Goal: Information Seeking & Learning: Learn about a topic

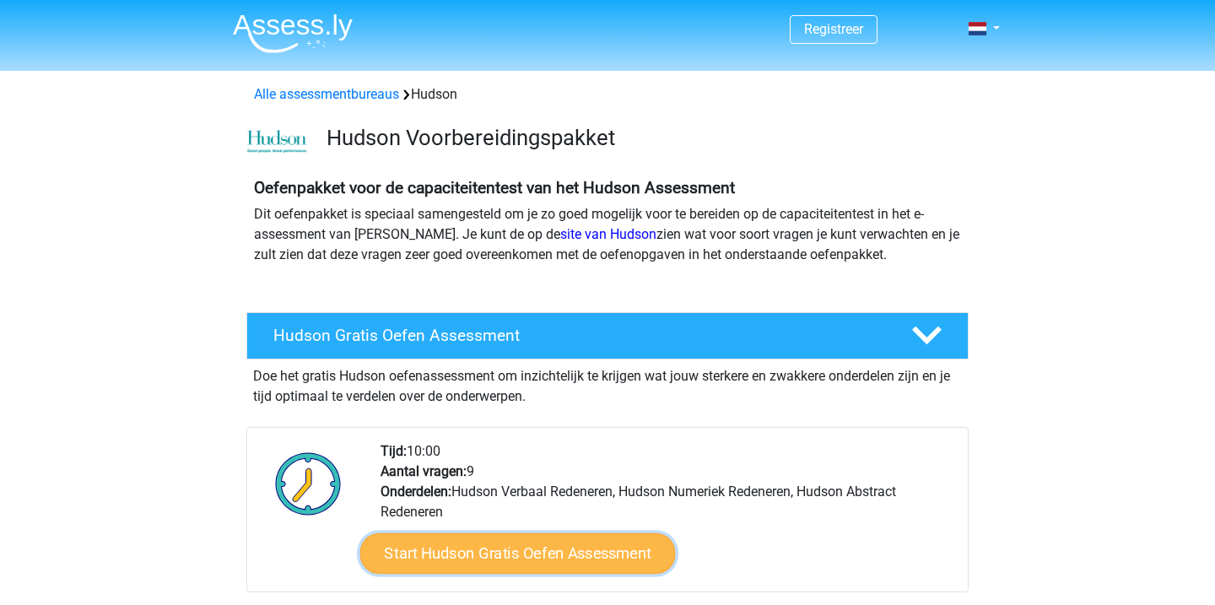
click at [456, 541] on link "Start Hudson Gratis Oefen Assessment" at bounding box center [518, 553] width 316 height 41
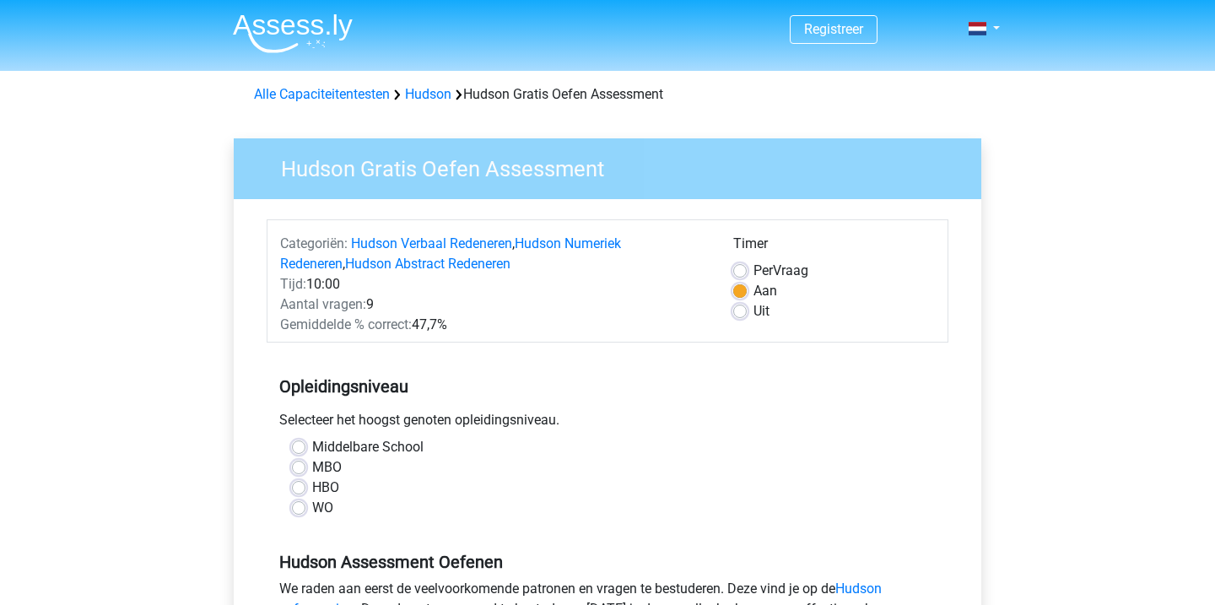
click at [754, 306] on label "Uit" at bounding box center [762, 311] width 16 height 20
click at [742, 306] on input "Uit" at bounding box center [741, 309] width 14 height 17
radio input "true"
click at [312, 508] on label "WO" at bounding box center [322, 508] width 21 height 20
click at [302, 508] on input "WO" at bounding box center [299, 506] width 14 height 17
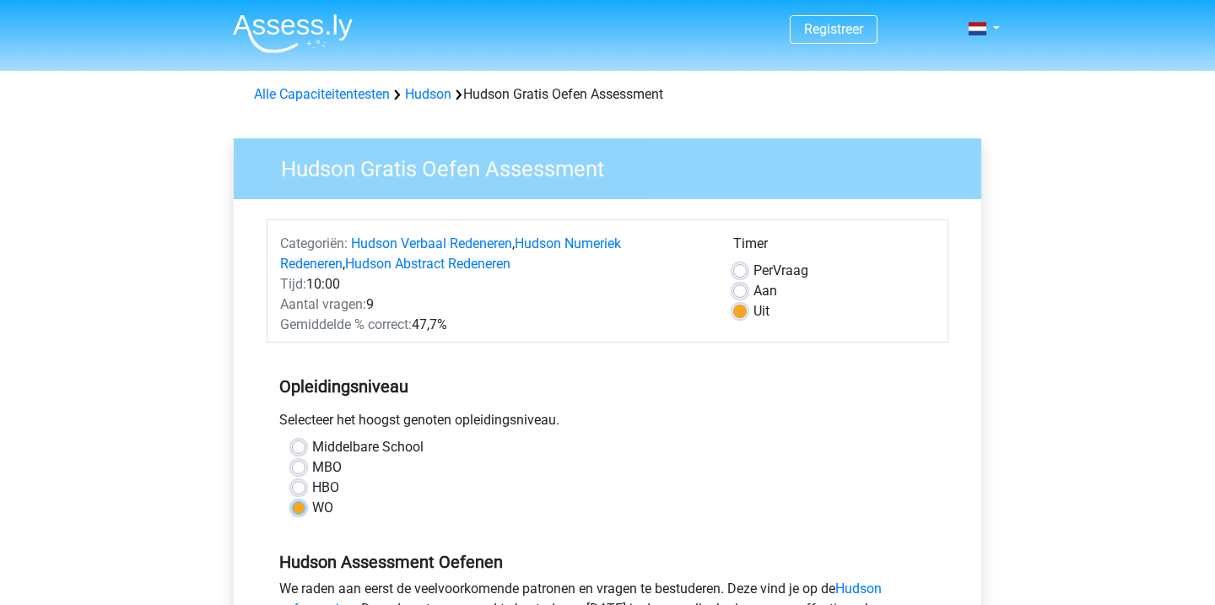
radio input "true"
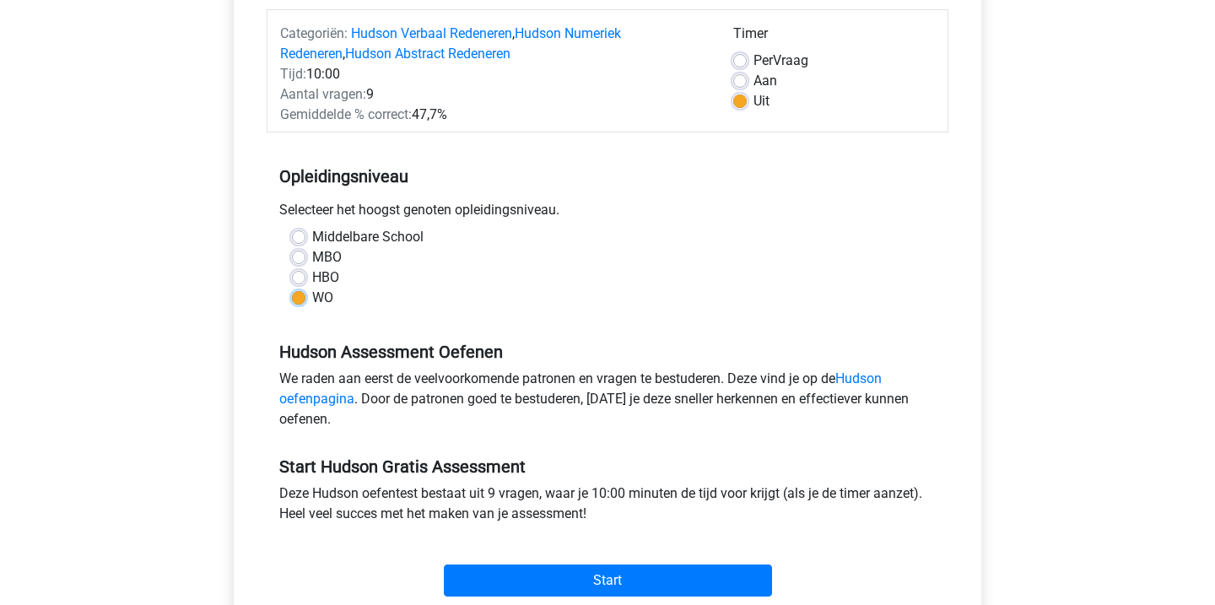
scroll to position [235, 0]
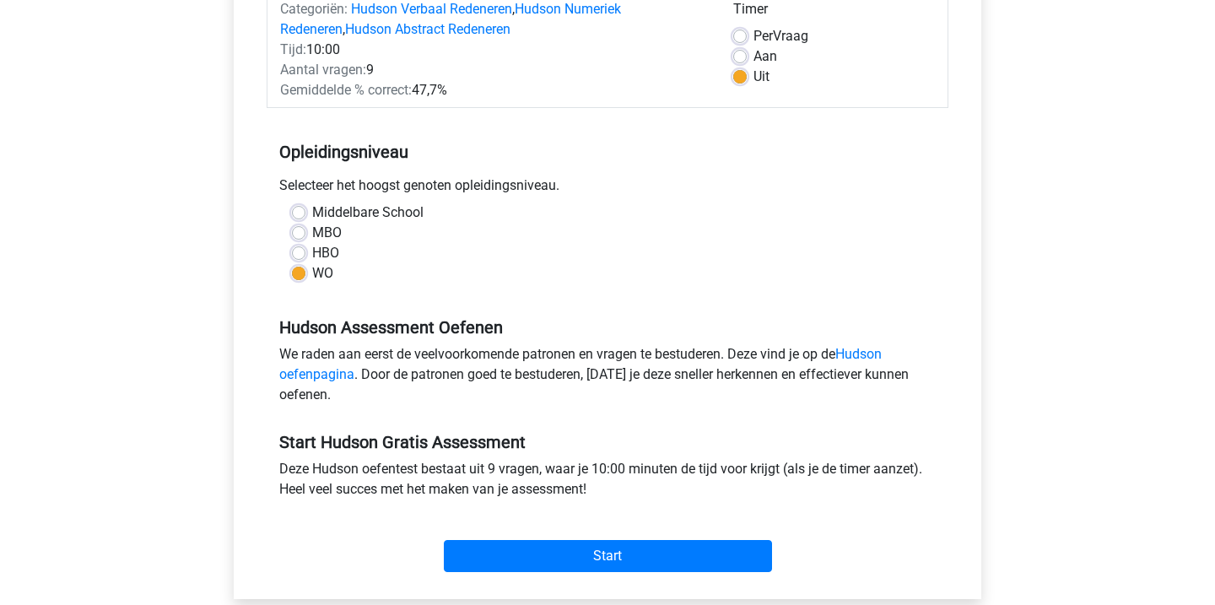
click at [528, 537] on div "Start" at bounding box center [608, 542] width 682 height 59
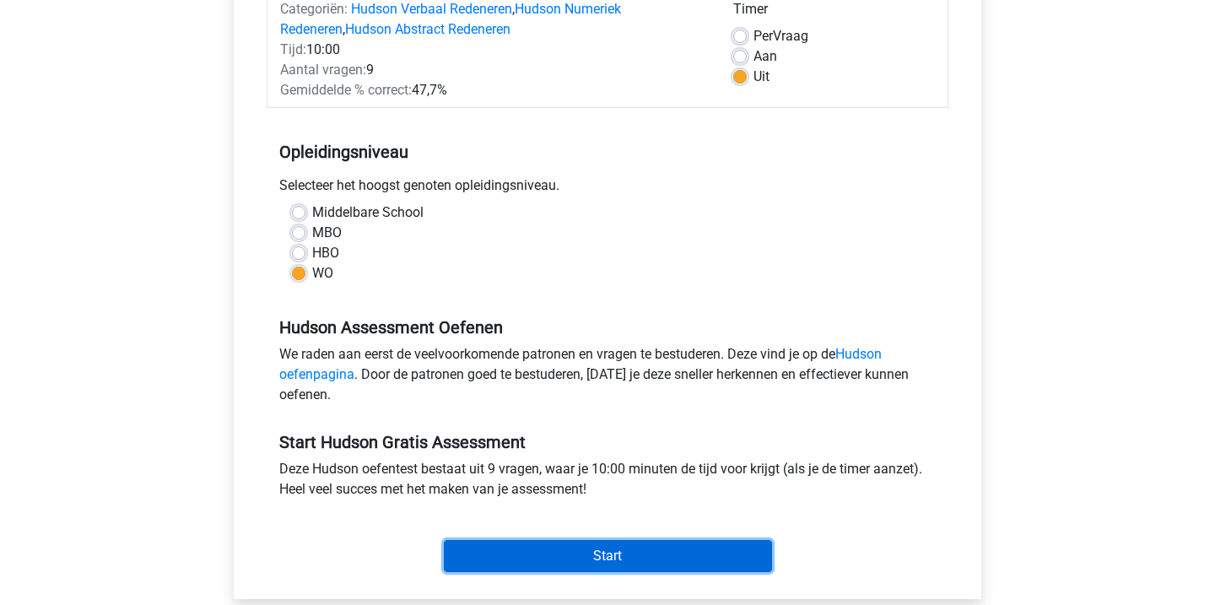
click at [529, 560] on input "Start" at bounding box center [608, 556] width 328 height 32
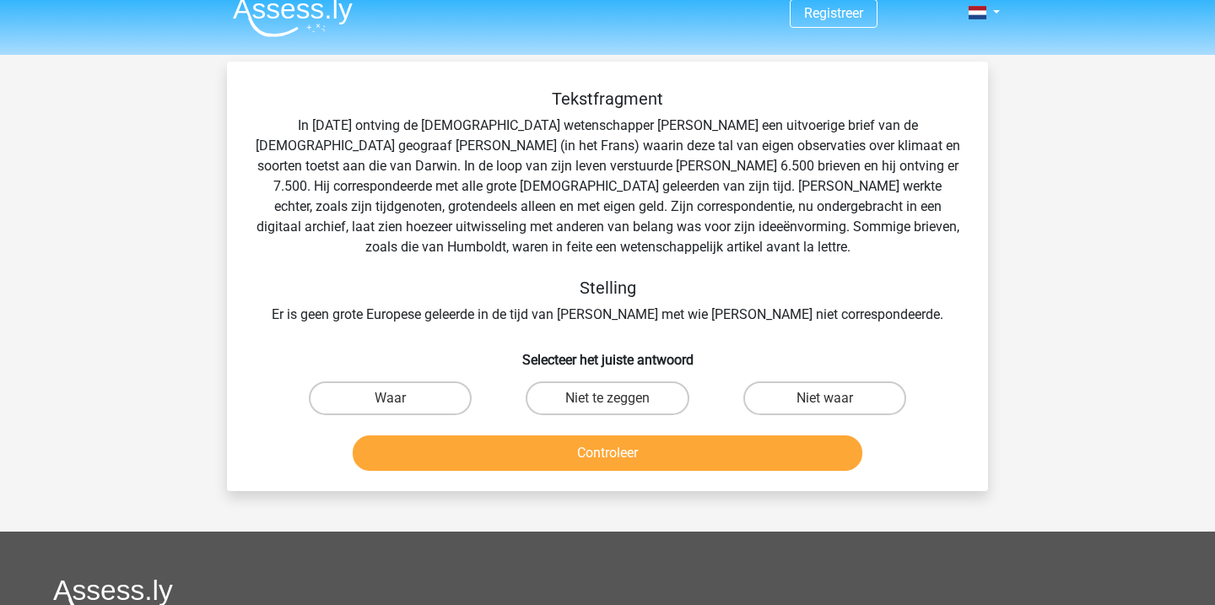
scroll to position [18, 0]
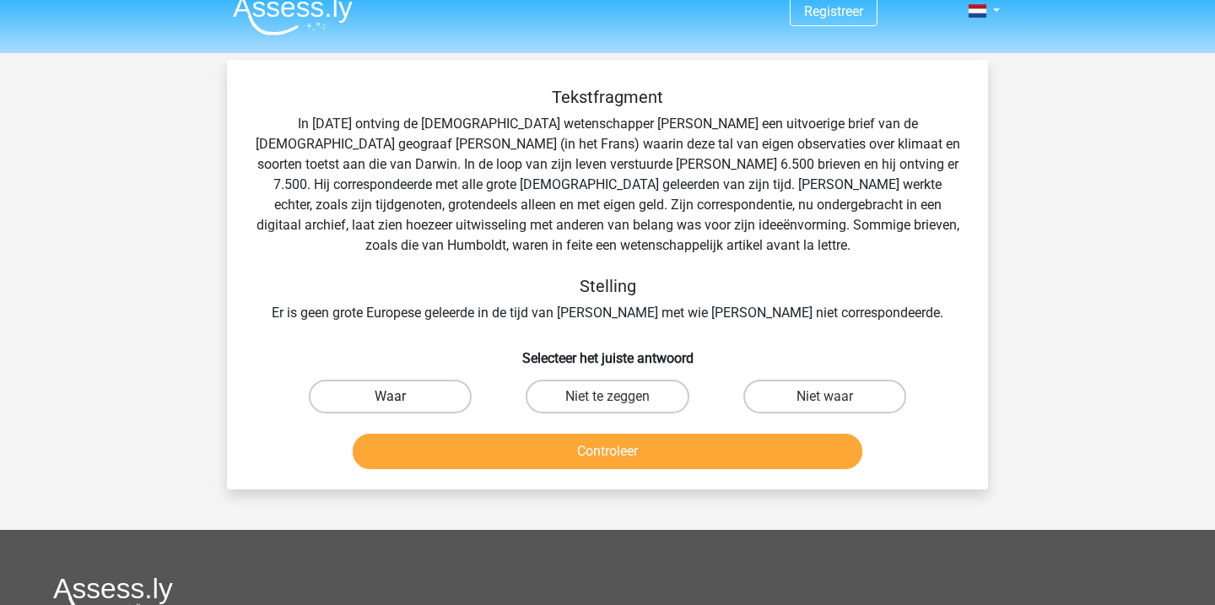
click at [423, 406] on label "Waar" at bounding box center [390, 397] width 163 height 34
click at [402, 406] on input "Waar" at bounding box center [396, 402] width 11 height 11
radio input "true"
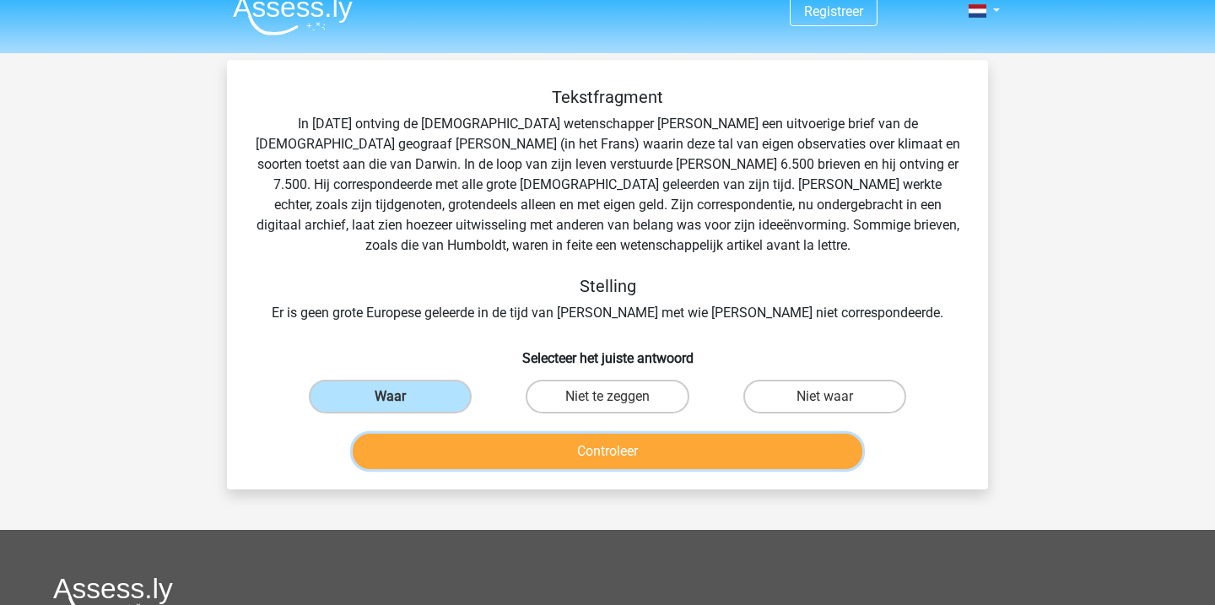
click at [549, 447] on button "Controleer" at bounding box center [608, 451] width 511 height 35
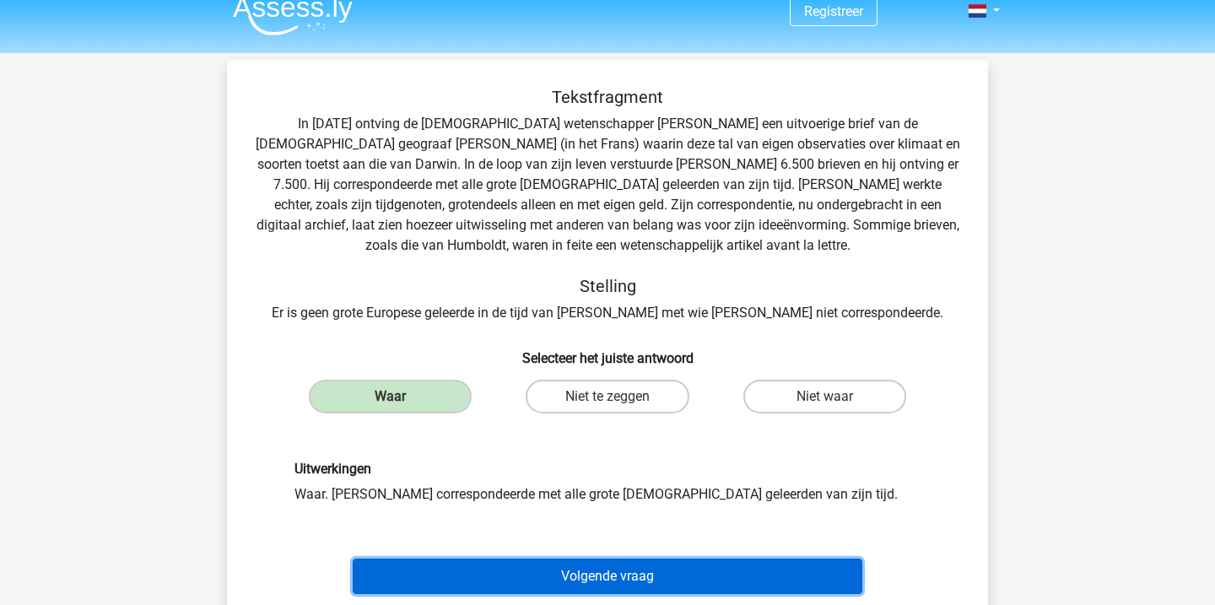
click at [609, 569] on button "Volgende vraag" at bounding box center [608, 576] width 511 height 35
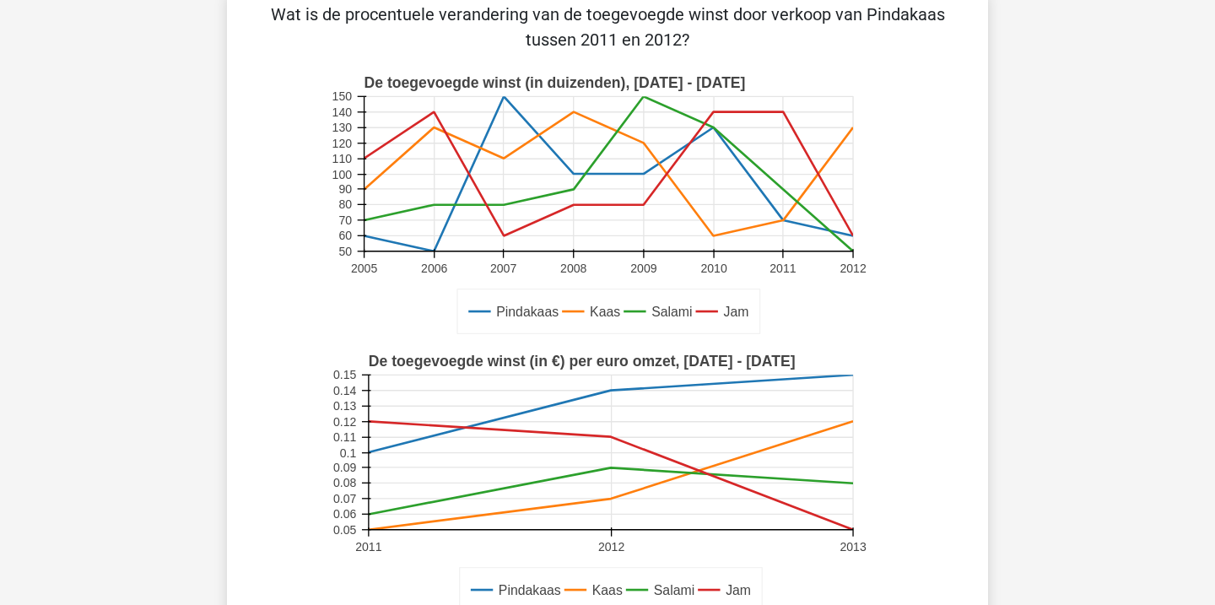
scroll to position [91, 0]
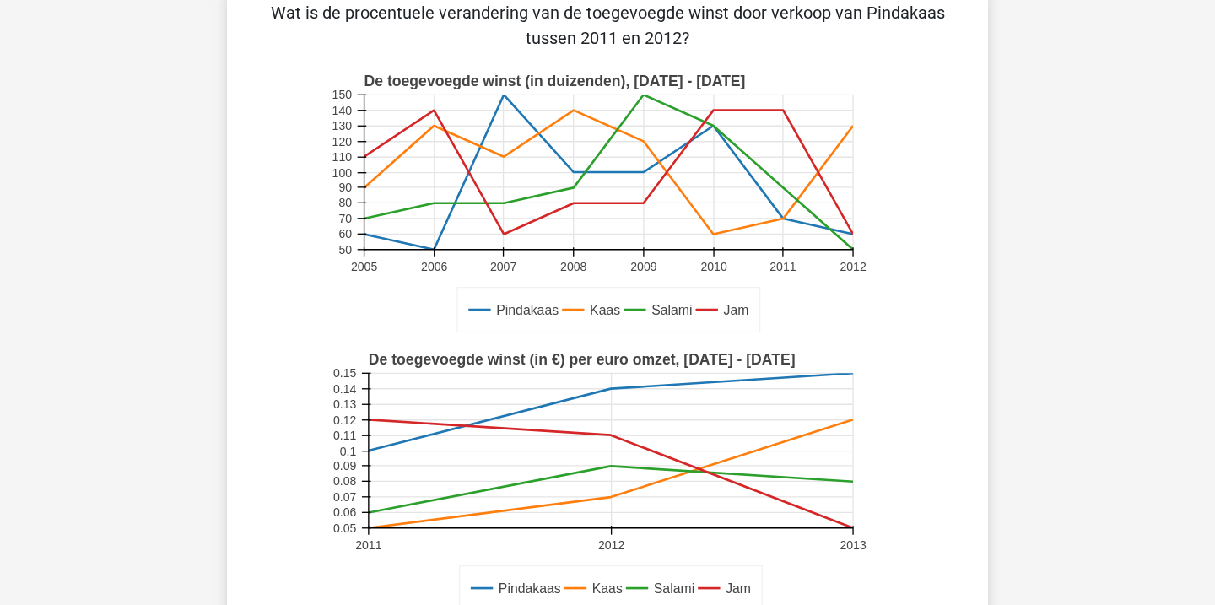
click at [353, 217] on rect at bounding box center [608, 204] width 557 height 279
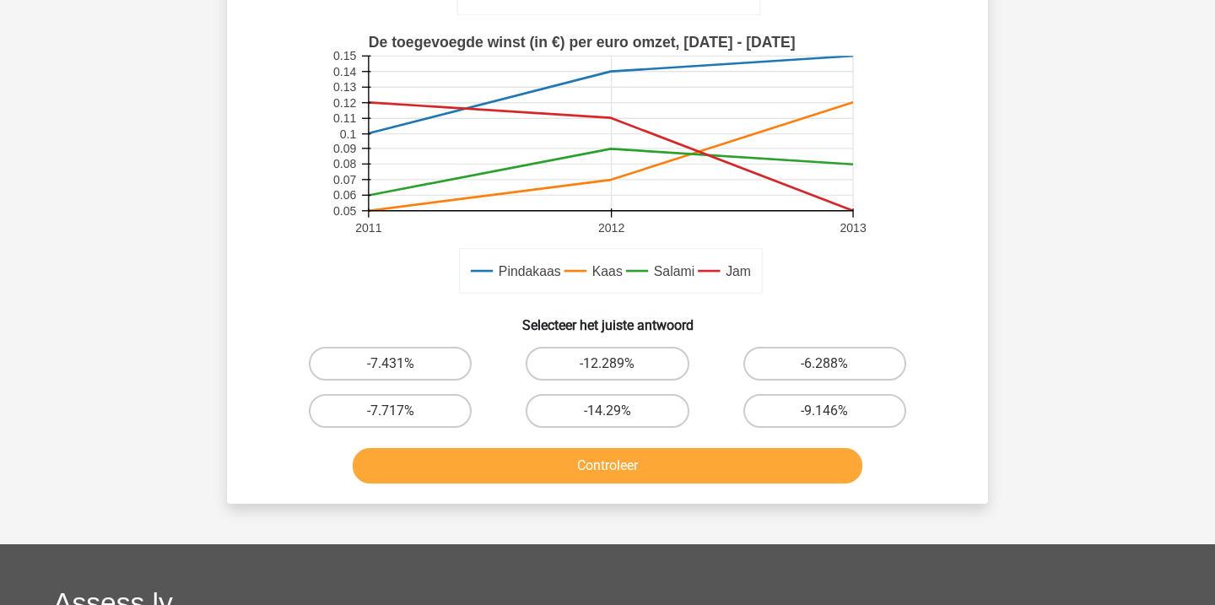
scroll to position [411, 0]
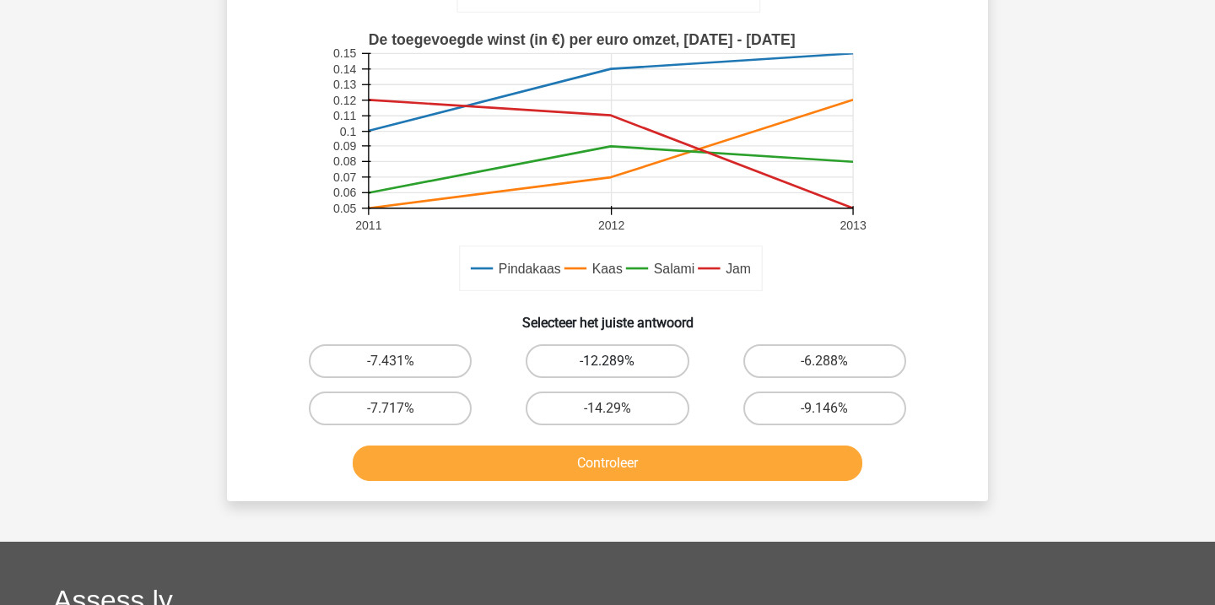
click at [641, 364] on label "-12.289%" at bounding box center [607, 361] width 163 height 34
click at [619, 364] on input "-12.289%" at bounding box center [613, 366] width 11 height 11
radio input "true"
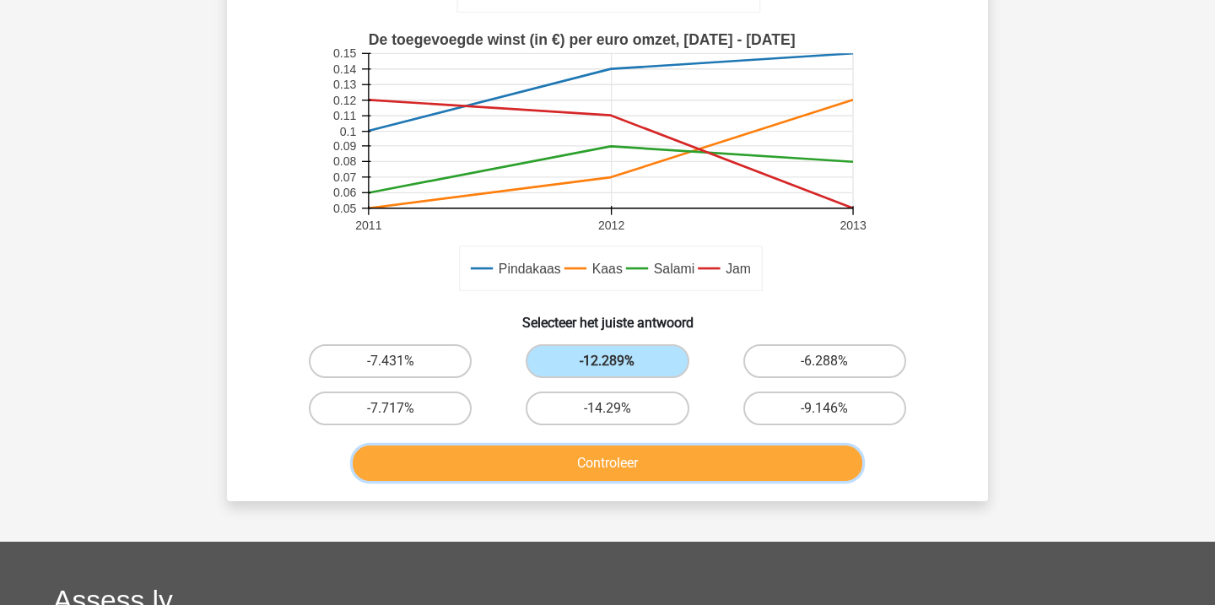
click at [662, 457] on button "Controleer" at bounding box center [608, 463] width 511 height 35
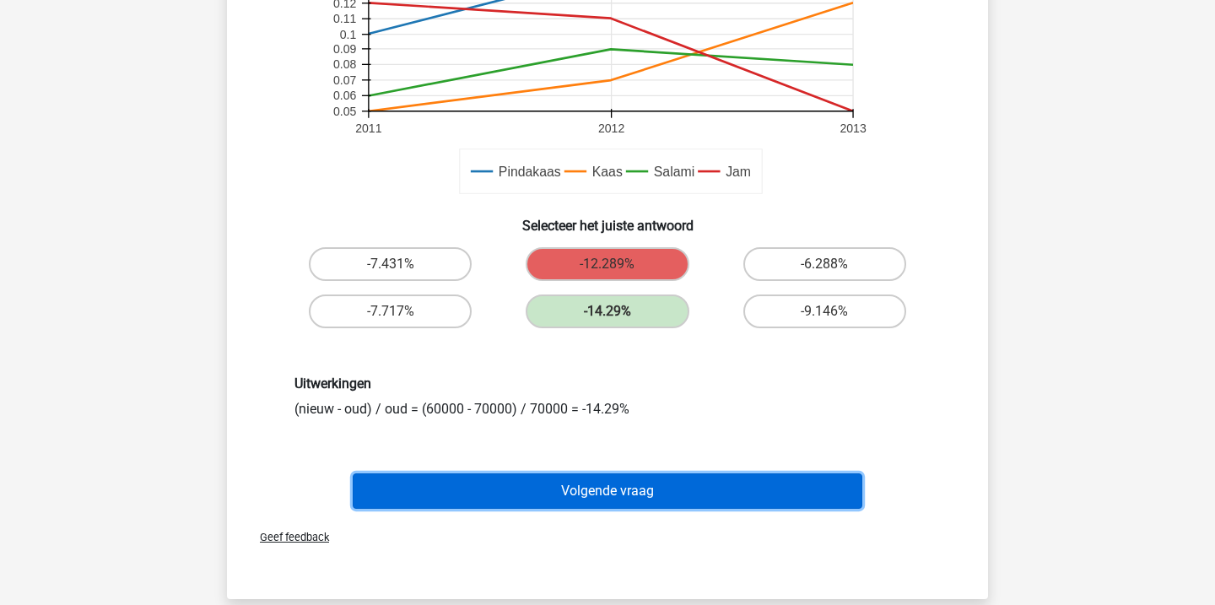
click at [663, 495] on button "Volgende vraag" at bounding box center [608, 491] width 511 height 35
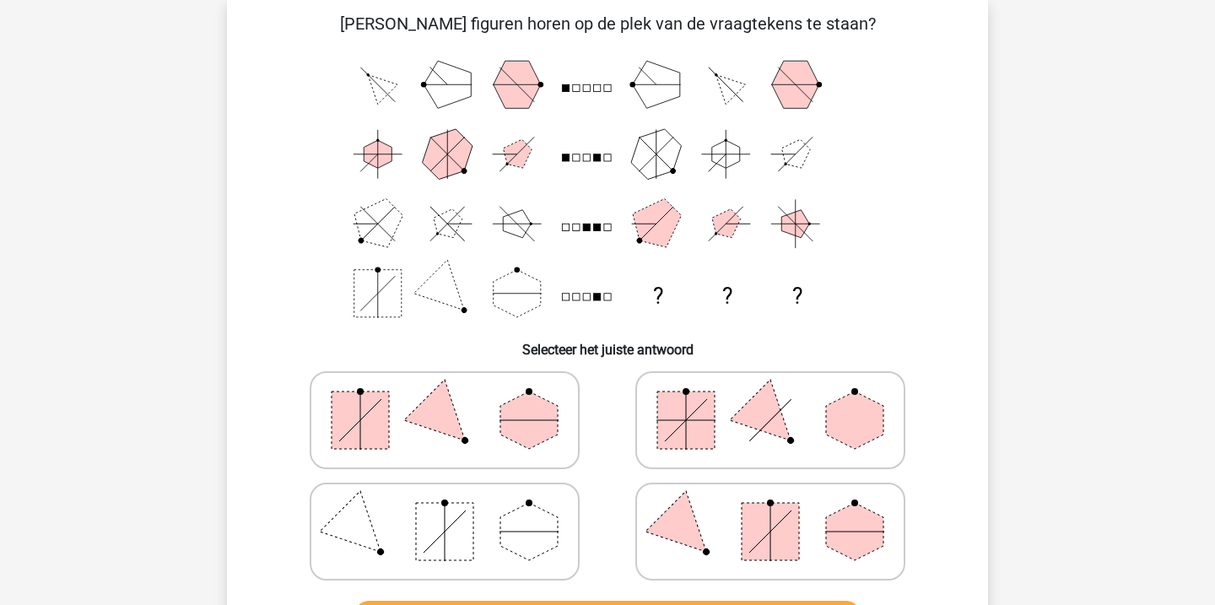
scroll to position [78, 0]
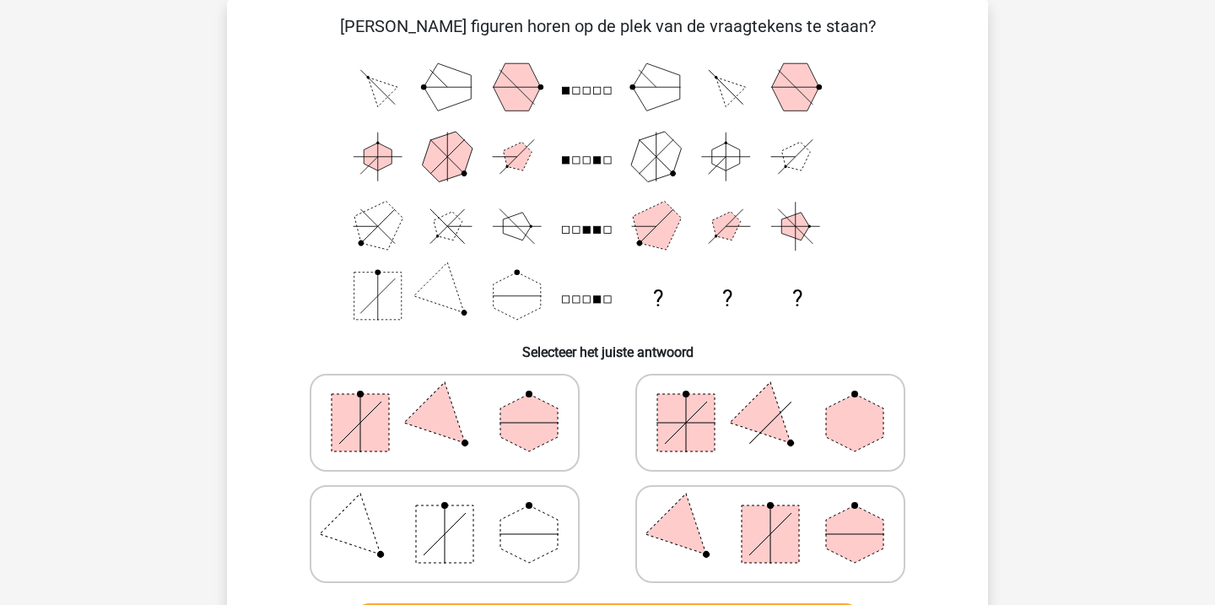
click at [502, 414] on polygon at bounding box center [529, 422] width 57 height 57
click at [456, 402] on input "radio" at bounding box center [450, 396] width 11 height 11
radio input "true"
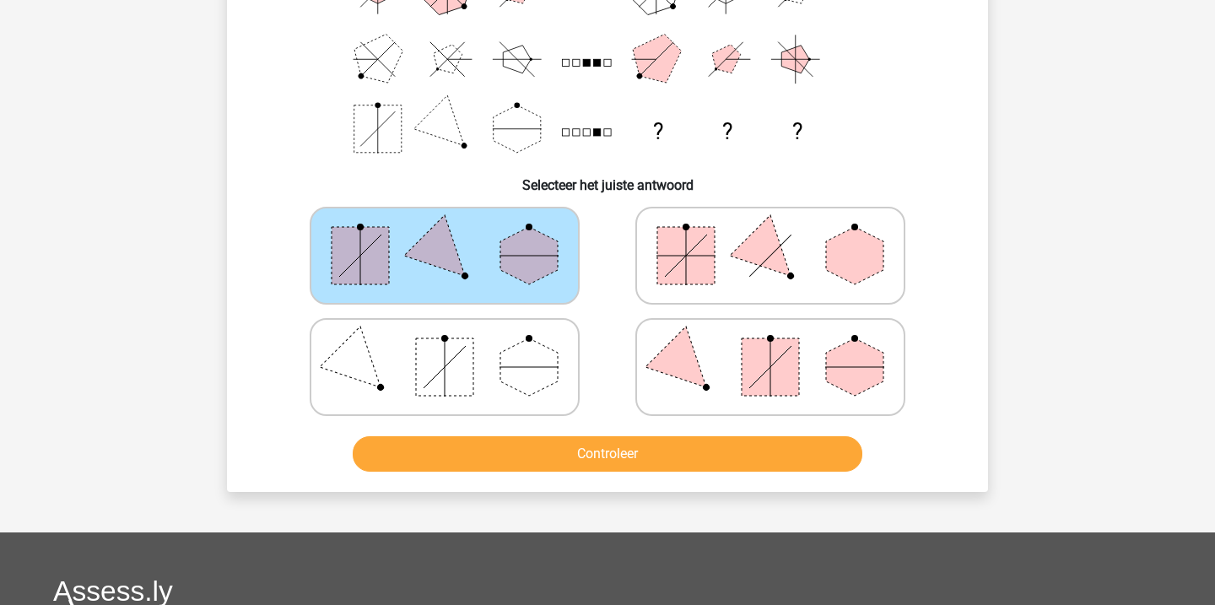
scroll to position [268, 0]
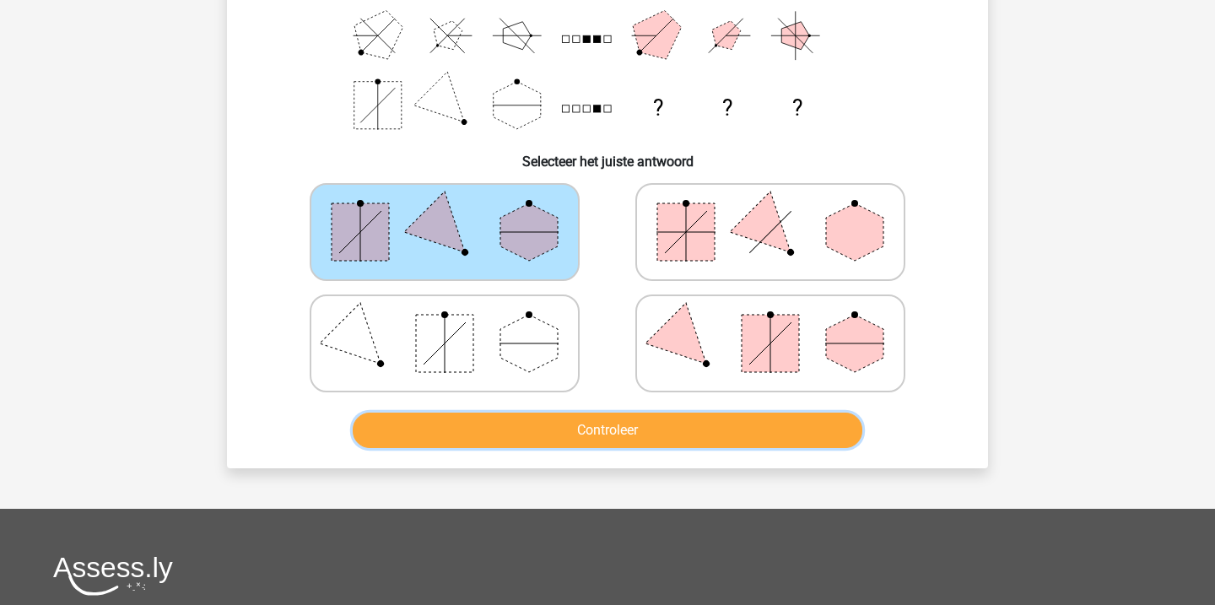
click at [598, 436] on button "Controleer" at bounding box center [608, 430] width 511 height 35
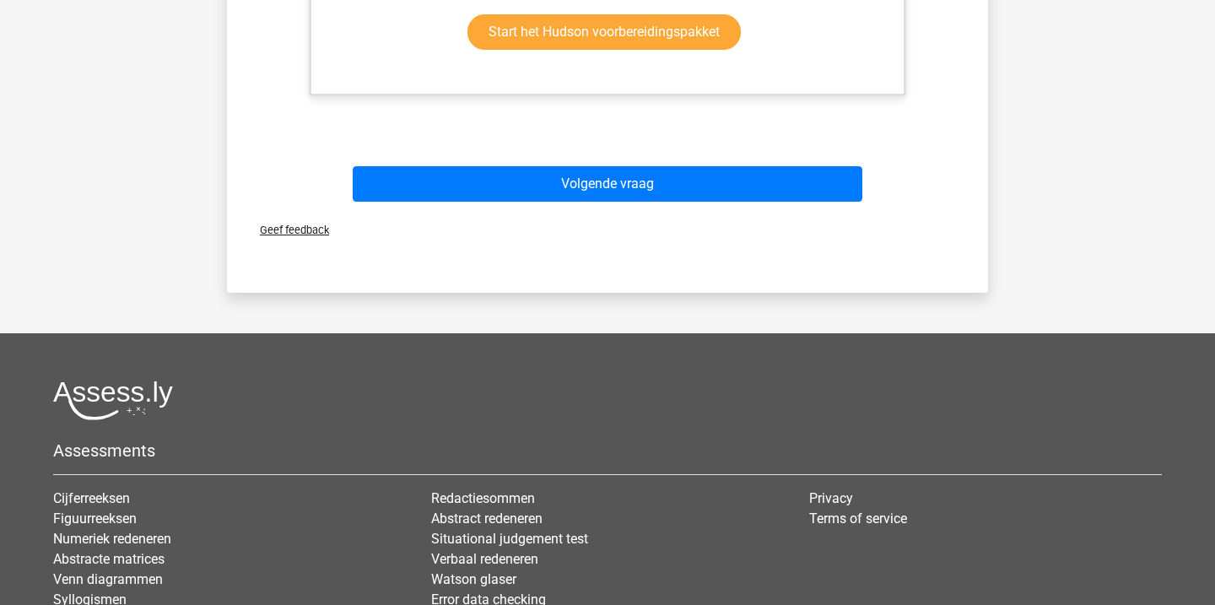
scroll to position [1071, 0]
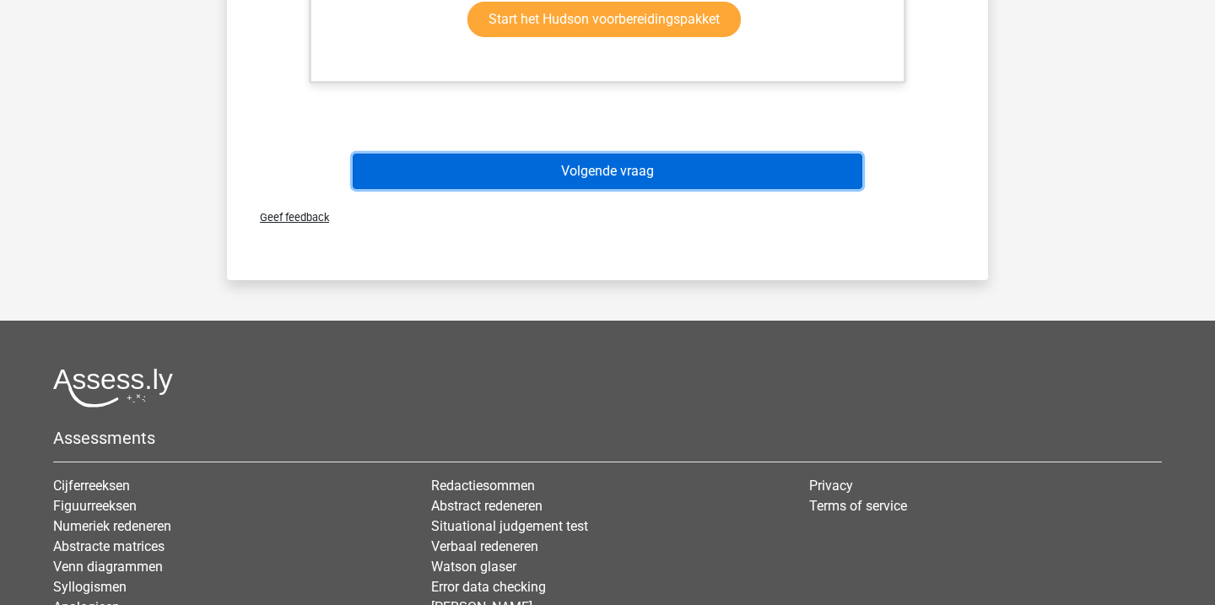
click at [633, 184] on button "Volgende vraag" at bounding box center [608, 171] width 511 height 35
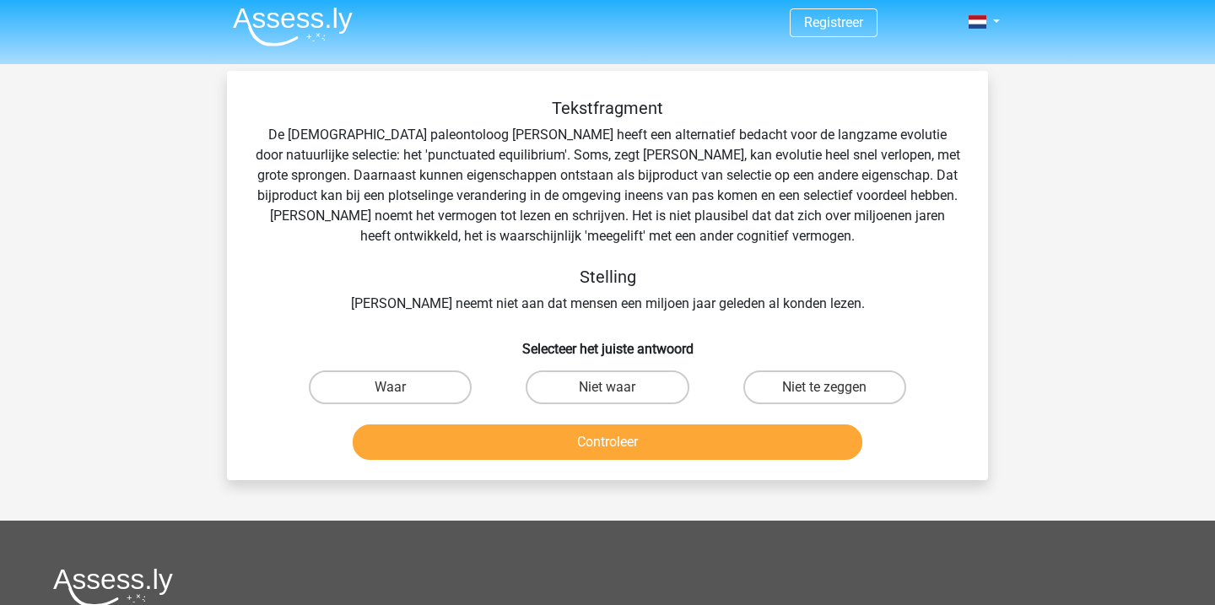
scroll to position [0, 0]
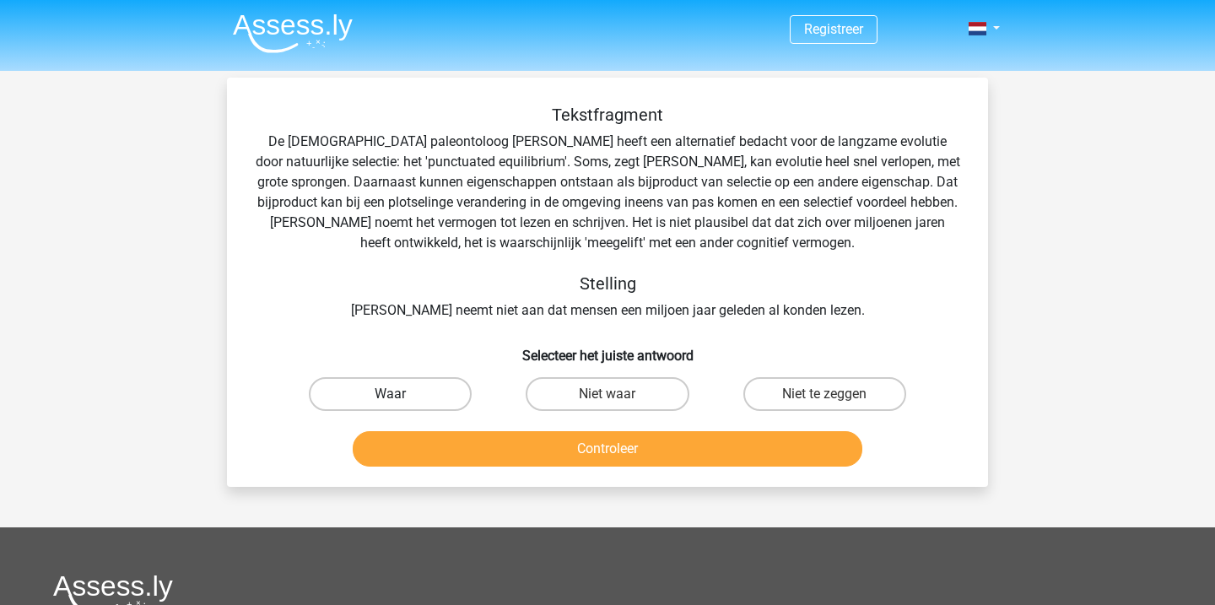
click at [430, 397] on label "Waar" at bounding box center [390, 394] width 163 height 34
click at [402, 397] on input "Waar" at bounding box center [396, 399] width 11 height 11
radio input "true"
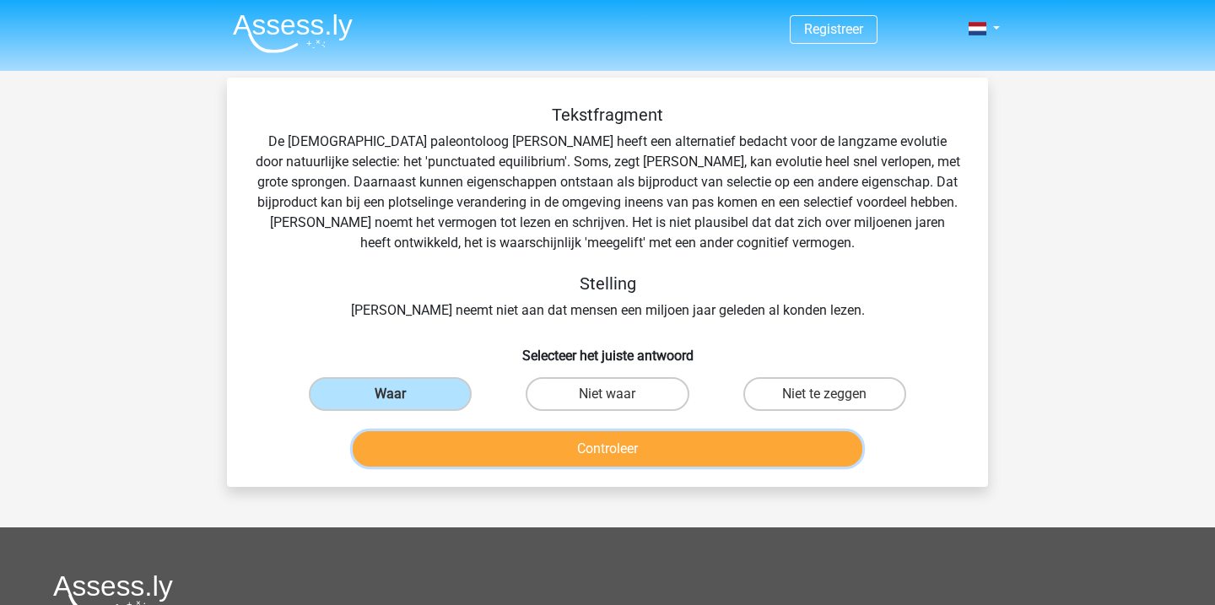
click at [662, 433] on button "Controleer" at bounding box center [608, 448] width 511 height 35
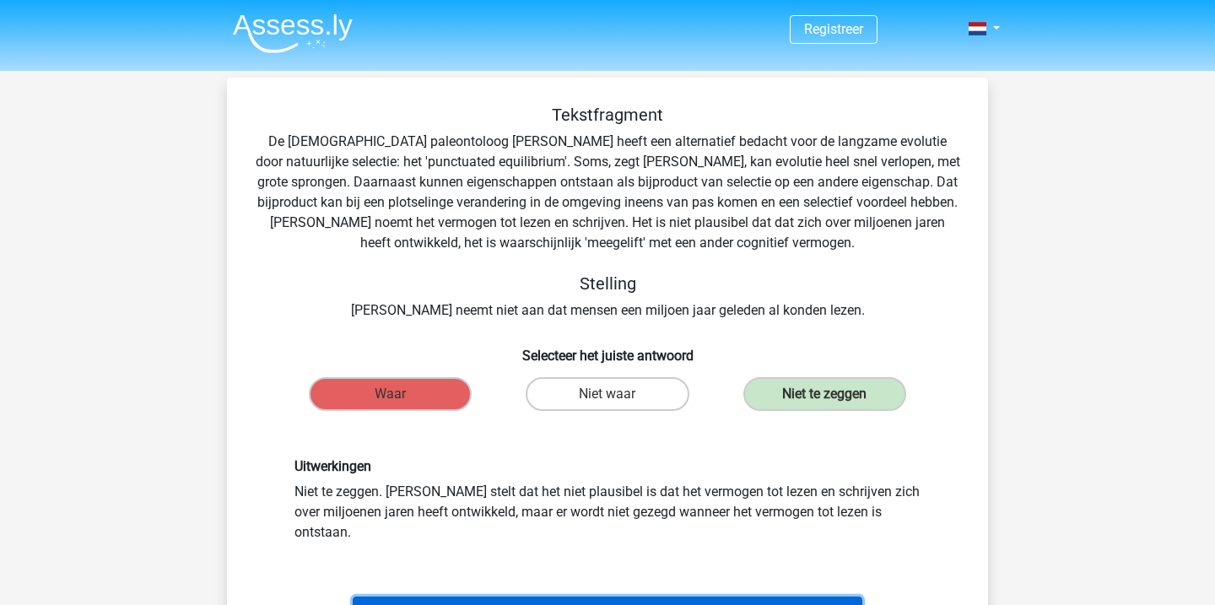
click at [667, 597] on button "Volgende vraag" at bounding box center [608, 614] width 511 height 35
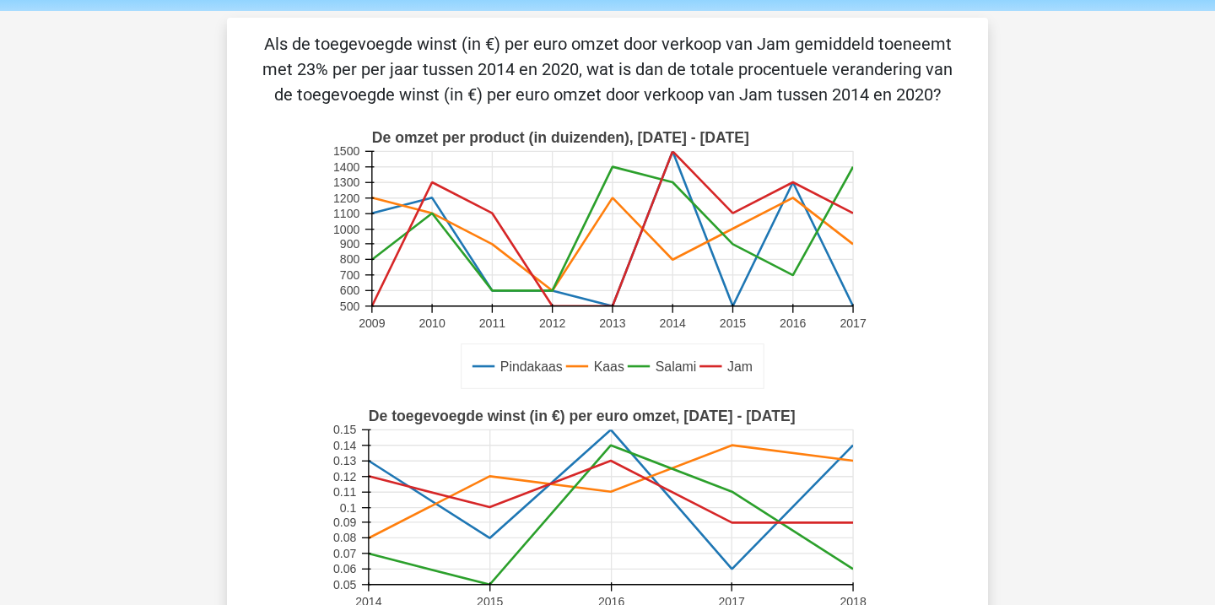
scroll to position [57, 0]
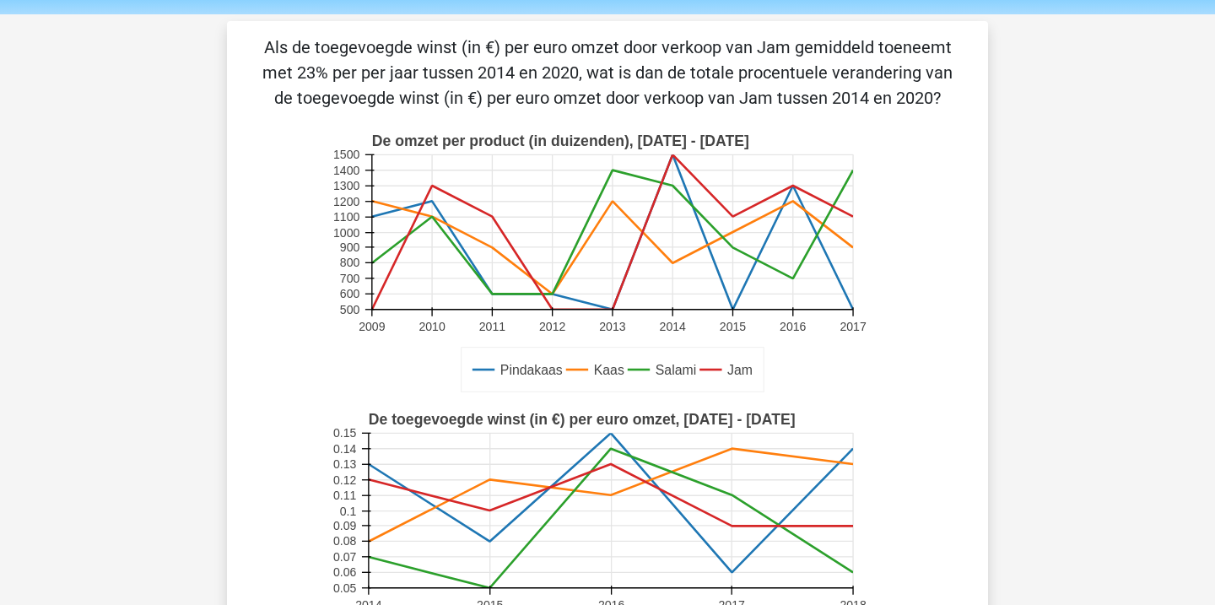
click at [677, 73] on p "Als de toegevoegde winst (in €) per euro omzet door verkoop van Jam gemiddeld t…" at bounding box center [607, 73] width 707 height 76
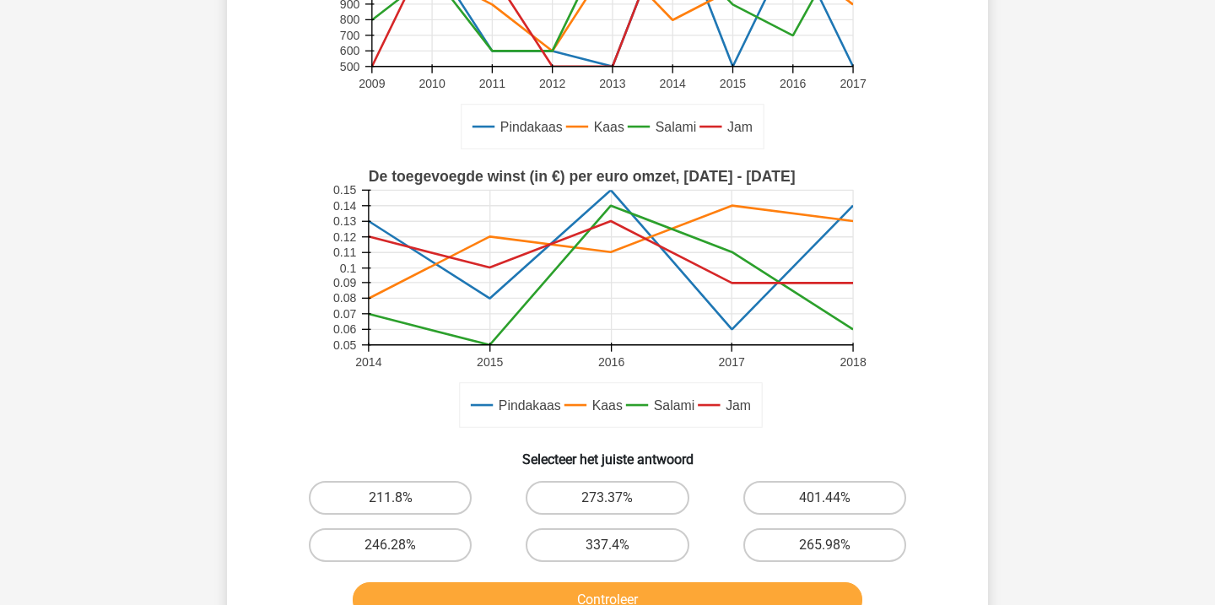
scroll to position [301, 0]
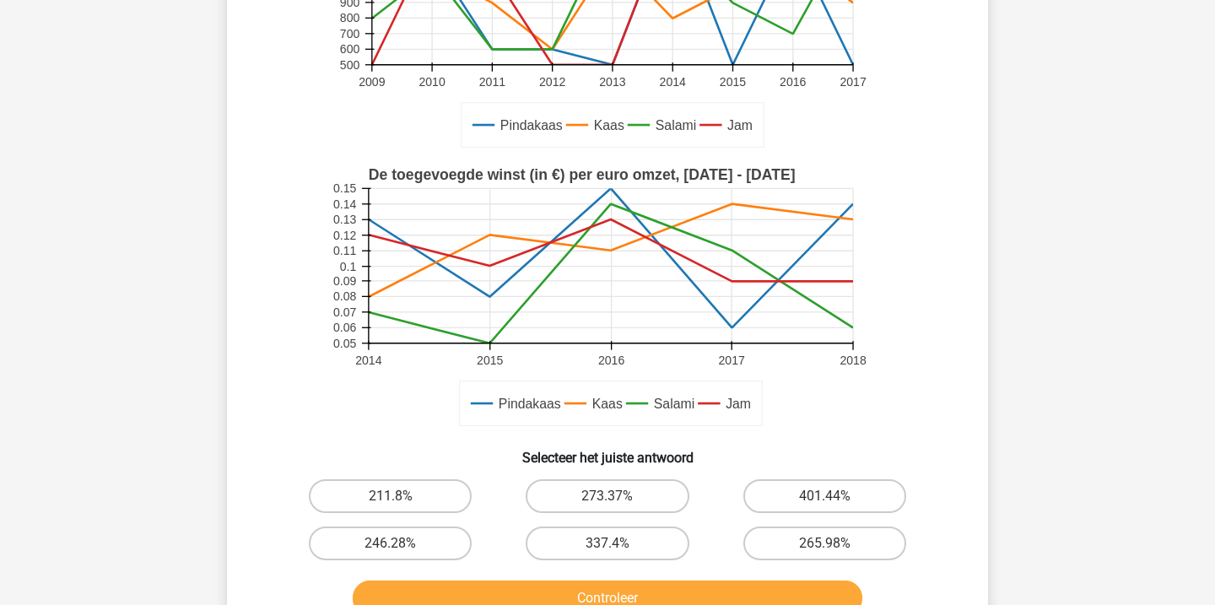
click at [615, 499] on input "273.37%" at bounding box center [613, 501] width 11 height 11
radio input "true"
click at [645, 593] on button "Controleer" at bounding box center [608, 598] width 511 height 35
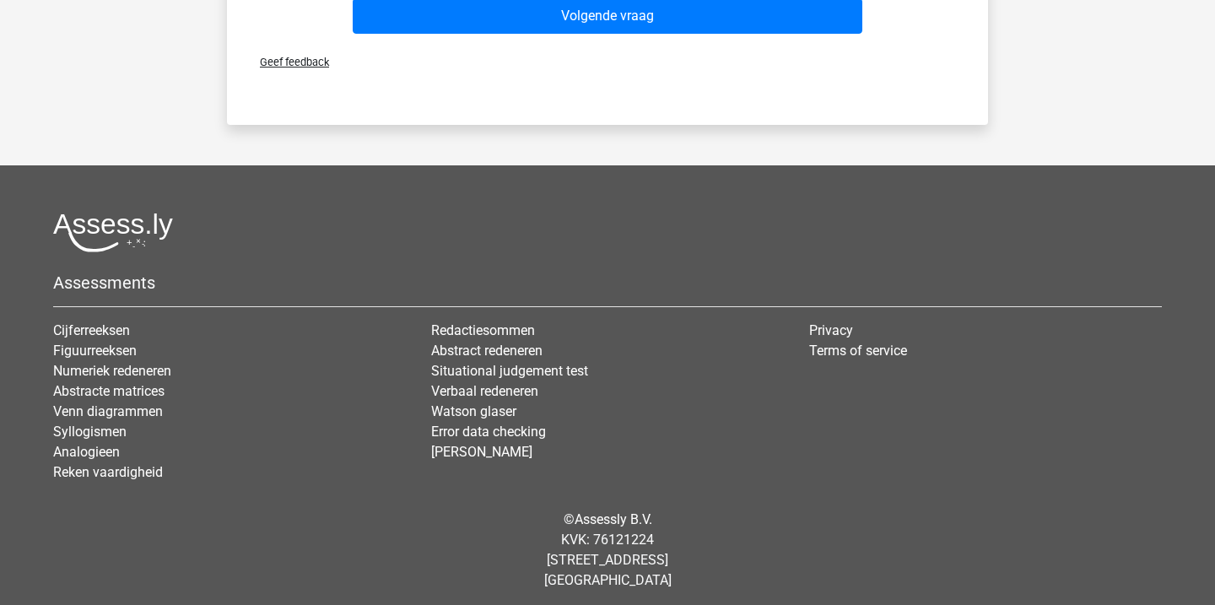
scroll to position [1432, 0]
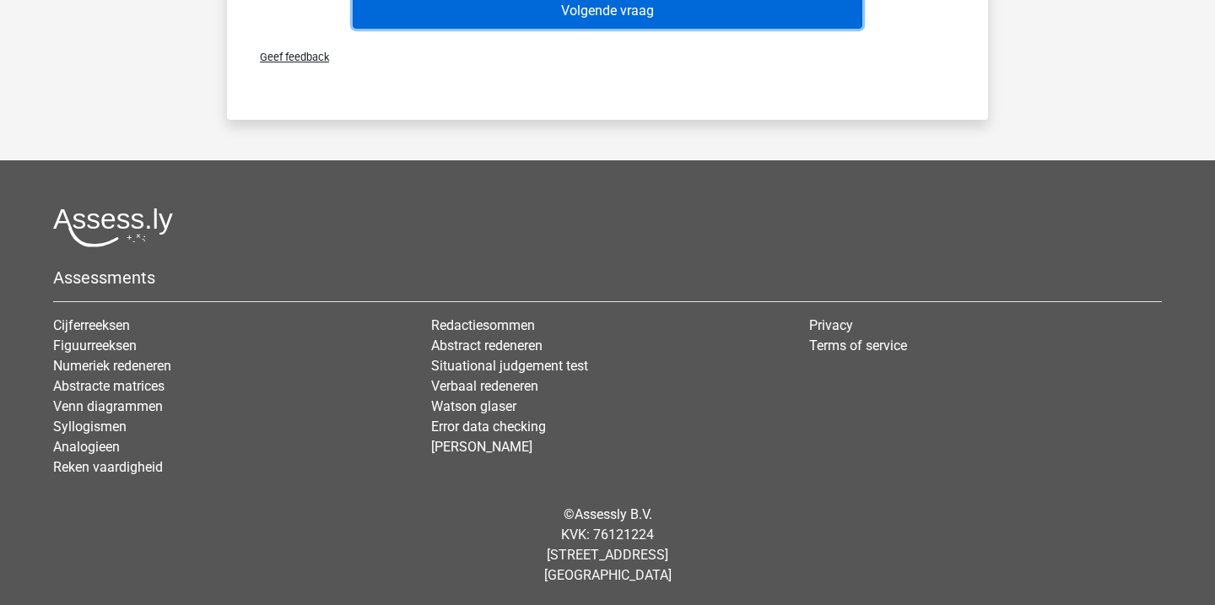
click at [775, 14] on button "Volgende vraag" at bounding box center [608, 10] width 511 height 35
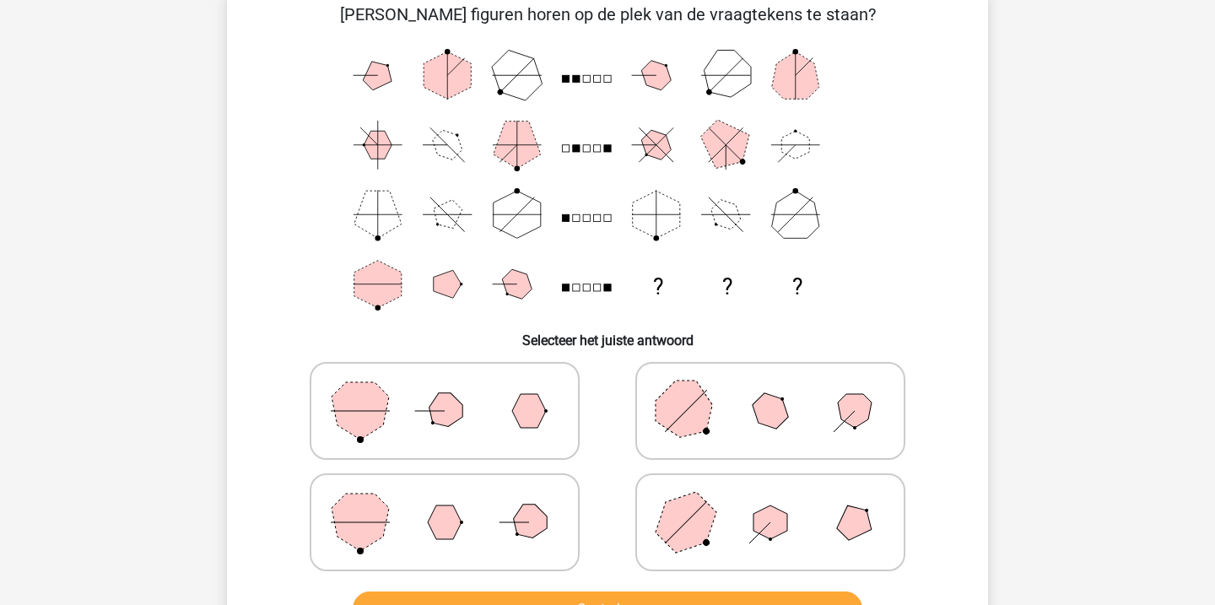
scroll to position [78, 0]
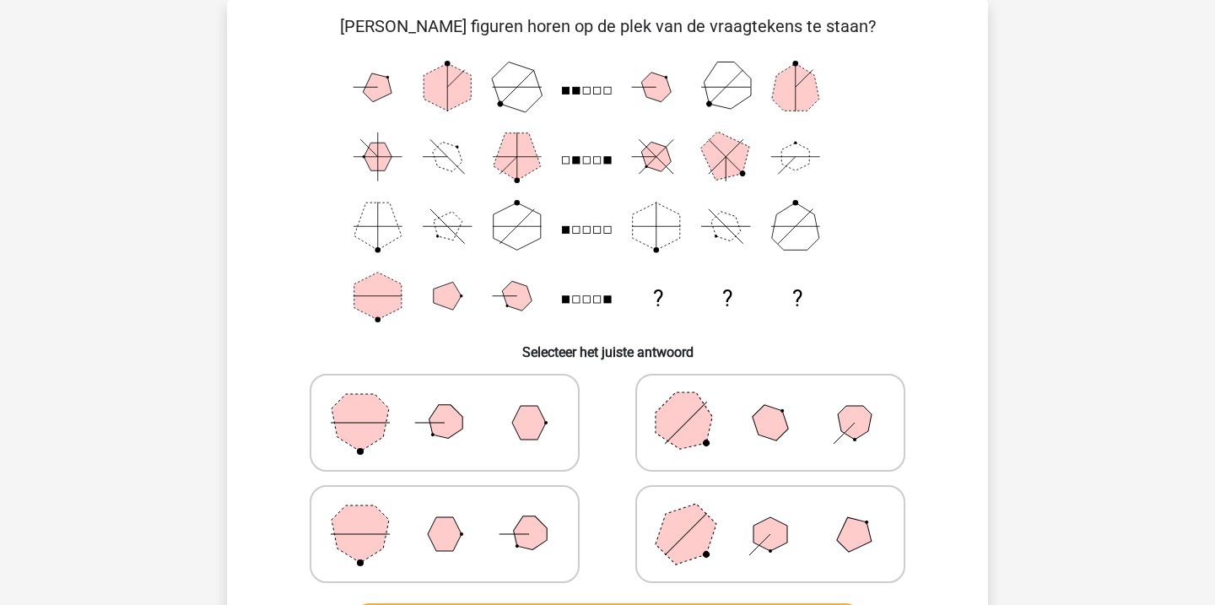
click at [755, 435] on icon at bounding box center [770, 423] width 253 height 84
click at [771, 402] on input "radio" at bounding box center [776, 396] width 11 height 11
radio input "true"
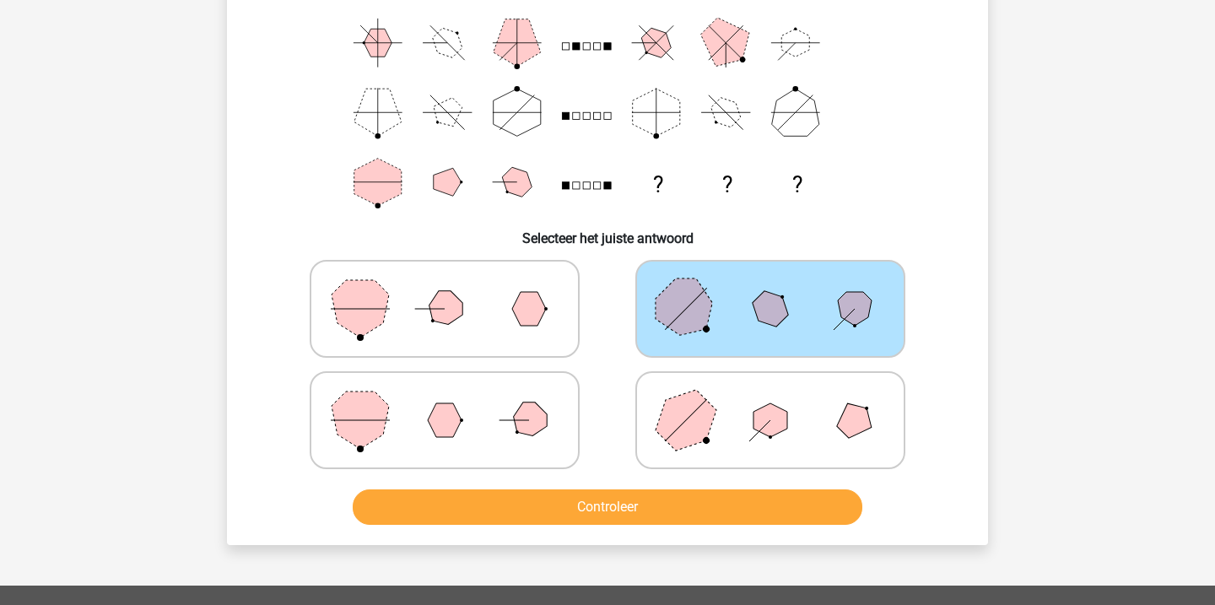
scroll to position [333, 0]
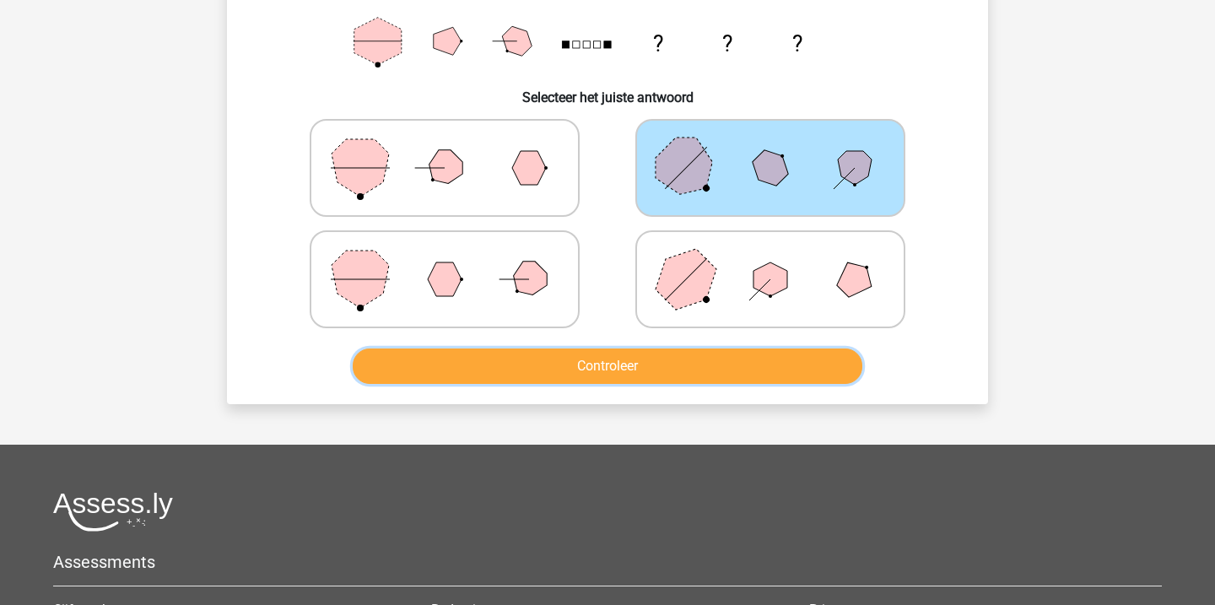
click at [713, 372] on button "Controleer" at bounding box center [608, 366] width 511 height 35
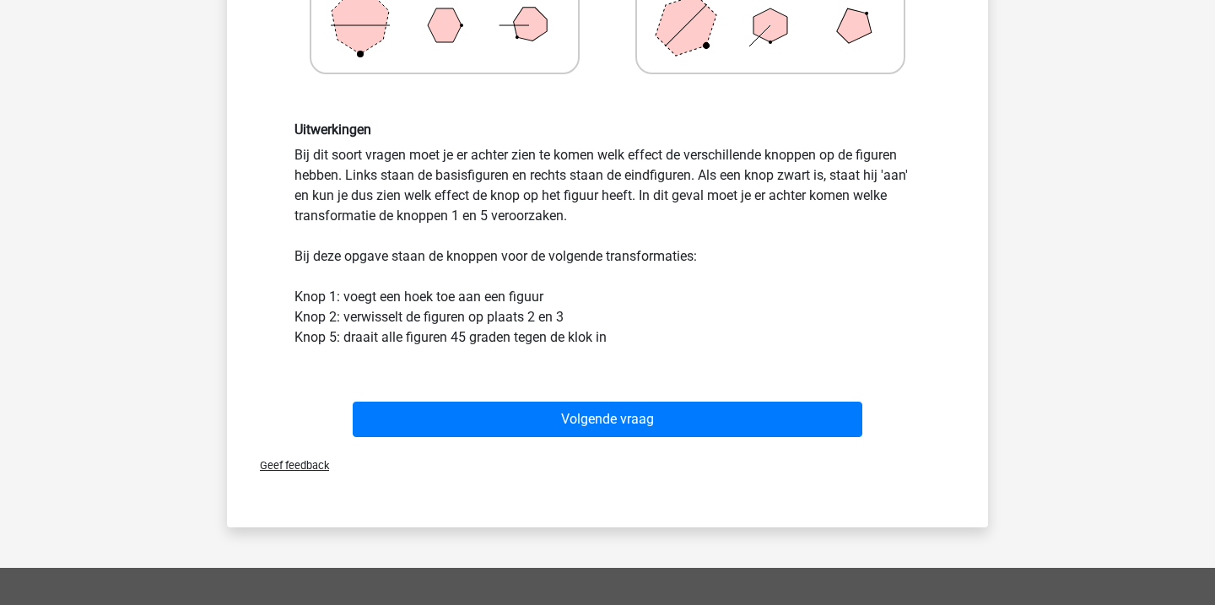
scroll to position [591, 0]
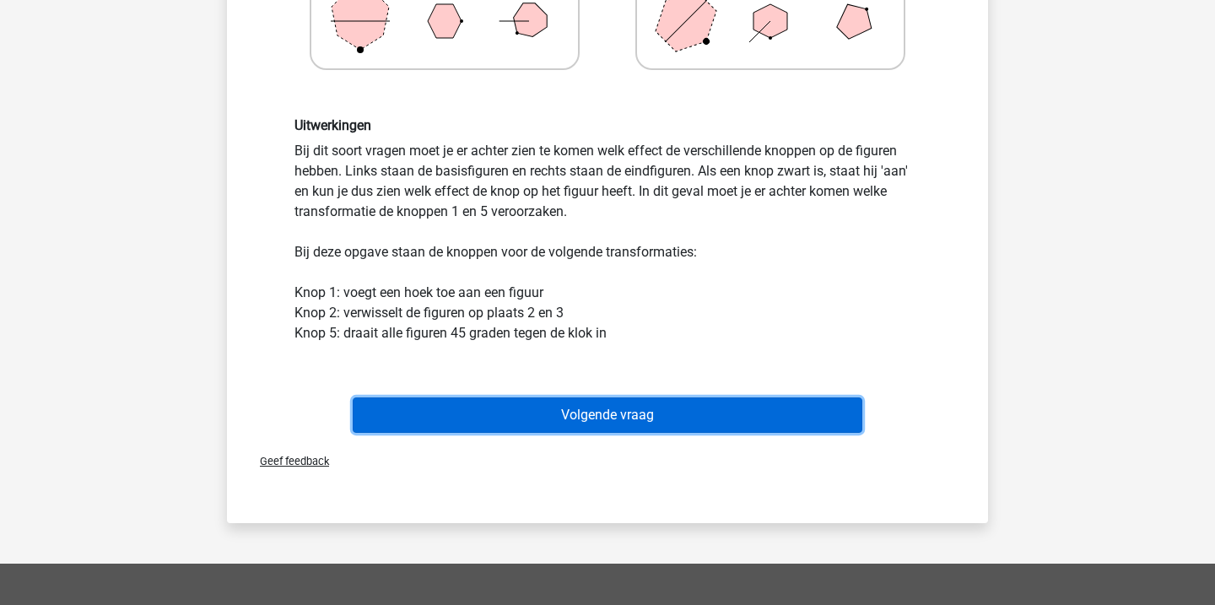
click at [660, 404] on button "Volgende vraag" at bounding box center [608, 415] width 511 height 35
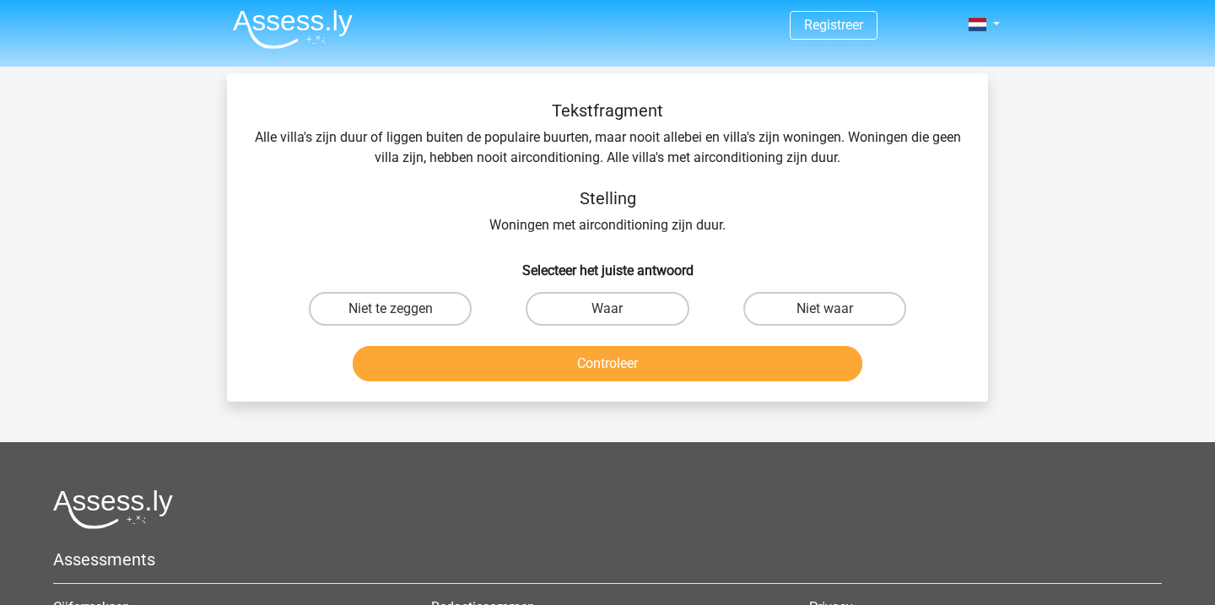
scroll to position [0, 0]
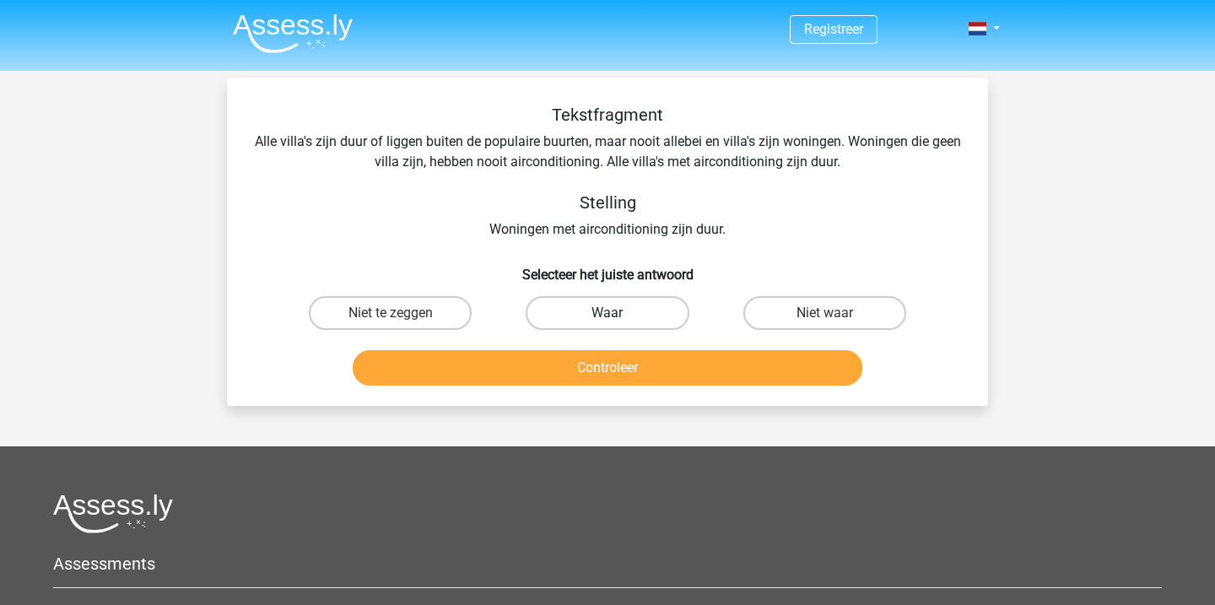
click at [631, 317] on label "Waar" at bounding box center [607, 313] width 163 height 34
click at [619, 317] on input "Waar" at bounding box center [613, 318] width 11 height 11
radio input "true"
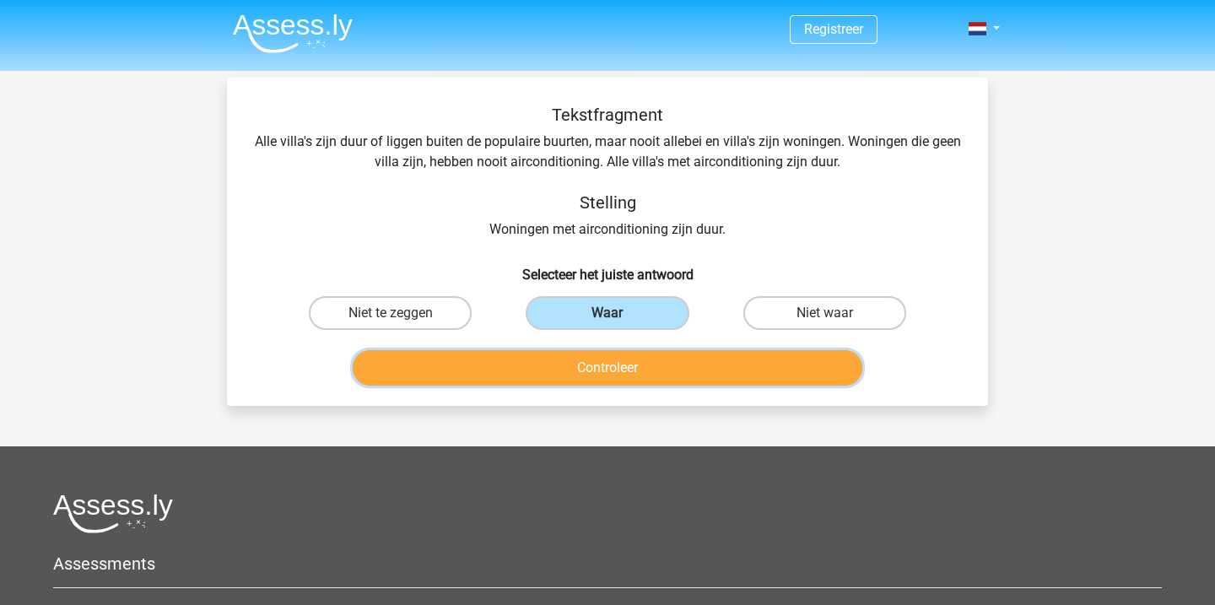
click at [632, 379] on button "Controleer" at bounding box center [608, 367] width 511 height 35
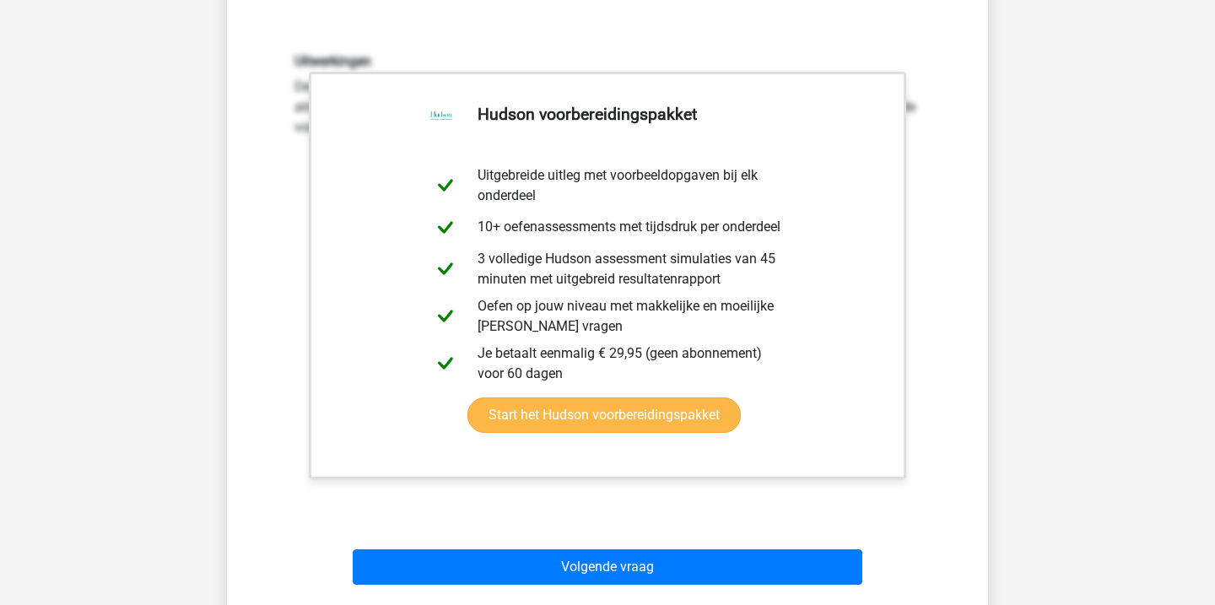
scroll to position [395, 0]
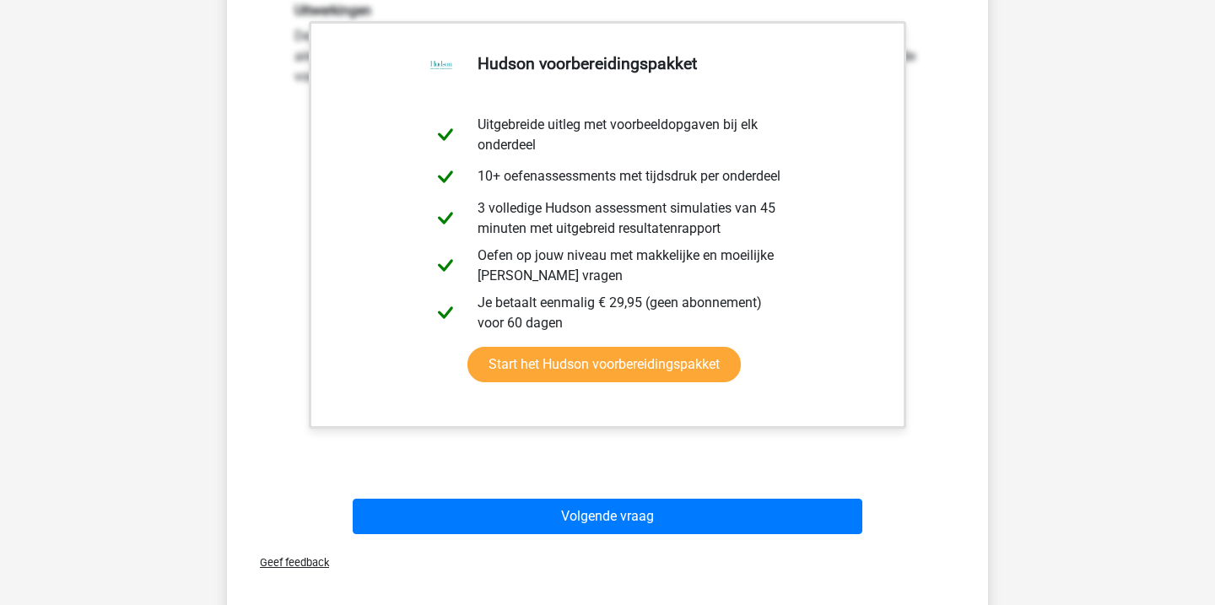
click at [602, 540] on div "Volgende vraag" at bounding box center [608, 520] width 652 height 42
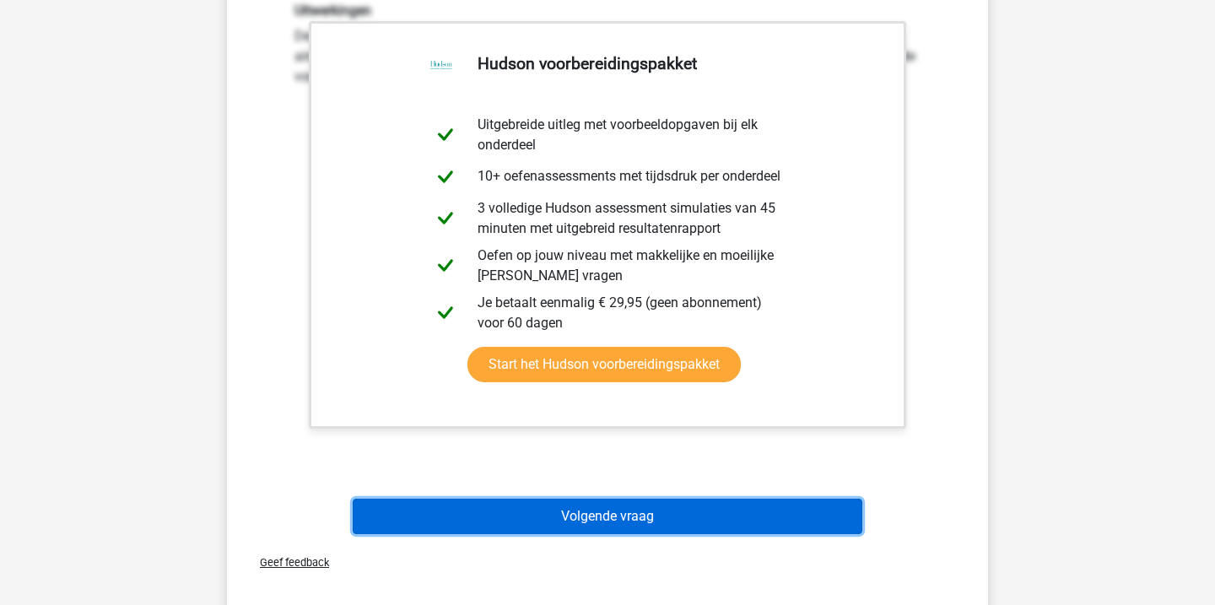
click at [604, 512] on button "Volgende vraag" at bounding box center [608, 516] width 511 height 35
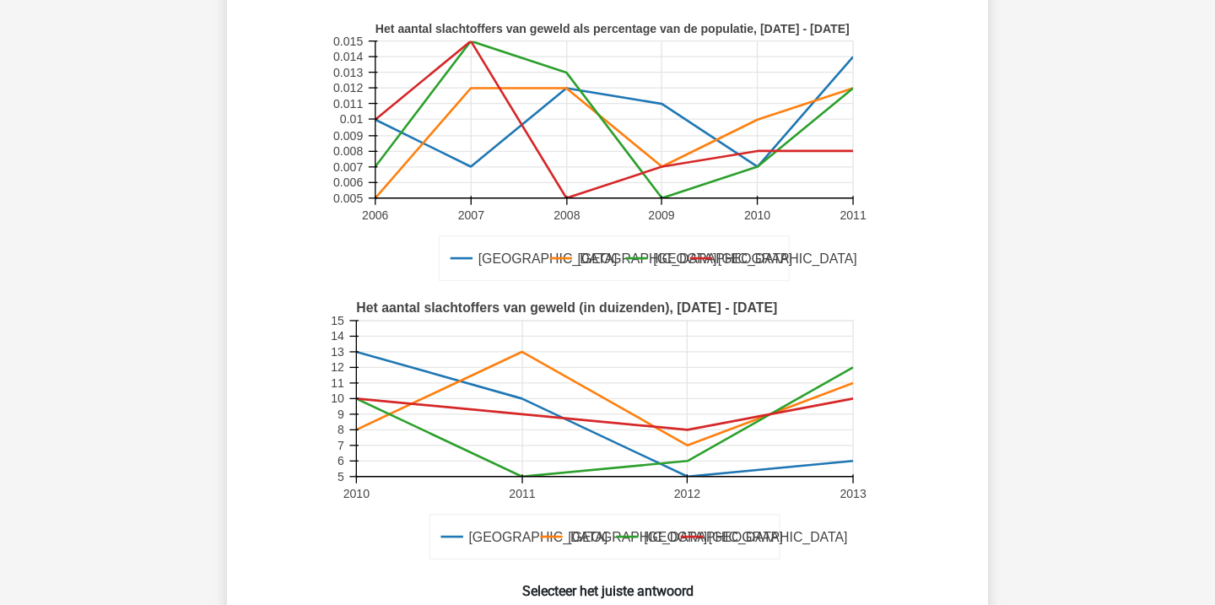
scroll to position [120, 0]
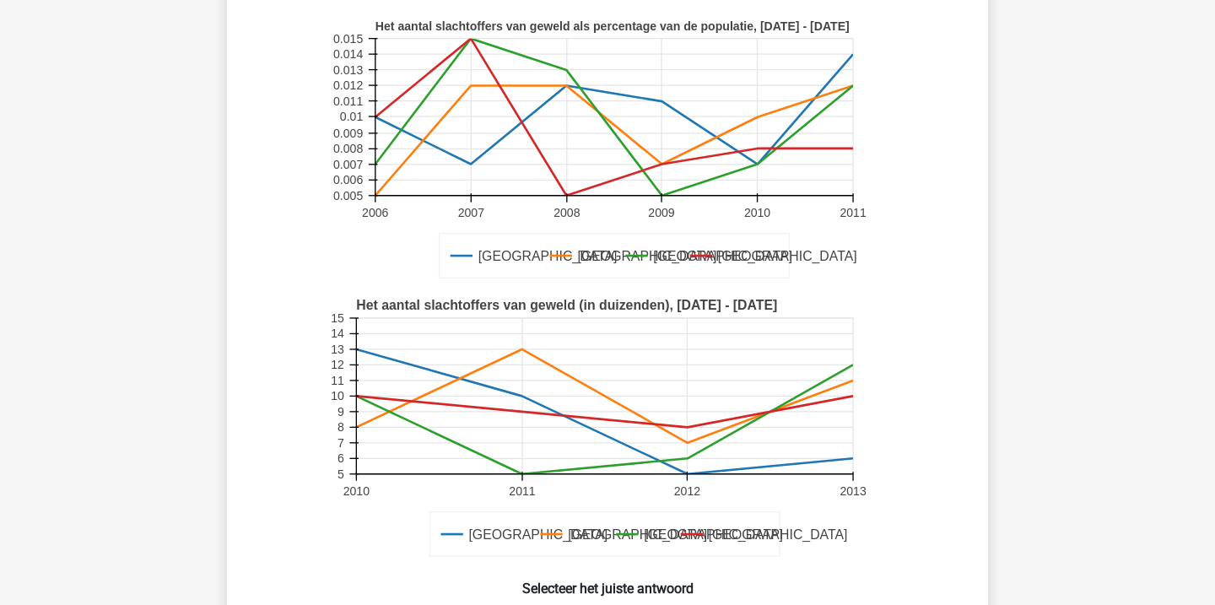
click at [577, 536] on text "[GEOGRAPHIC_DATA]" at bounding box center [637, 535] width 139 height 15
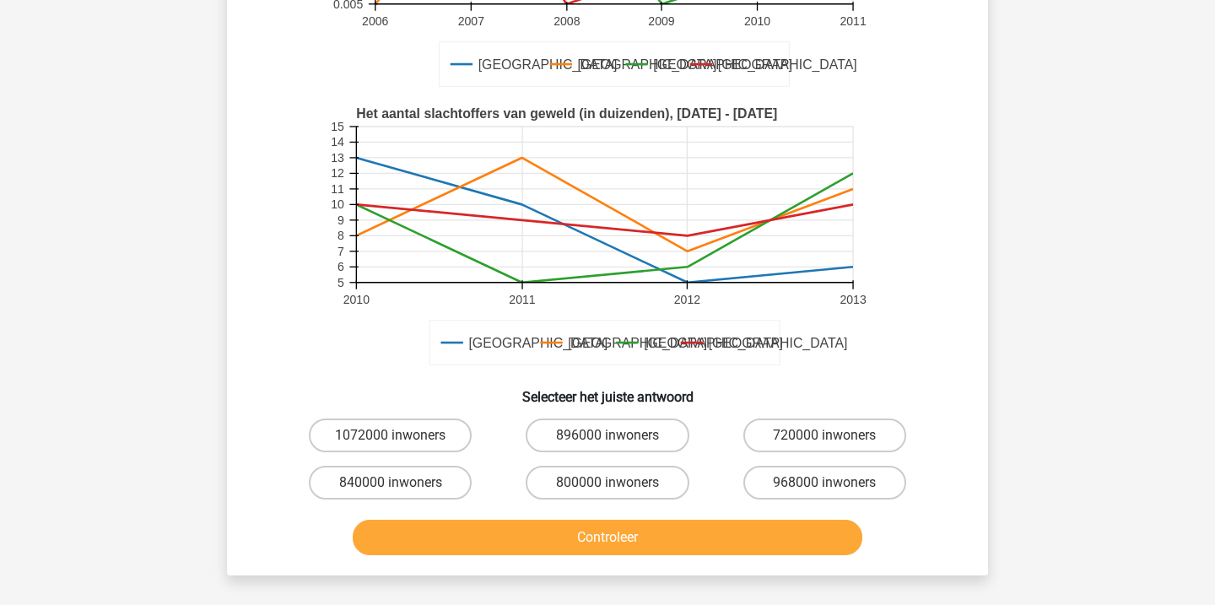
scroll to position [312, 0]
click at [788, 362] on rect at bounding box center [608, 236] width 557 height 279
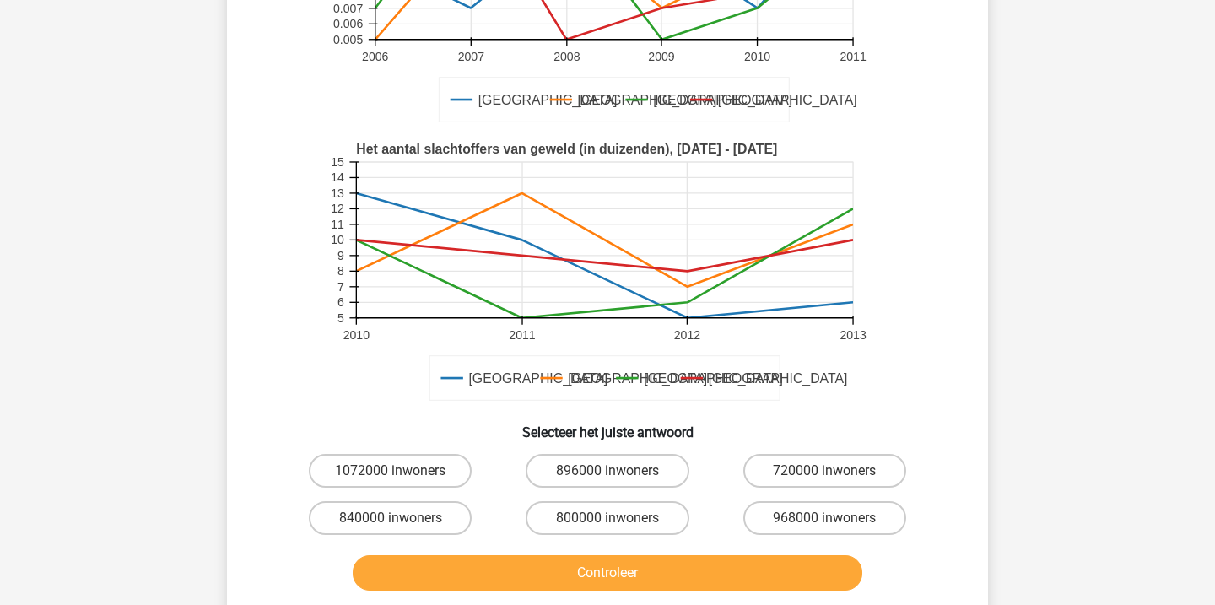
scroll to position [278, 0]
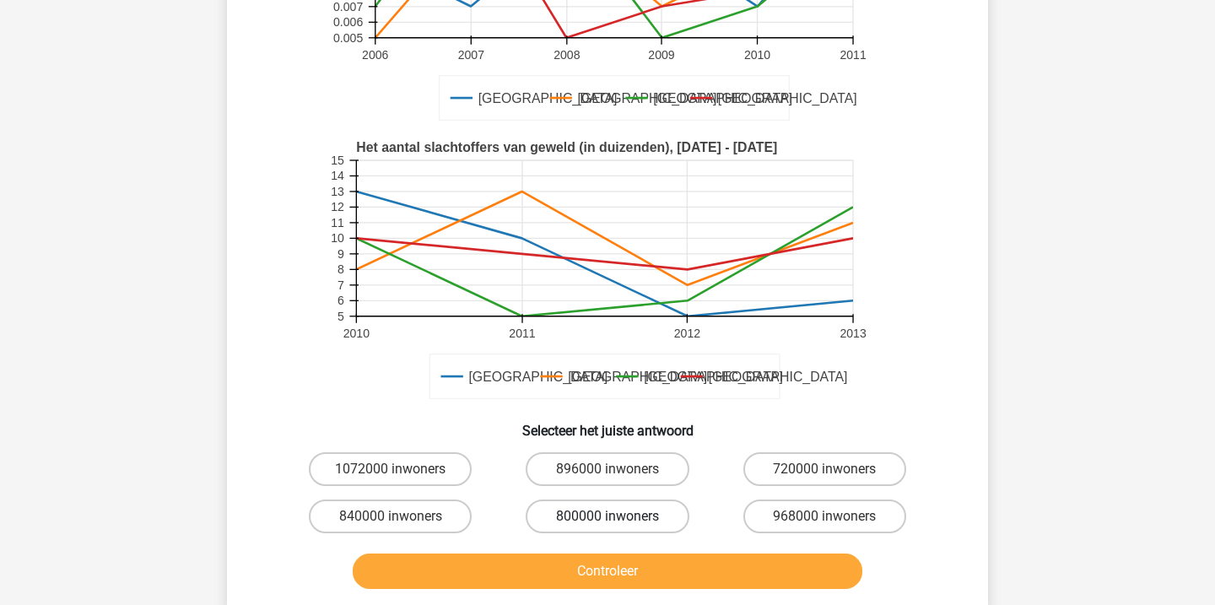
click at [572, 520] on label "800000 inwoners" at bounding box center [607, 517] width 163 height 34
click at [608, 520] on input "800000 inwoners" at bounding box center [613, 522] width 11 height 11
radio input "true"
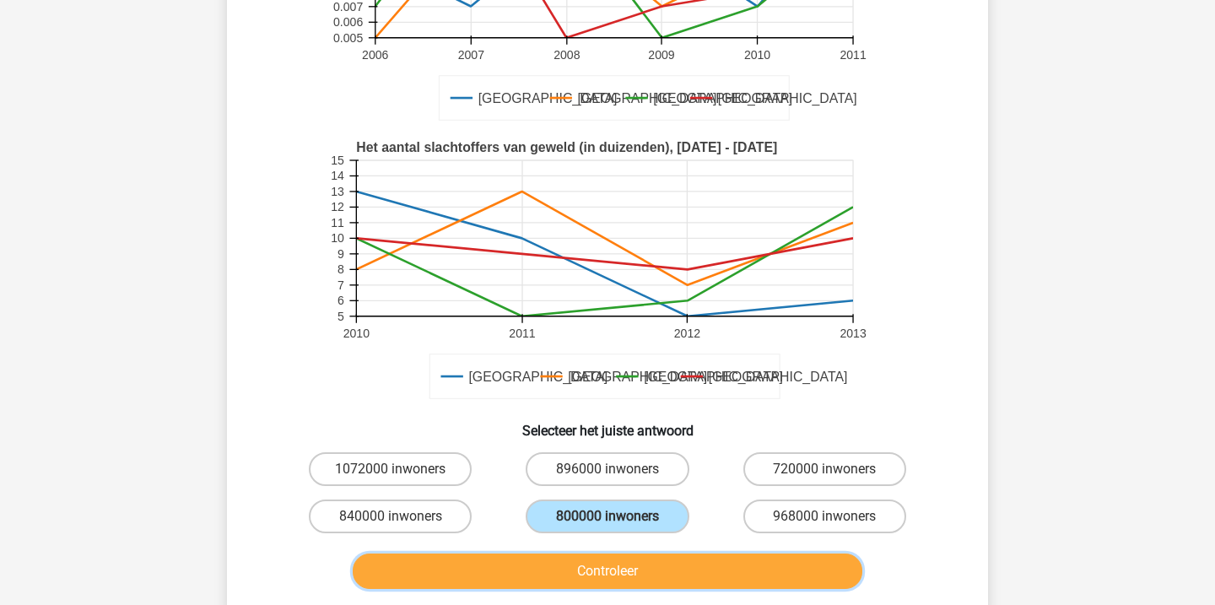
click at [611, 576] on button "Controleer" at bounding box center [608, 571] width 511 height 35
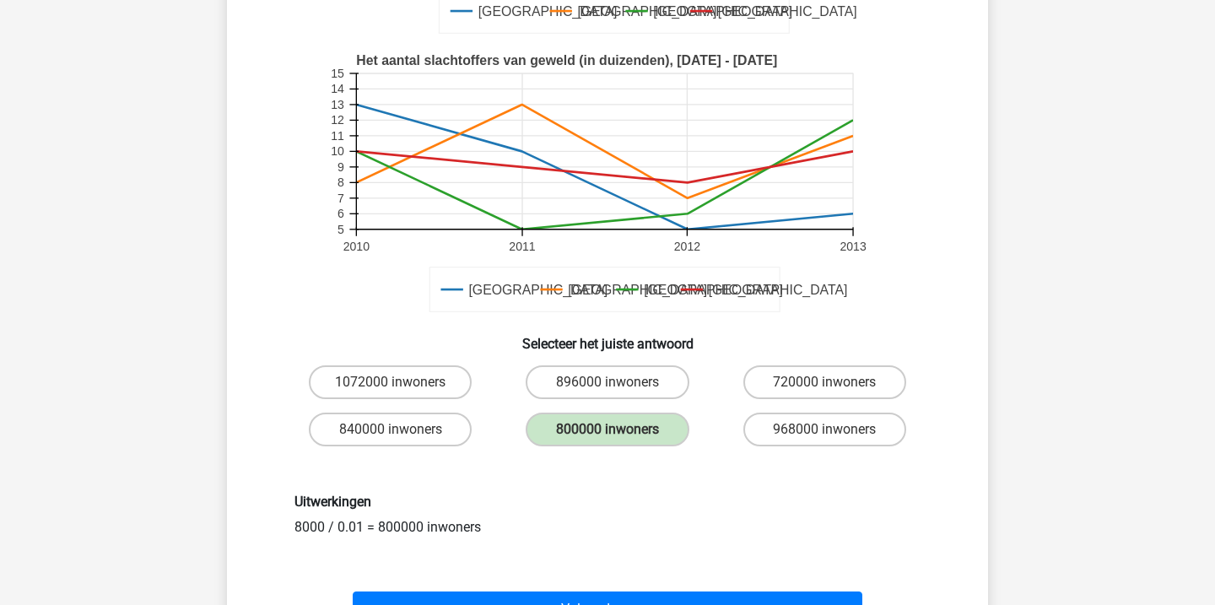
scroll to position [401, 0]
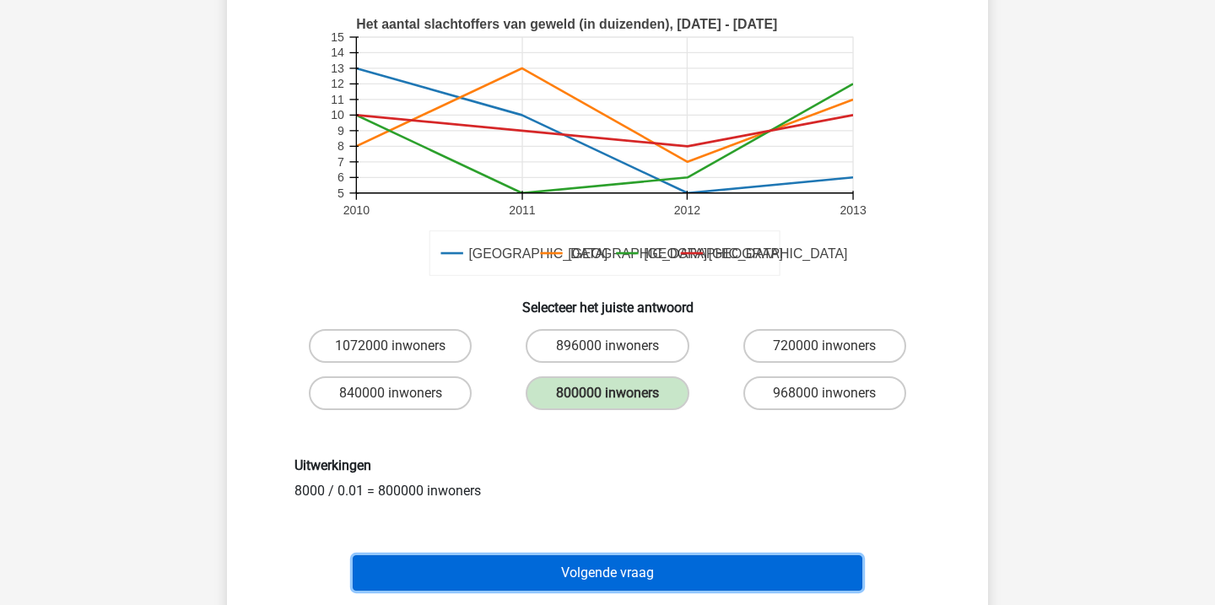
click at [611, 576] on button "Volgende vraag" at bounding box center [608, 572] width 511 height 35
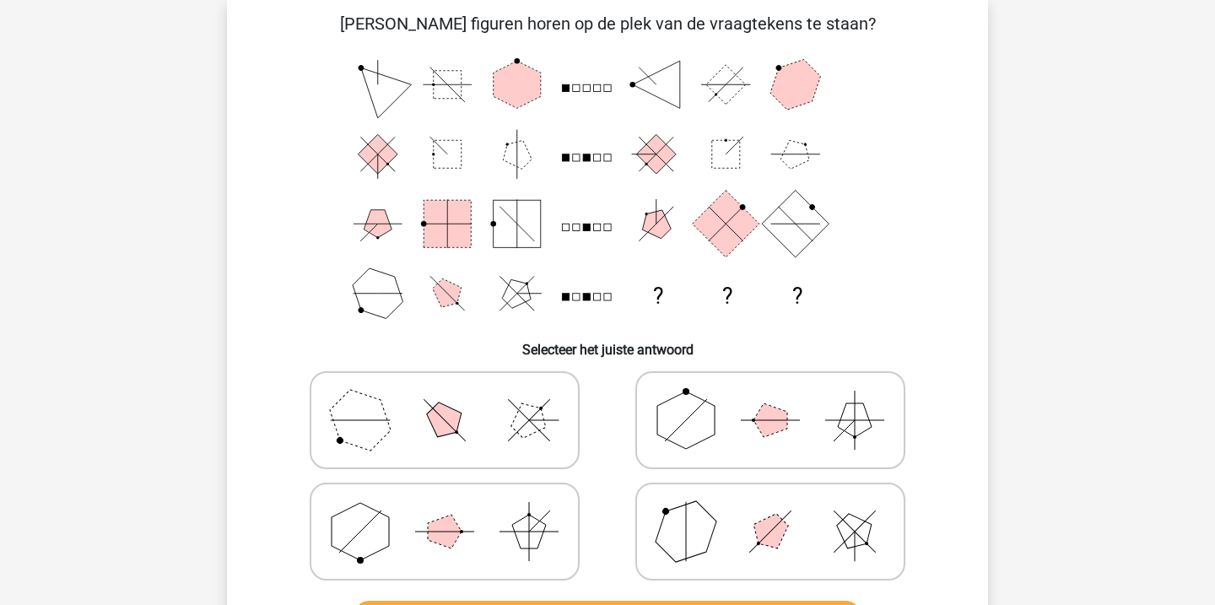
scroll to position [78, 0]
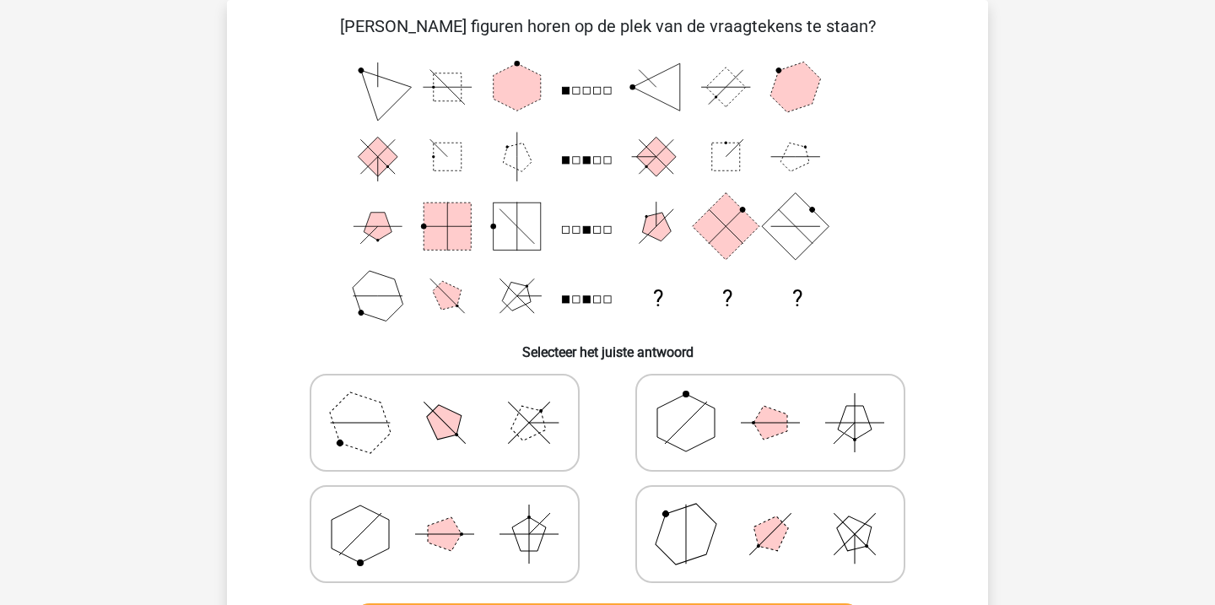
click at [701, 409] on polygon at bounding box center [686, 422] width 57 height 57
click at [771, 402] on input "radio" at bounding box center [776, 396] width 11 height 11
radio input "true"
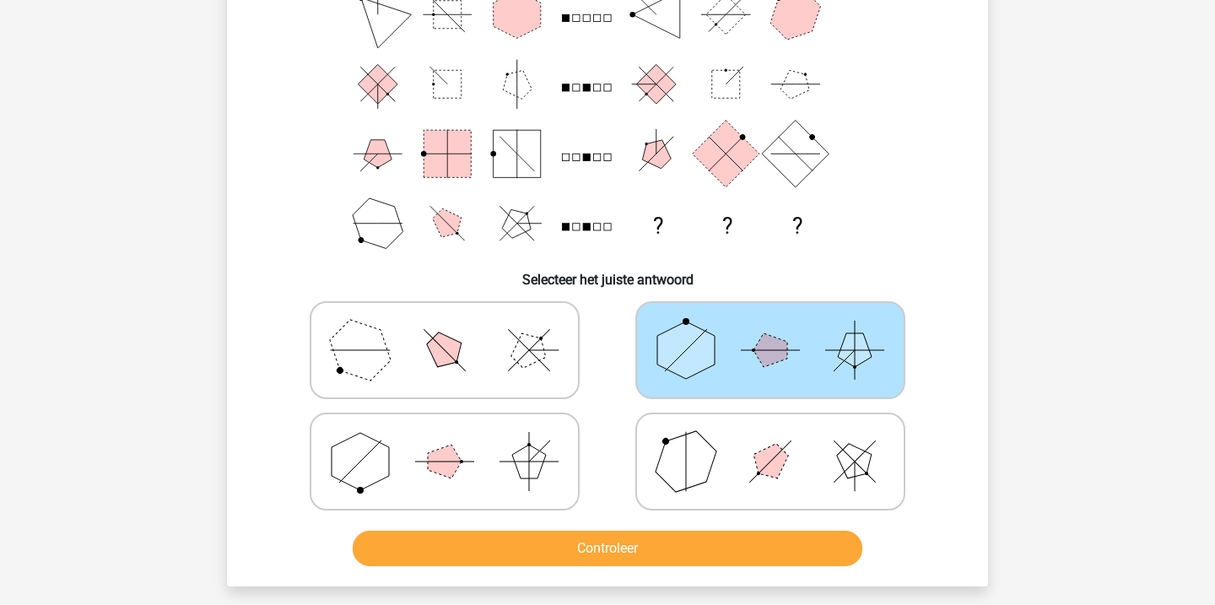
scroll to position [160, 0]
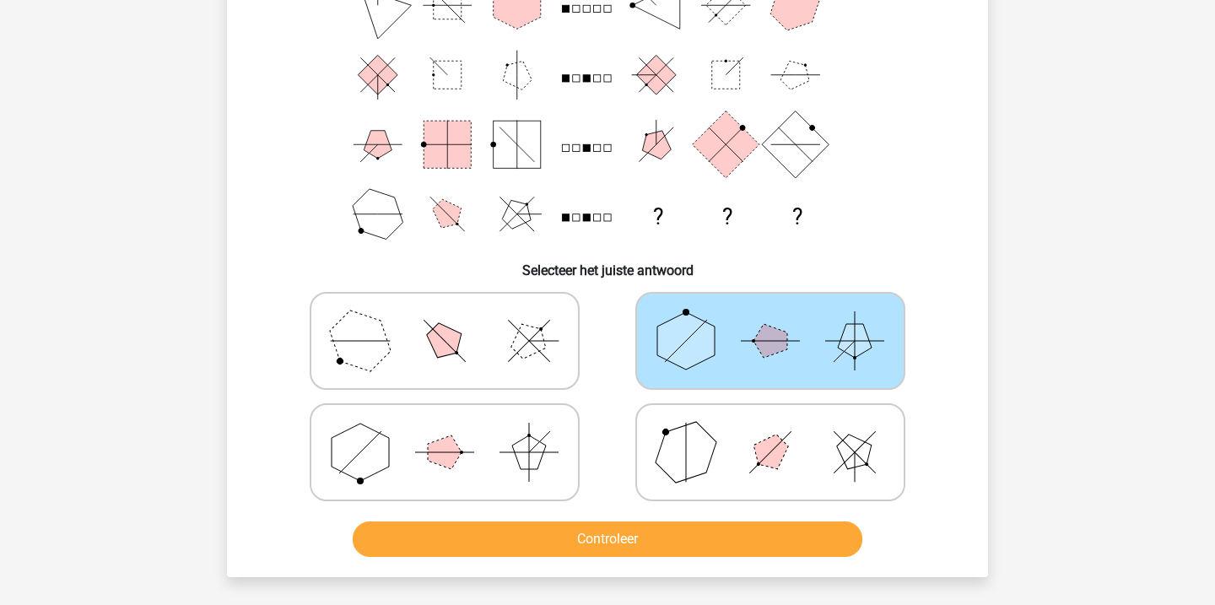
click at [722, 451] on icon at bounding box center [770, 452] width 253 height 84
click at [771, 431] on input "radio" at bounding box center [776, 425] width 11 height 11
radio input "true"
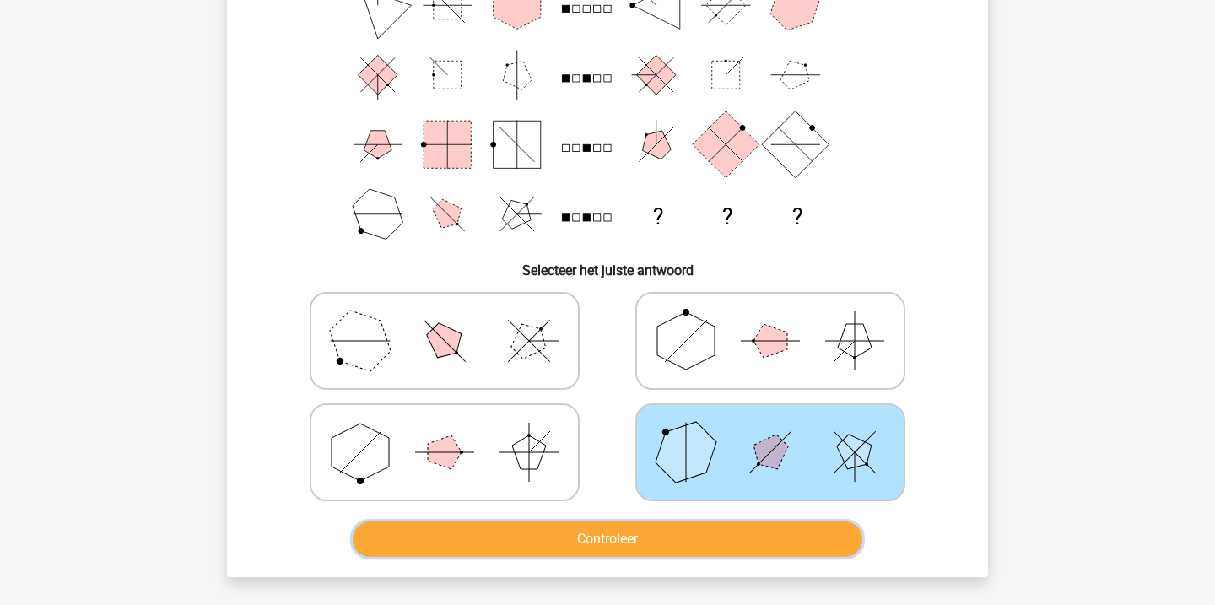
click at [708, 543] on button "Controleer" at bounding box center [608, 539] width 511 height 35
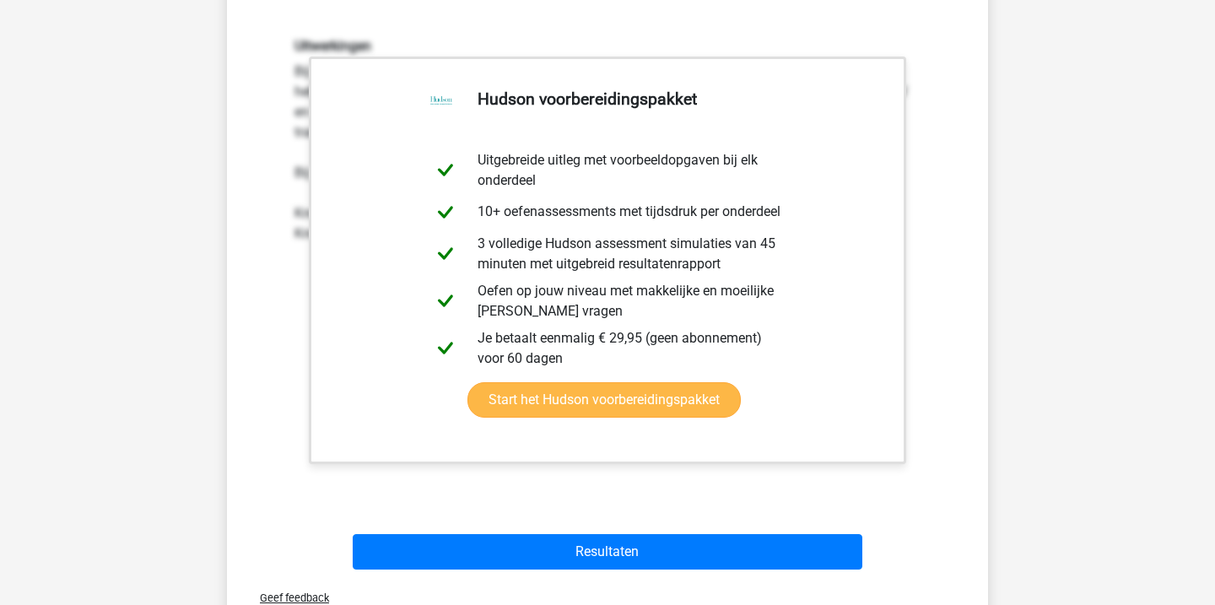
scroll to position [706, 0]
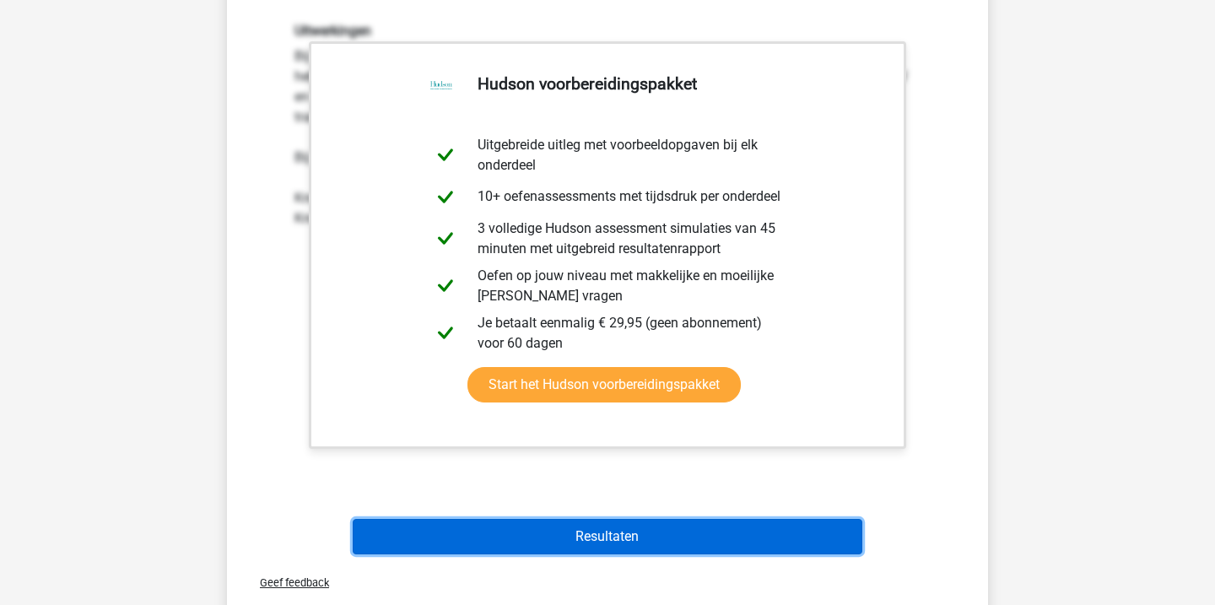
click at [713, 525] on button "Resultaten" at bounding box center [608, 536] width 511 height 35
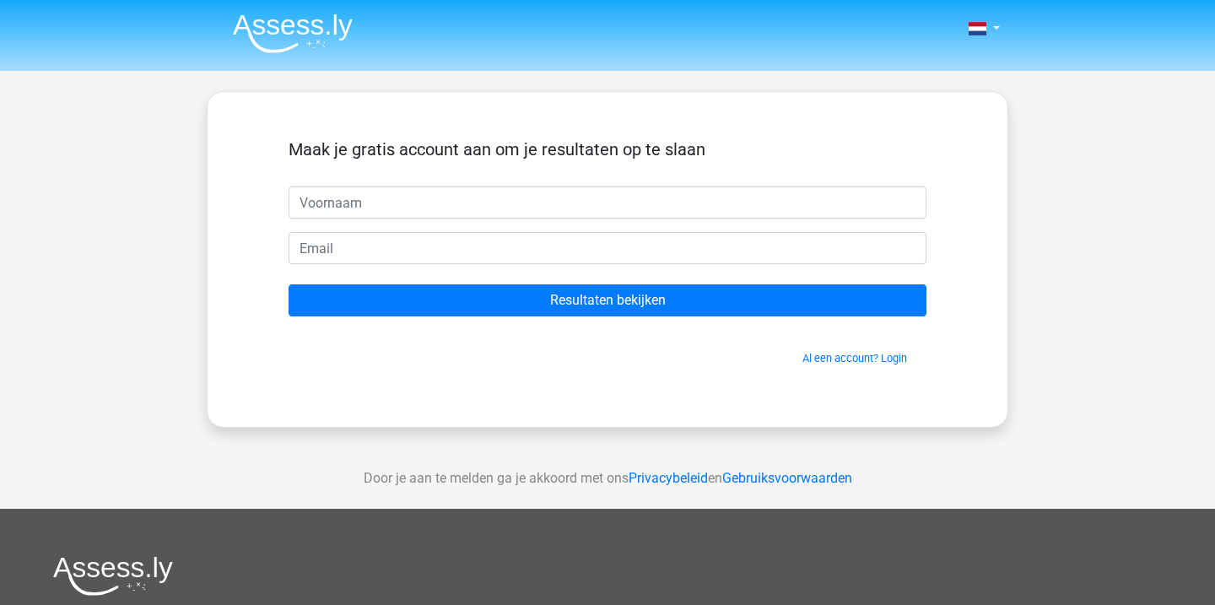
click at [668, 195] on input "text" at bounding box center [608, 203] width 638 height 32
type input "tine"
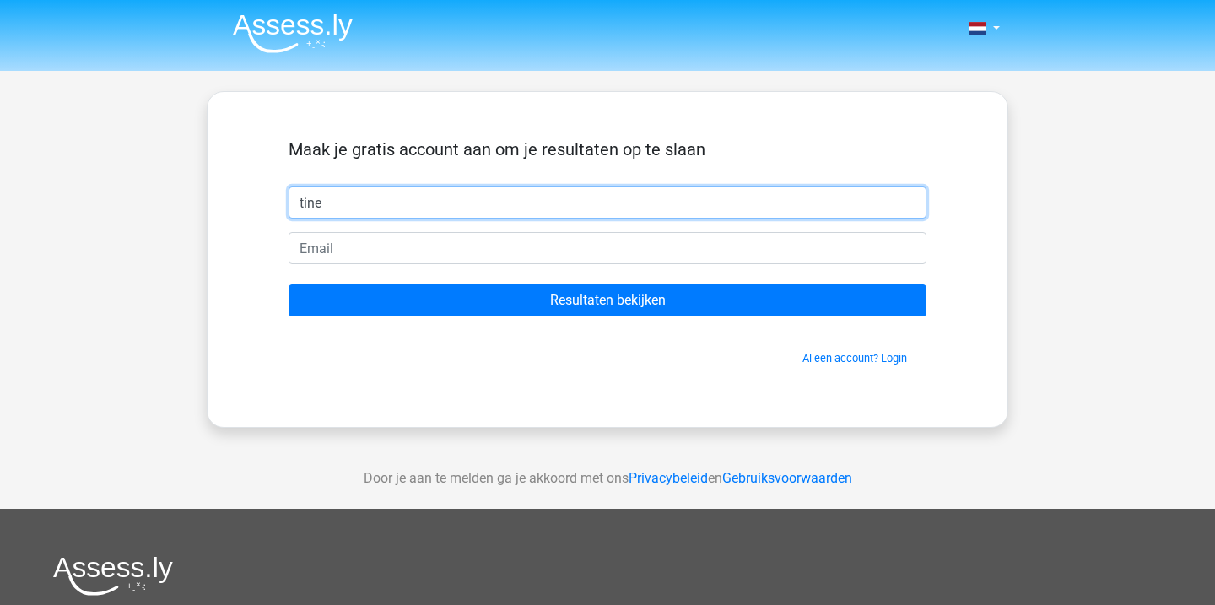
click at [625, 219] on form "Maak je gratis account aan om je resultaten op te slaan tine Resultaten bekijke…" at bounding box center [608, 252] width 638 height 227
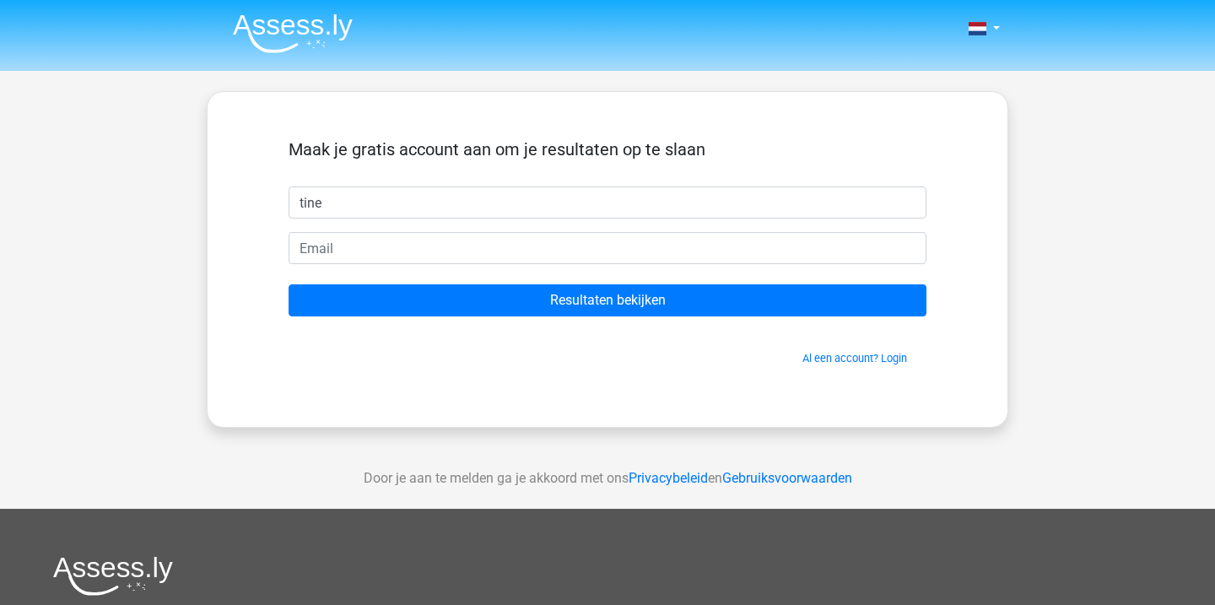
click at [625, 229] on form "Maak je gratis account aan om je resultaten op te slaan tine Resultaten bekijke…" at bounding box center [608, 252] width 638 height 227
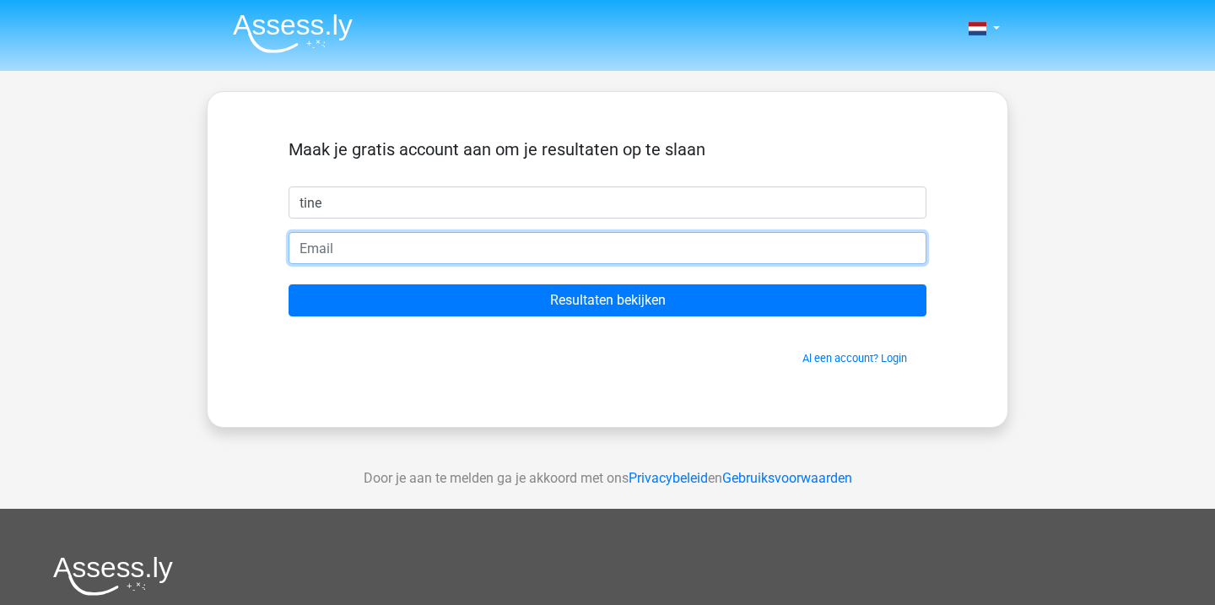
click at [606, 257] on input "email" at bounding box center [608, 248] width 638 height 32
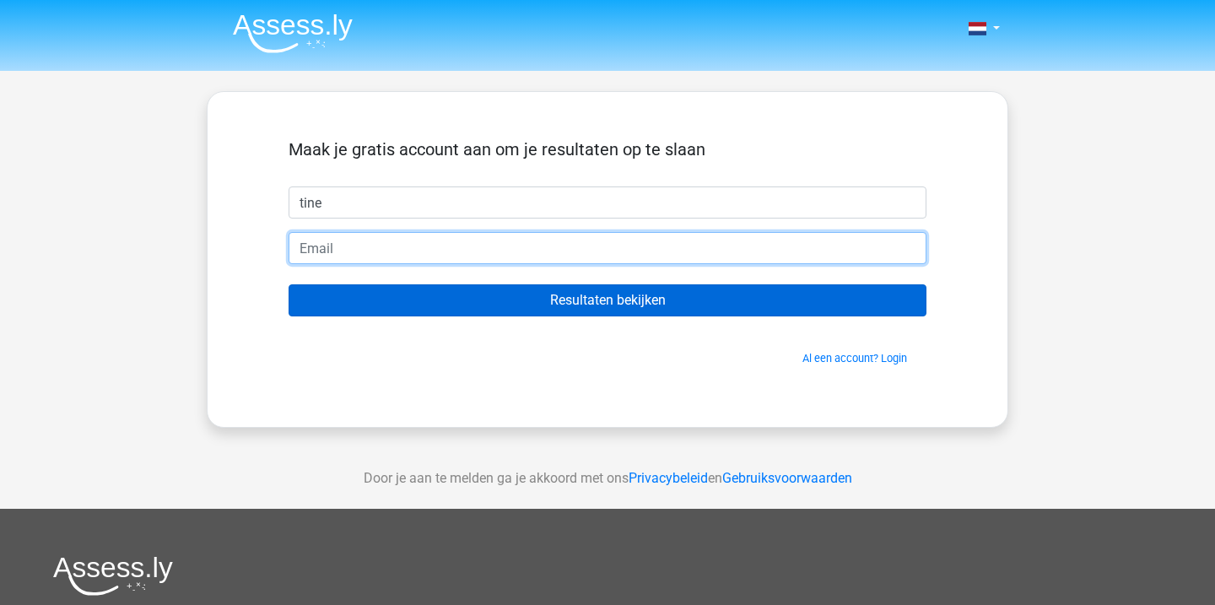
type input "tine.decraene@hotmail.com"
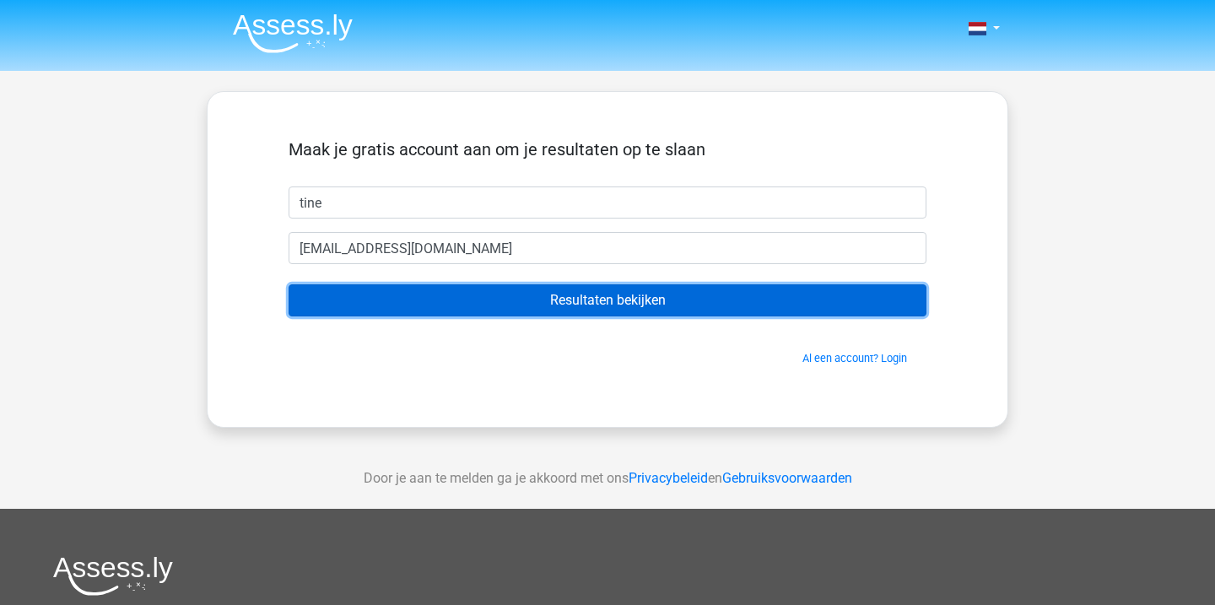
click at [611, 307] on input "Resultaten bekijken" at bounding box center [608, 300] width 638 height 32
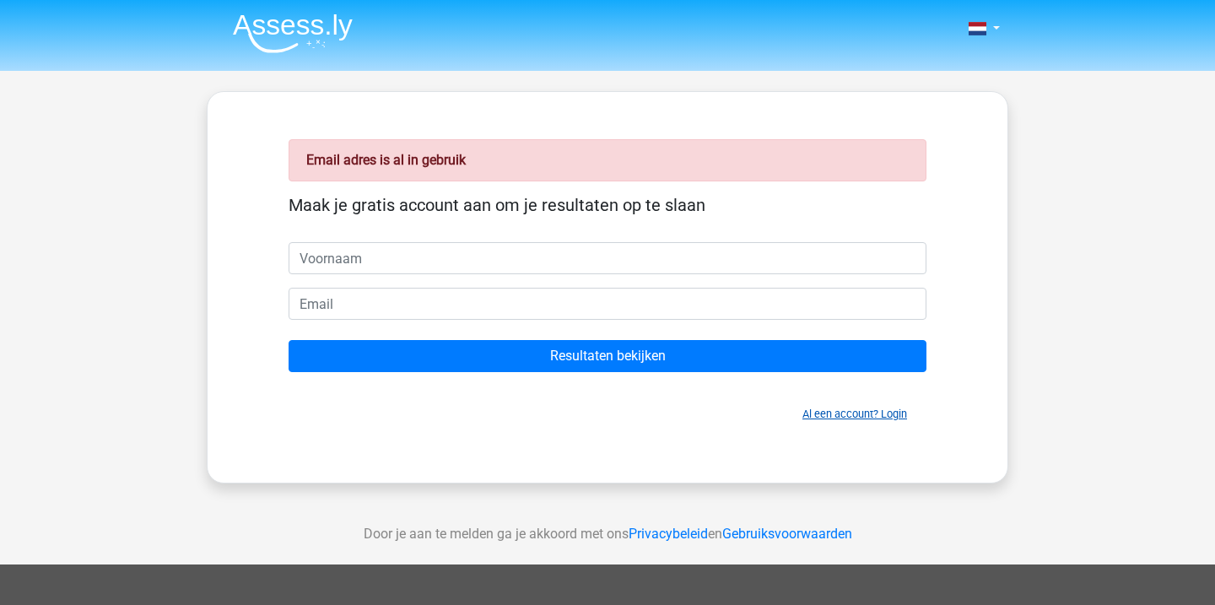
click at [879, 415] on link "Al een account? Login" at bounding box center [855, 414] width 105 height 13
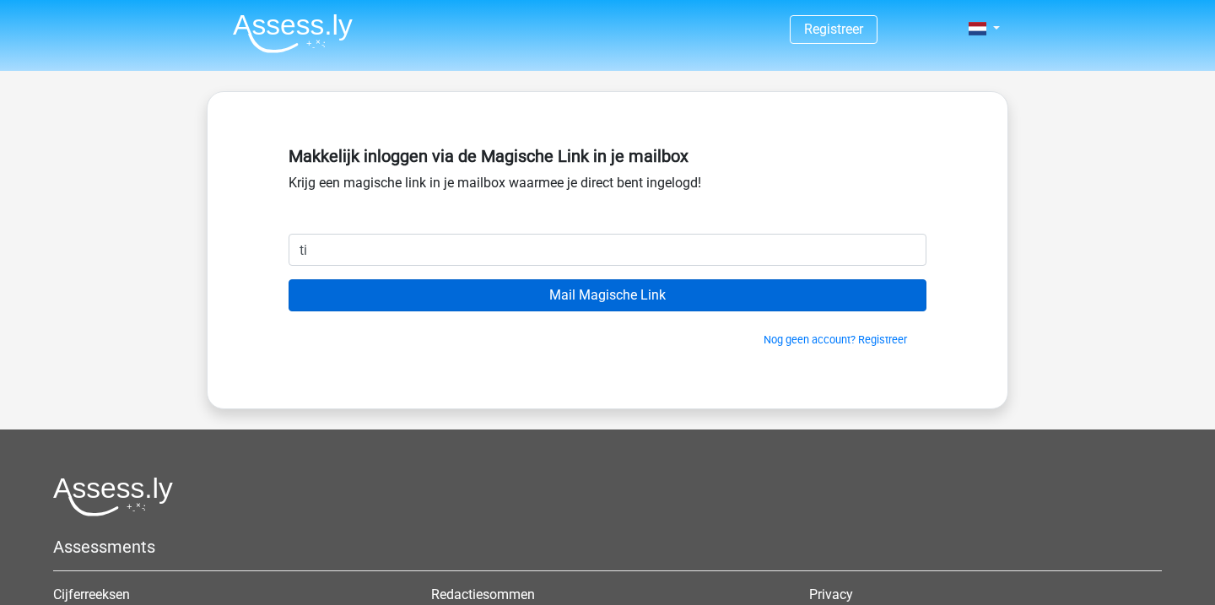
type input "[EMAIL_ADDRESS][DOMAIN_NAME]"
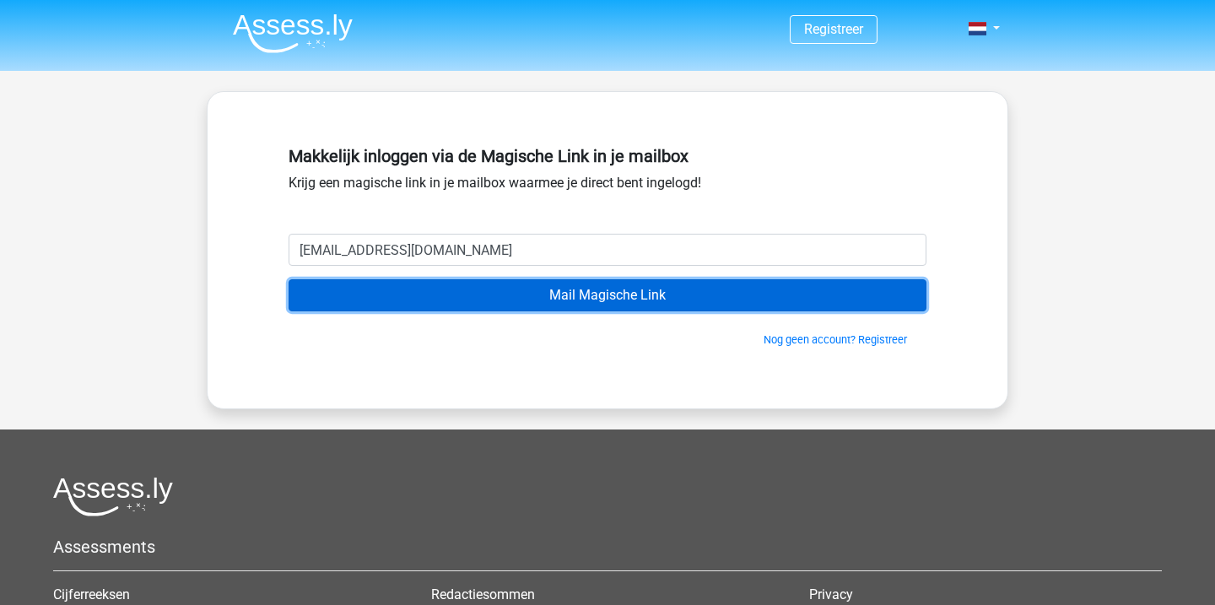
click at [539, 295] on input "Mail Magische Link" at bounding box center [608, 295] width 638 height 32
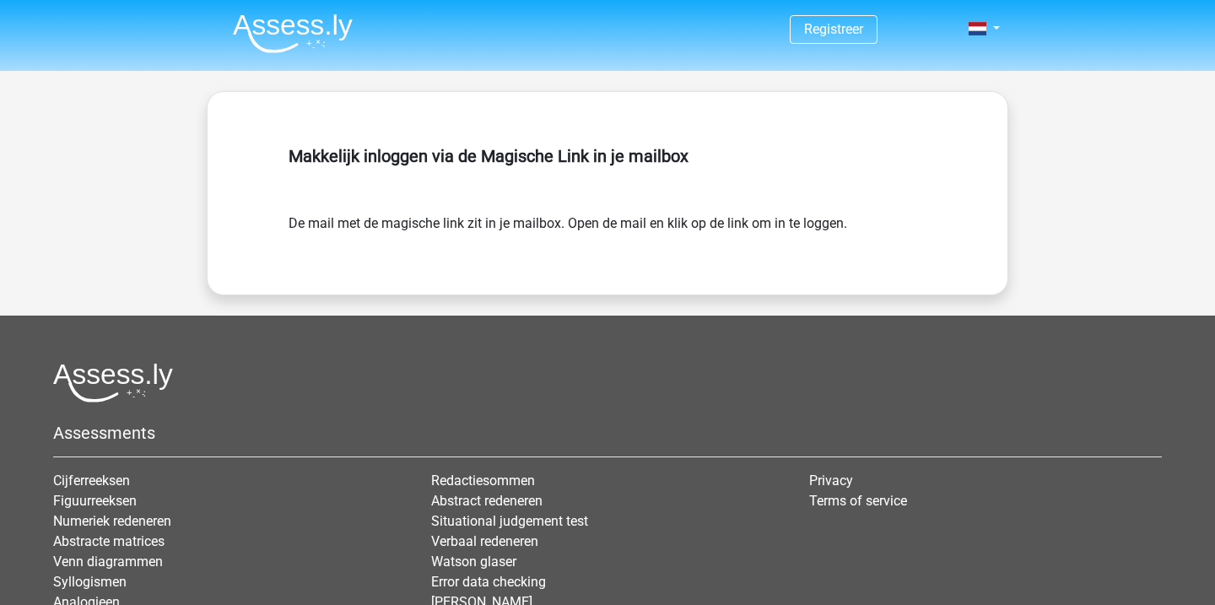
click at [267, 68] on header "Registreer" at bounding box center [607, 35] width 1215 height 71
click at [290, 32] on img at bounding box center [293, 34] width 120 height 40
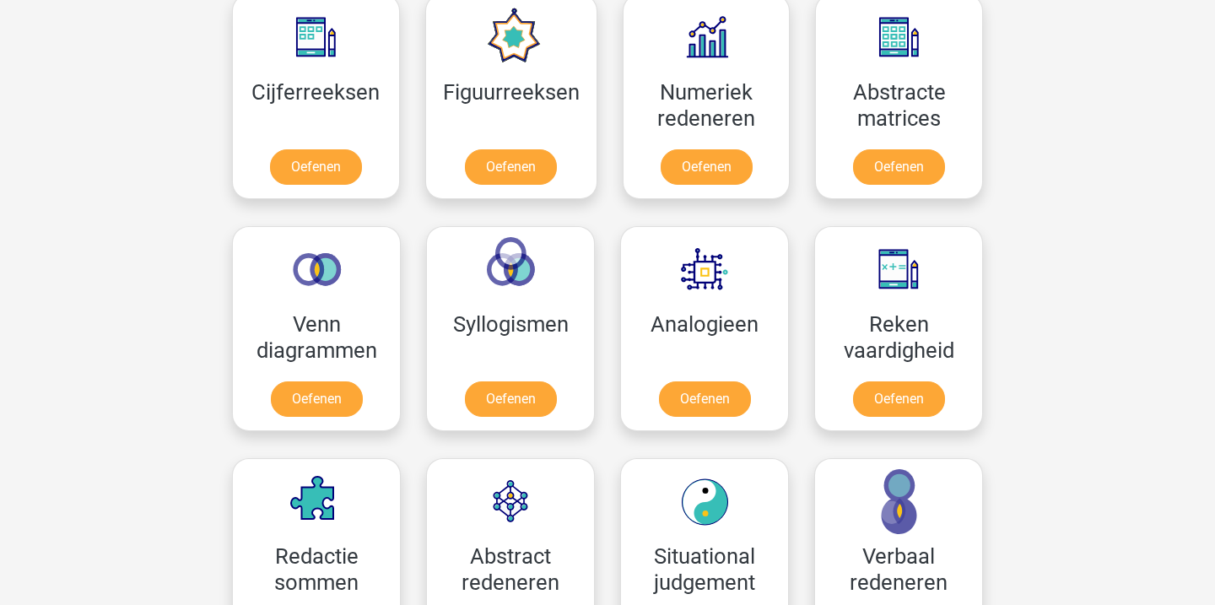
scroll to position [804, 0]
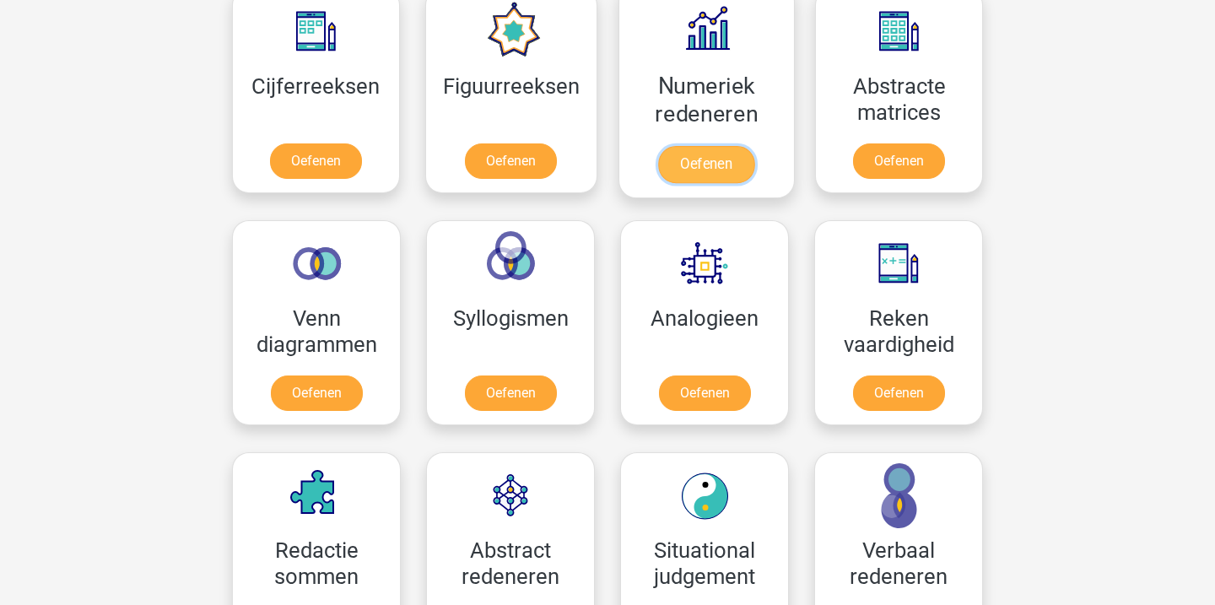
click at [729, 176] on link "Oefenen" at bounding box center [706, 164] width 96 height 37
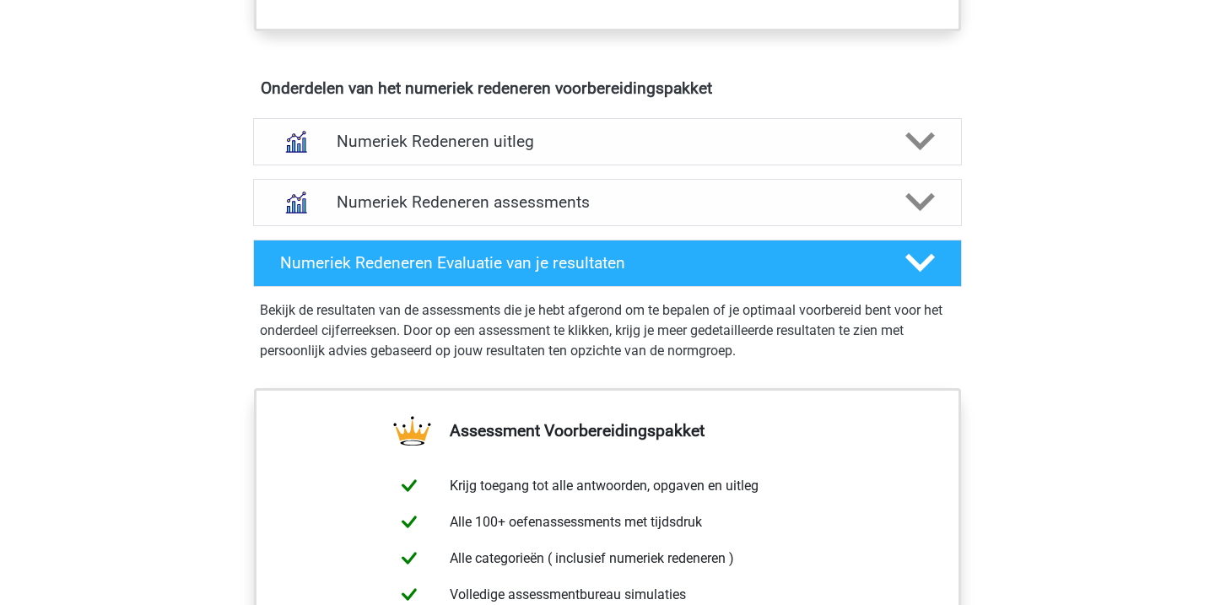
scroll to position [994, 0]
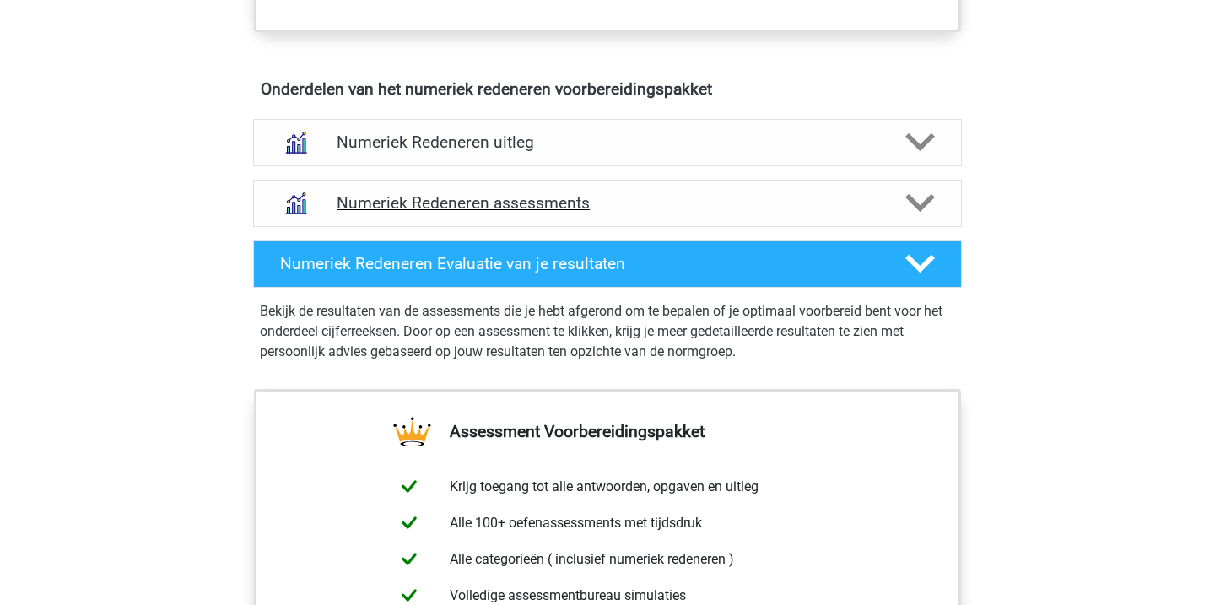
click at [682, 212] on h4 "Numeriek Redeneren assessments" at bounding box center [608, 202] width 542 height 19
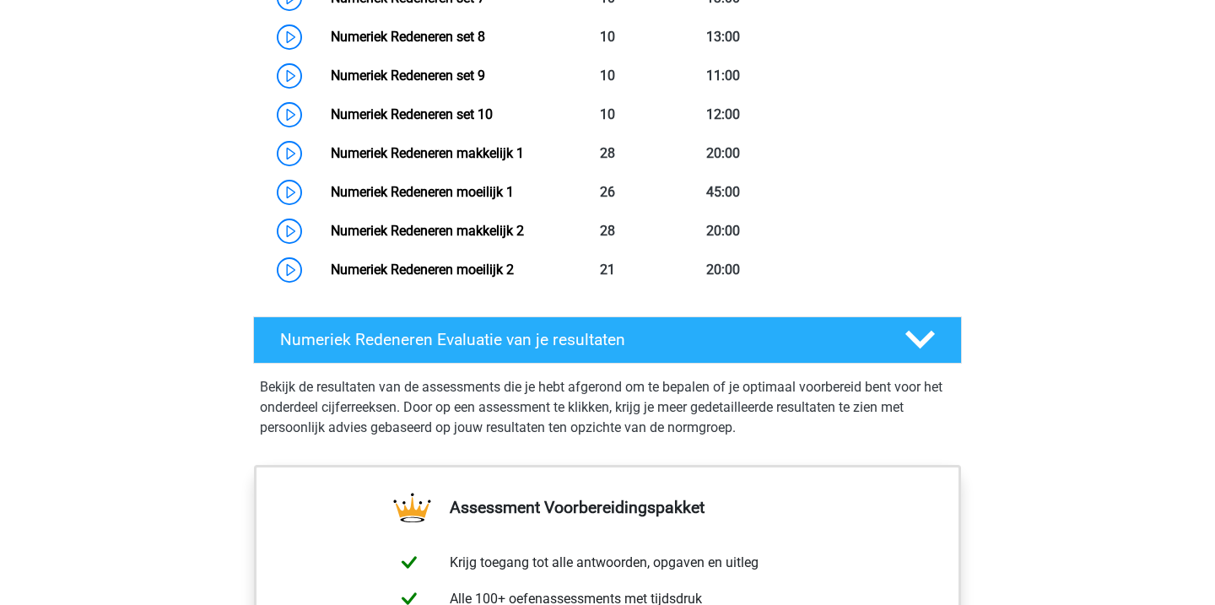
scroll to position [1591, 0]
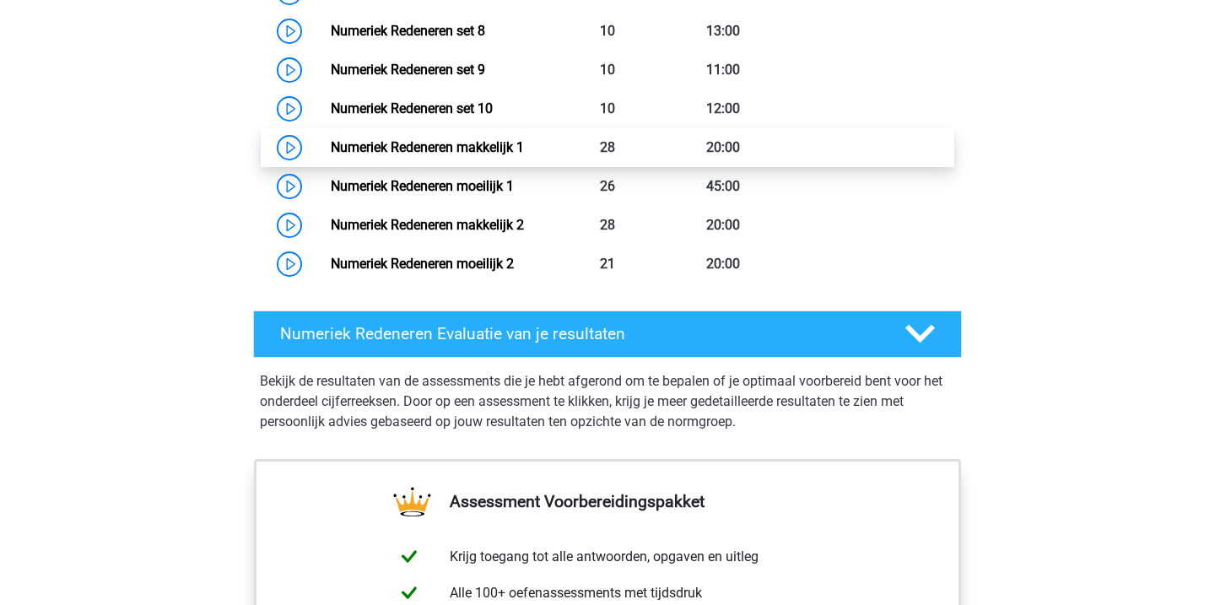
click at [331, 148] on link "Numeriek Redeneren makkelijk 1" at bounding box center [427, 147] width 193 height 16
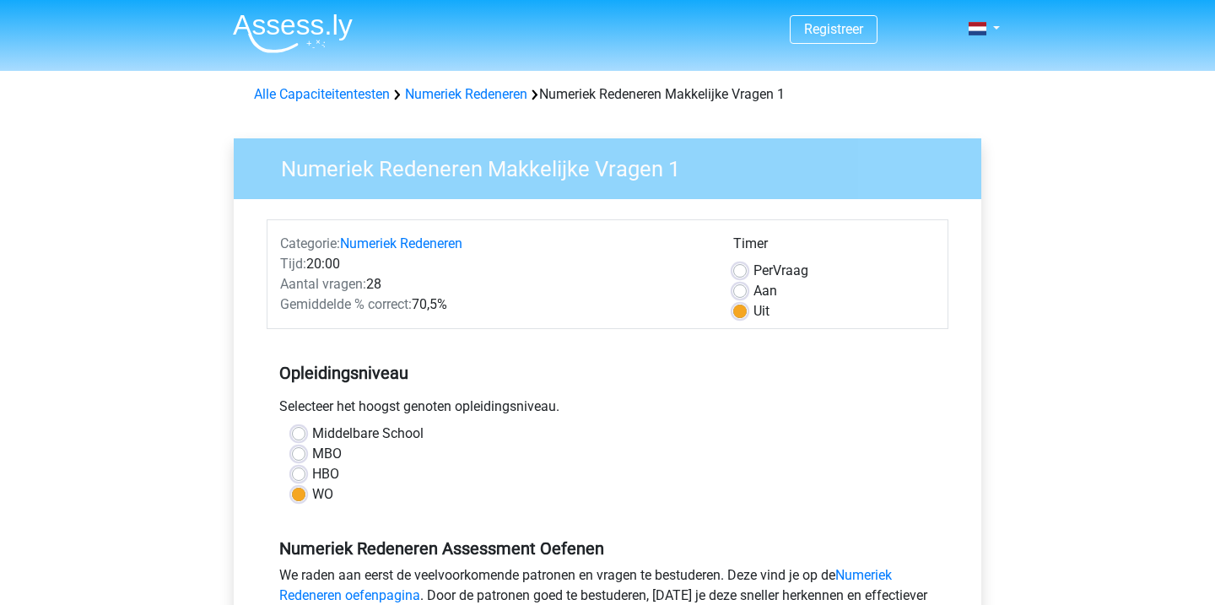
click at [312, 479] on label "HBO" at bounding box center [325, 474] width 27 height 20
click at [304, 479] on input "HBO" at bounding box center [299, 472] width 14 height 17
radio input "true"
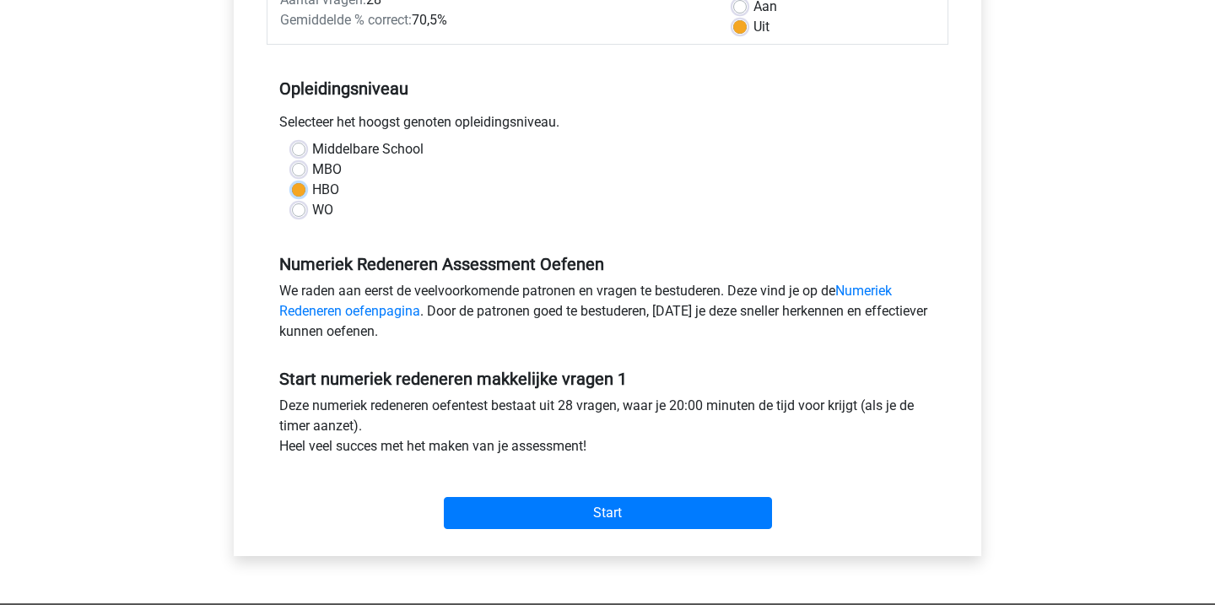
scroll to position [285, 0]
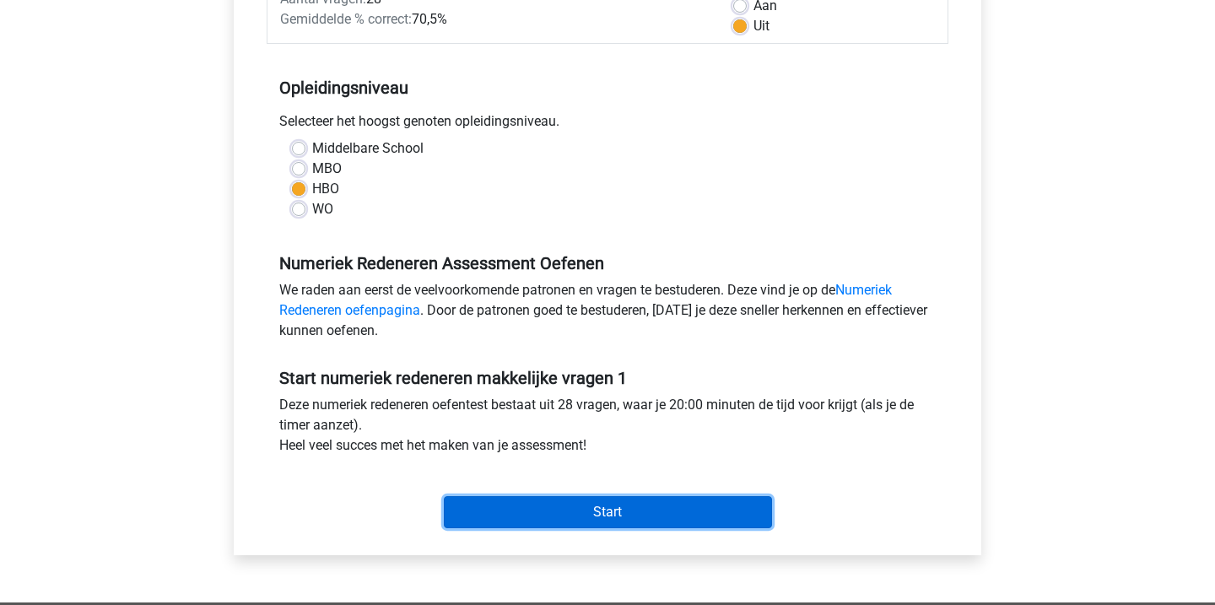
click at [617, 508] on input "Start" at bounding box center [608, 512] width 328 height 32
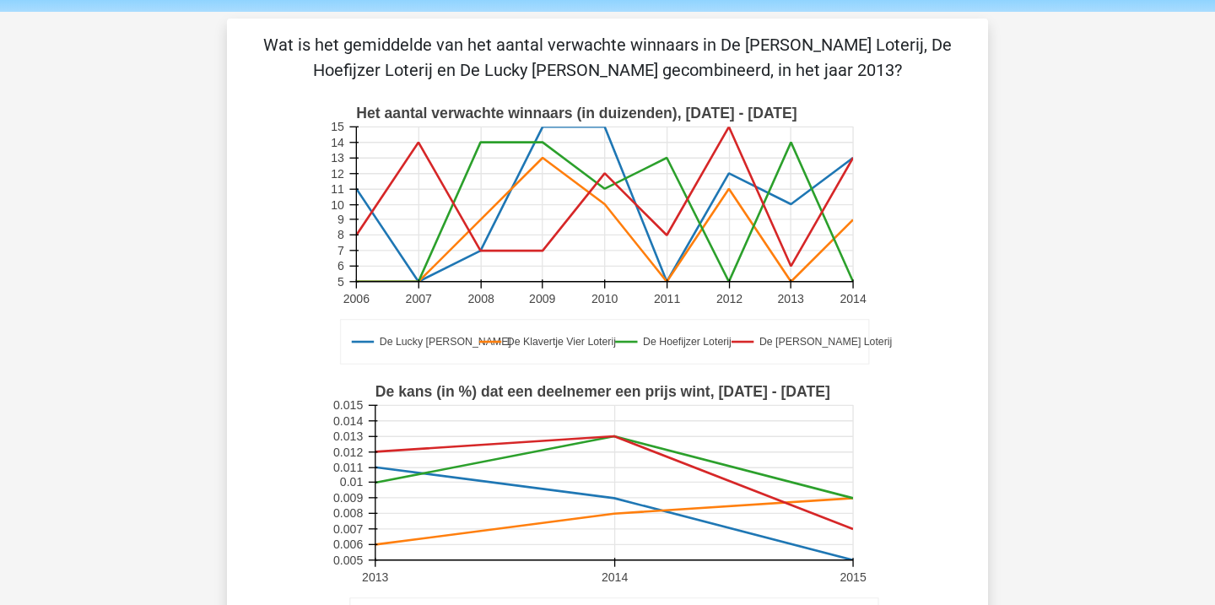
scroll to position [65, 0]
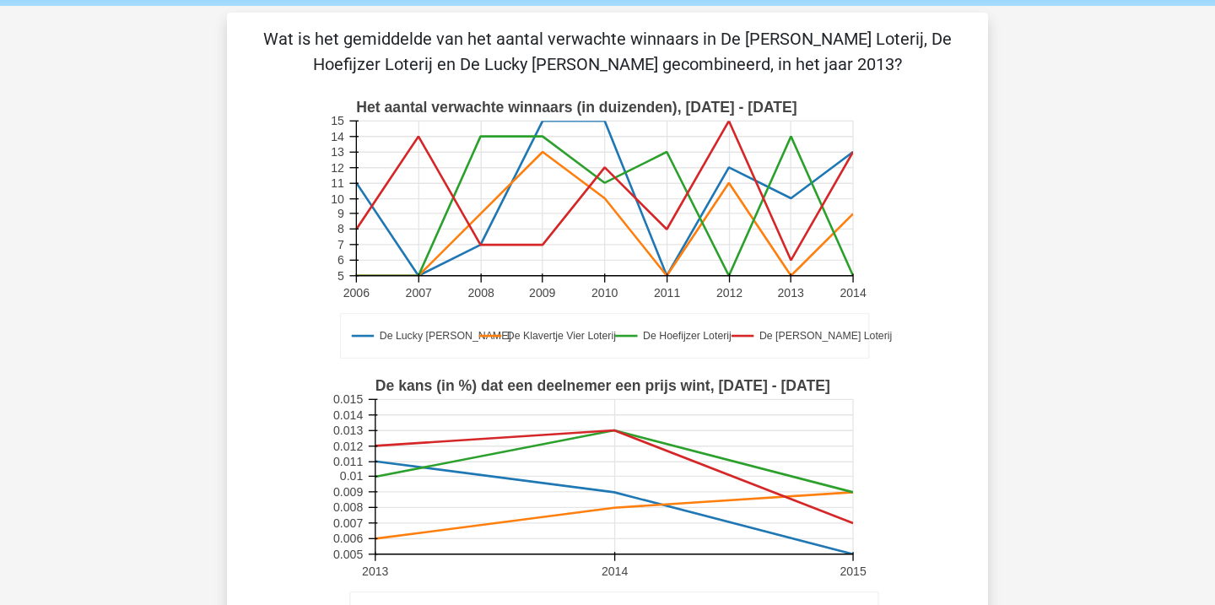
click at [793, 273] on icon at bounding box center [604, 214] width 497 height 124
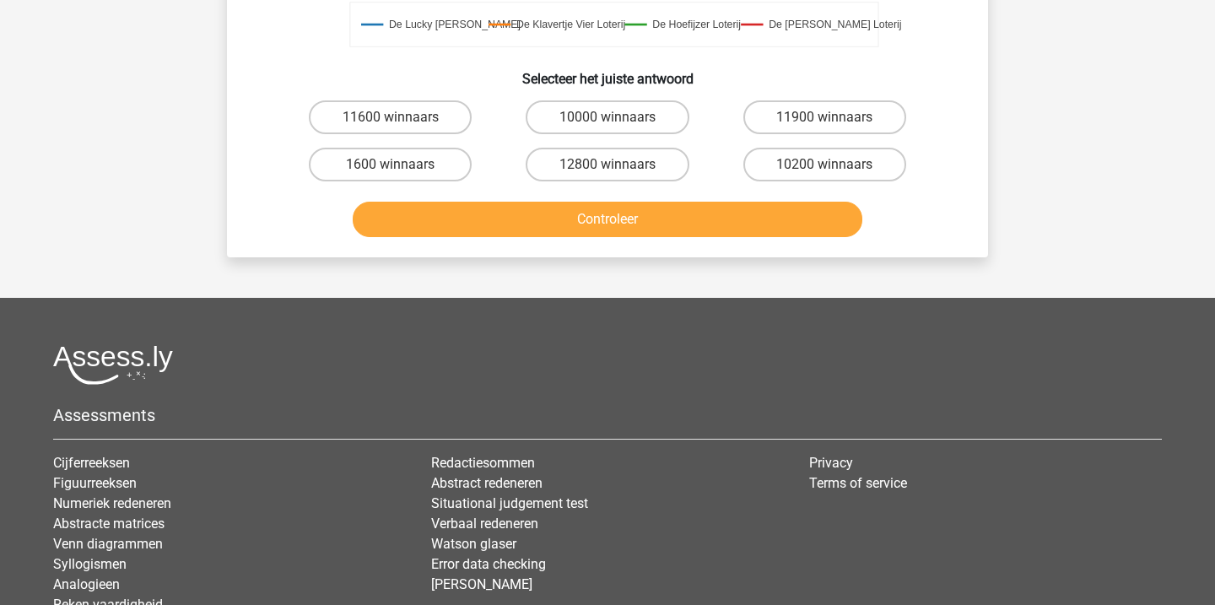
scroll to position [654, 0]
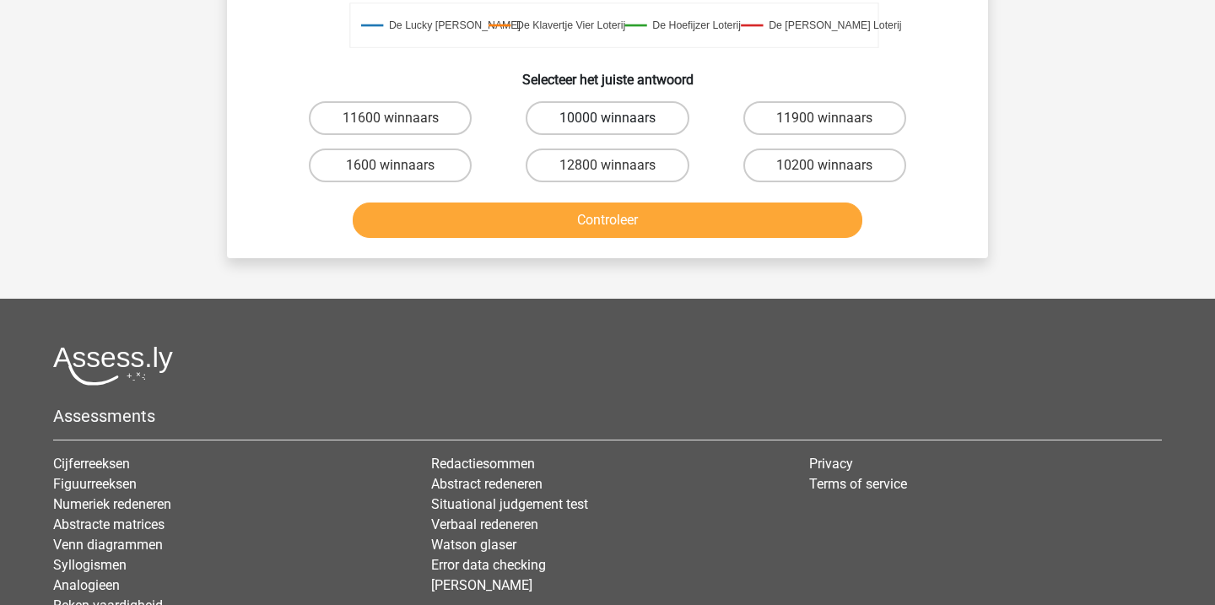
click at [659, 127] on label "10000 winnaars" at bounding box center [607, 118] width 163 height 34
click at [619, 127] on input "10000 winnaars" at bounding box center [613, 123] width 11 height 11
radio input "true"
click at [659, 235] on button "Controleer" at bounding box center [608, 220] width 511 height 35
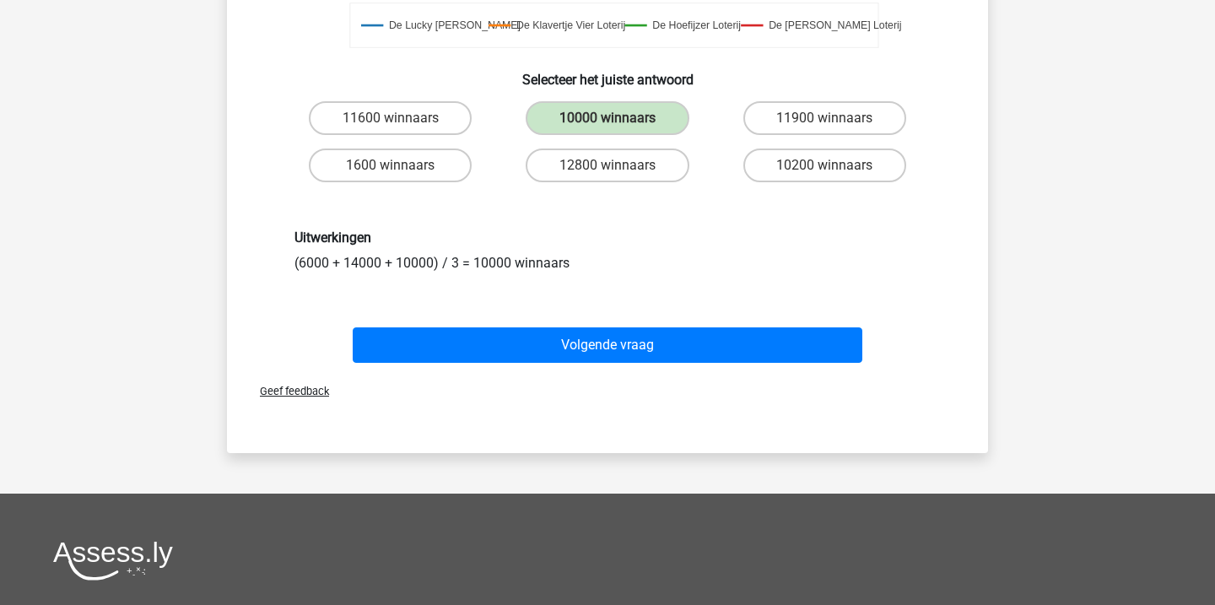
click at [653, 365] on div "Volgende vraag" at bounding box center [608, 349] width 652 height 42
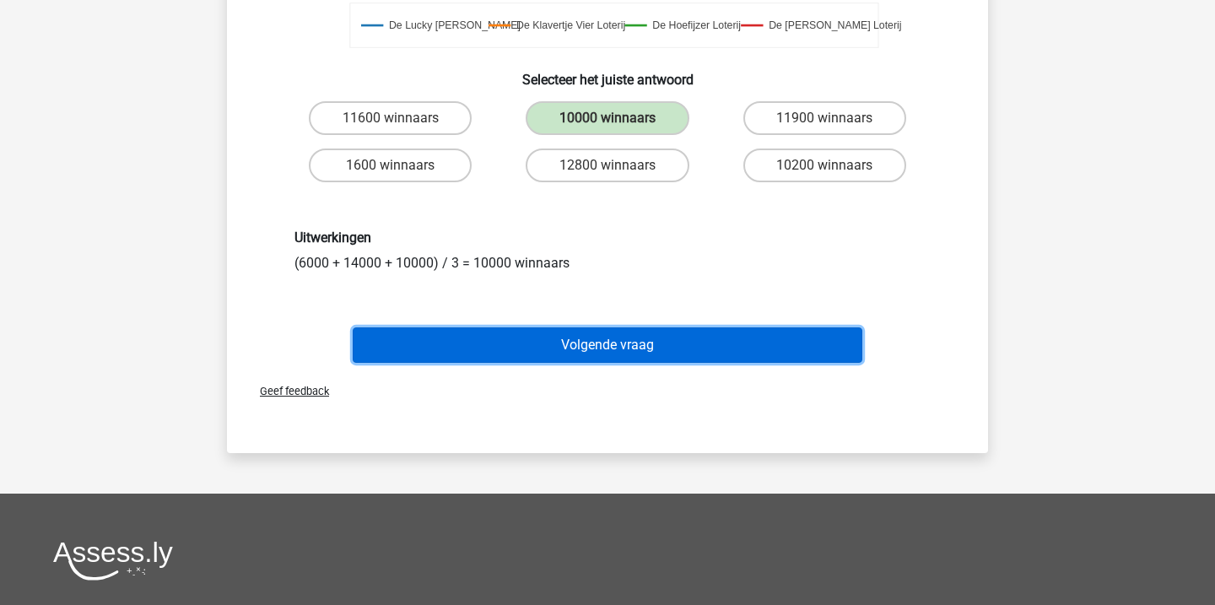
click at [671, 349] on button "Volgende vraag" at bounding box center [608, 345] width 511 height 35
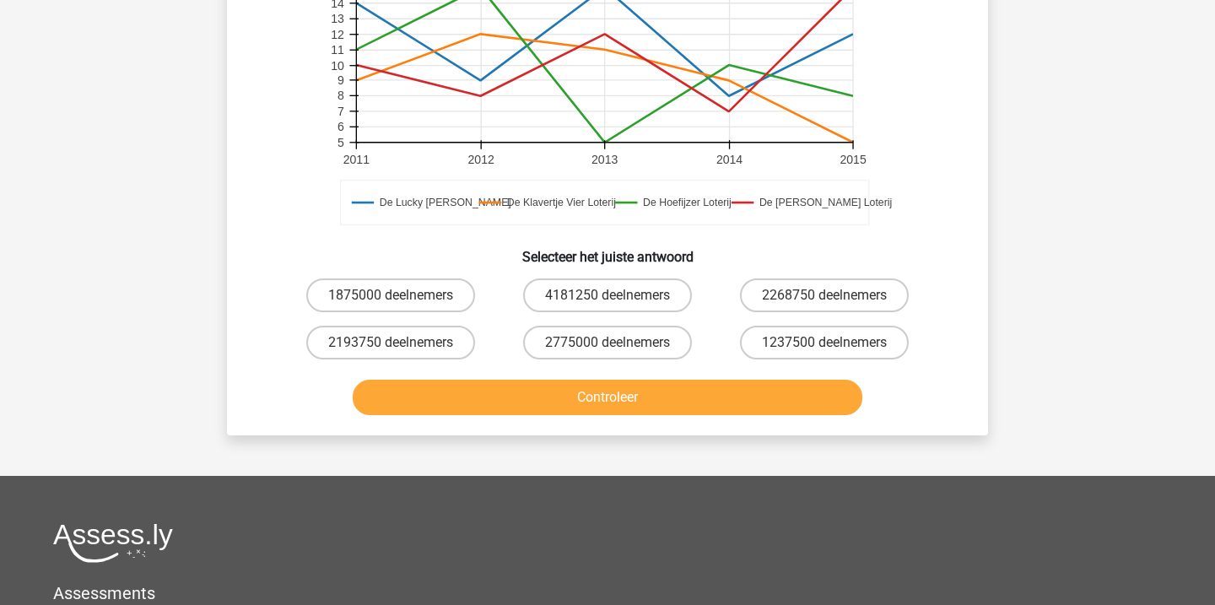
scroll to position [453, 0]
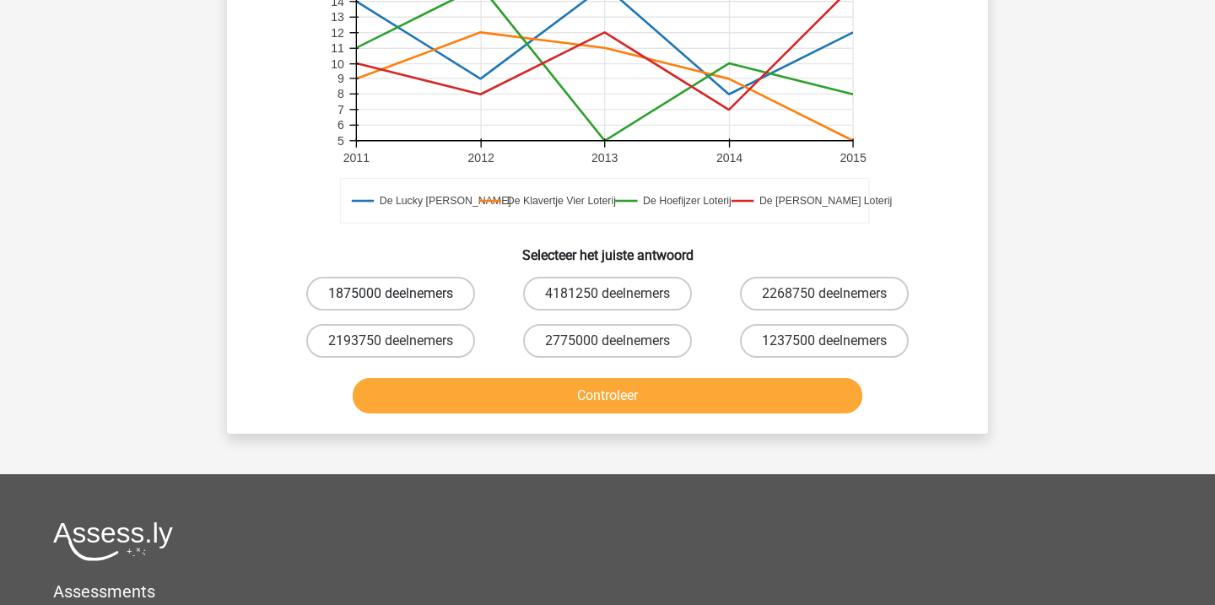
click at [449, 298] on label "1875000 deelnemers" at bounding box center [390, 294] width 169 height 34
click at [402, 298] on input "1875000 deelnemers" at bounding box center [396, 299] width 11 height 11
radio input "true"
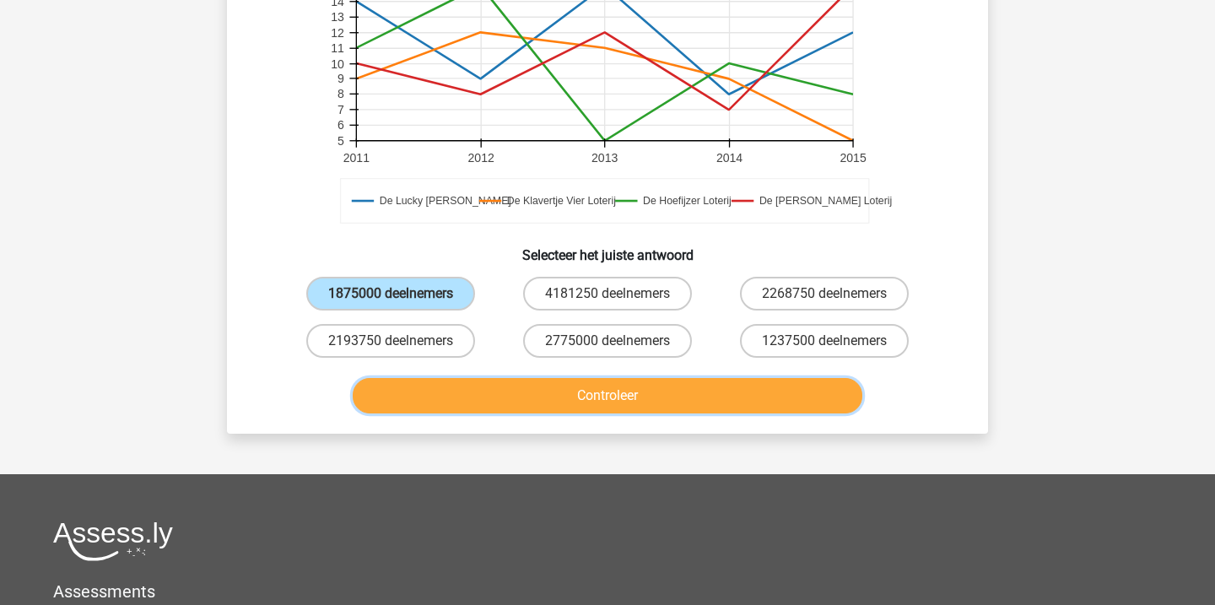
click at [650, 392] on button "Controleer" at bounding box center [608, 395] width 511 height 35
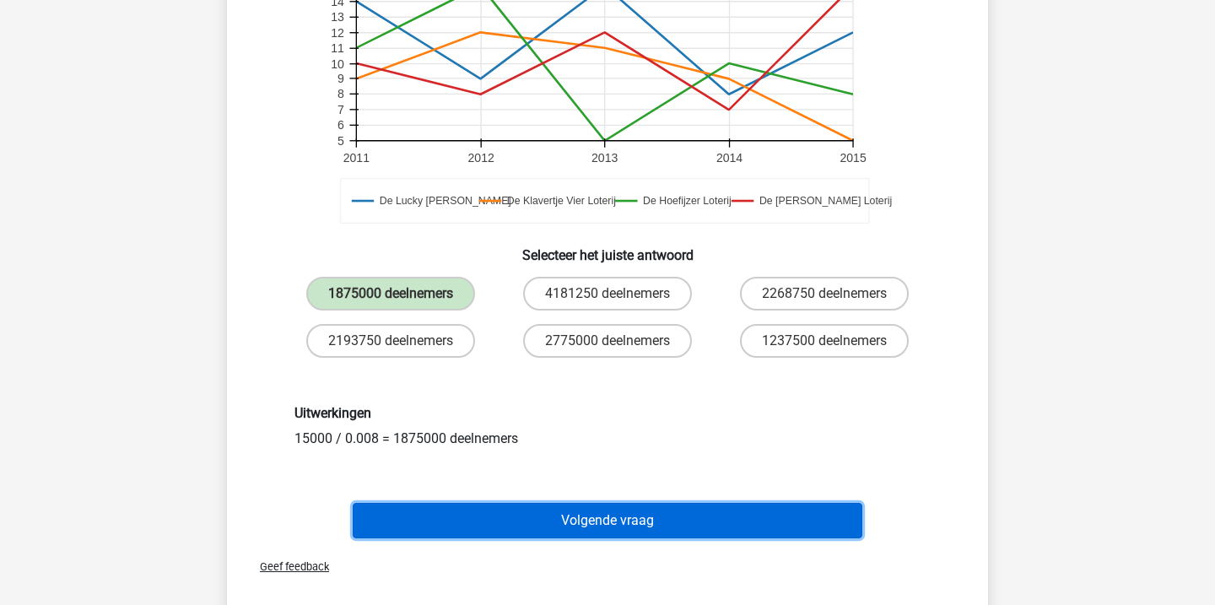
click at [685, 511] on button "Volgende vraag" at bounding box center [608, 520] width 511 height 35
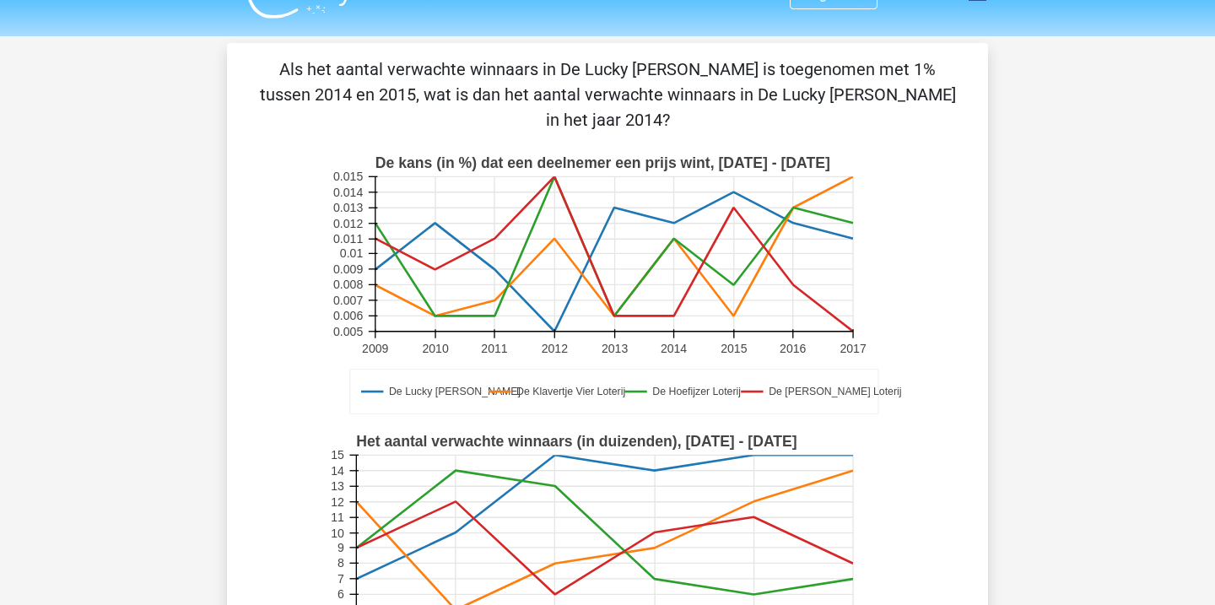
scroll to position [0, 0]
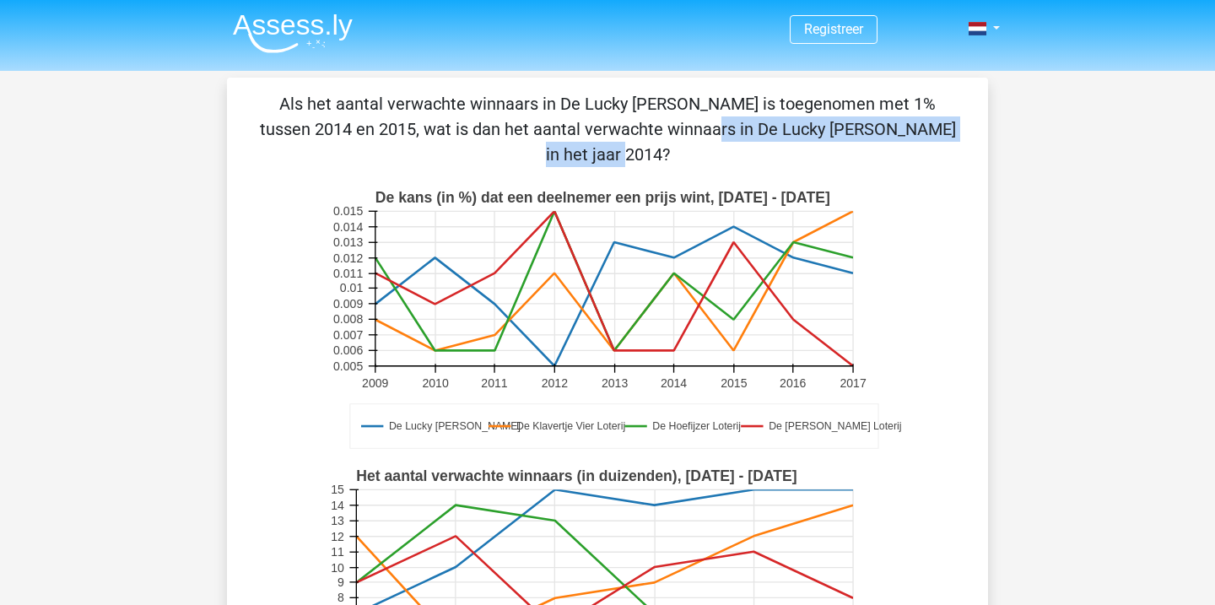
drag, startPoint x: 640, startPoint y: 121, endPoint x: 328, endPoint y: 126, distance: 312.4
click at [328, 126] on p "Als het aantal verwachte winnaars in De Lucky [PERSON_NAME] is toegenomen met 1…" at bounding box center [607, 129] width 707 height 76
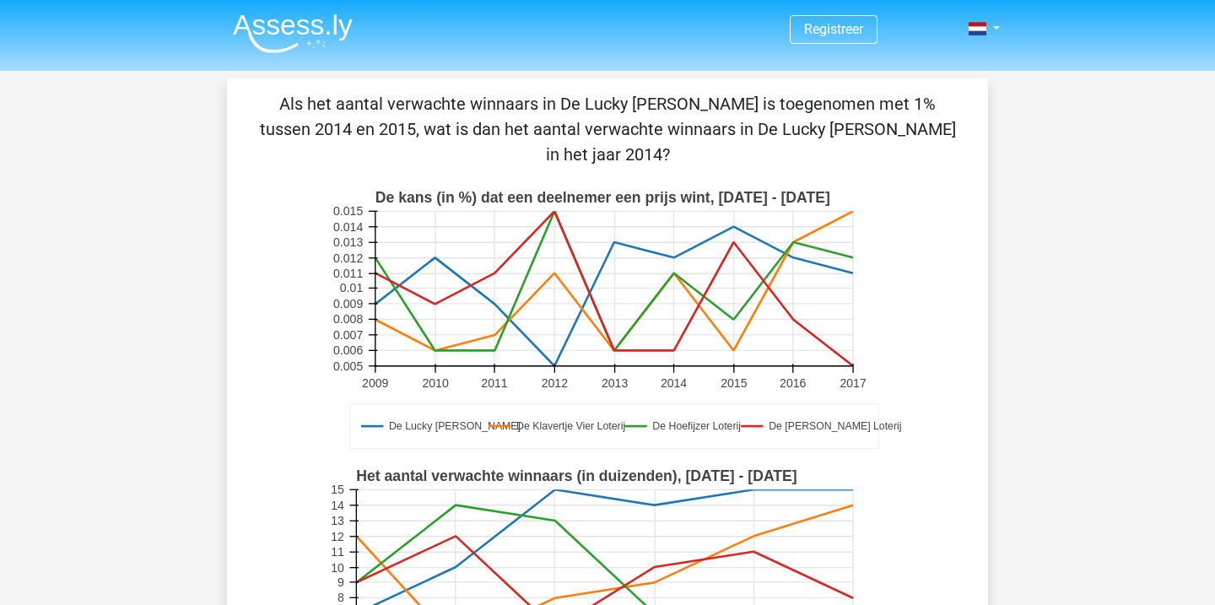
click at [355, 156] on p "Als het aantal verwachte winnaars in De Lucky [PERSON_NAME] is toegenomen met 1…" at bounding box center [607, 129] width 707 height 76
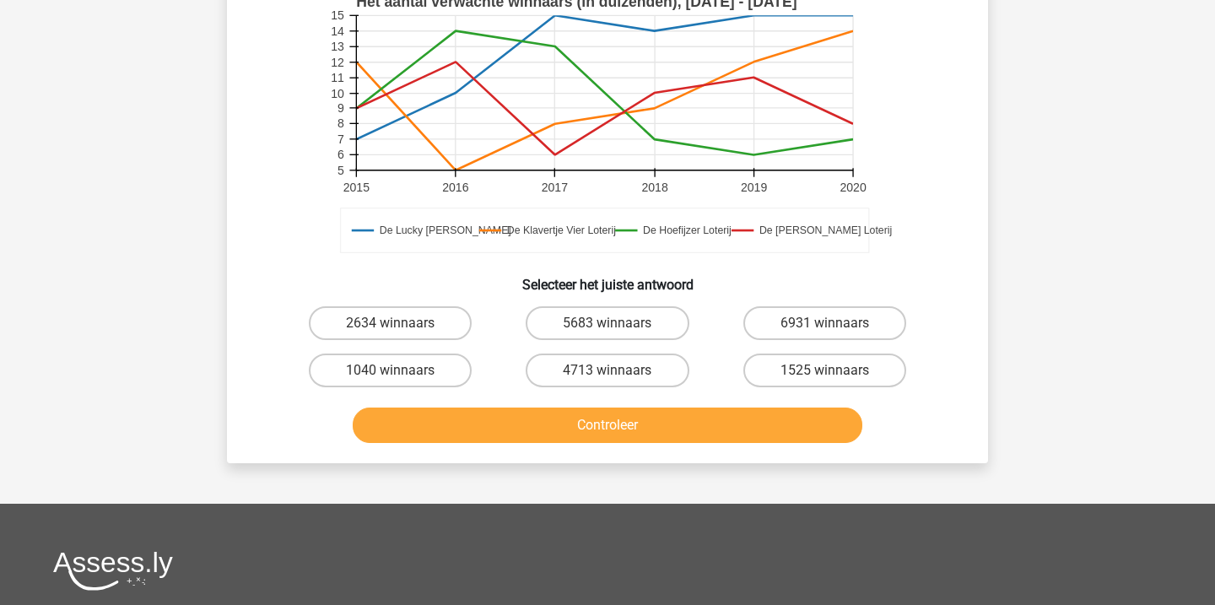
scroll to position [479, 0]
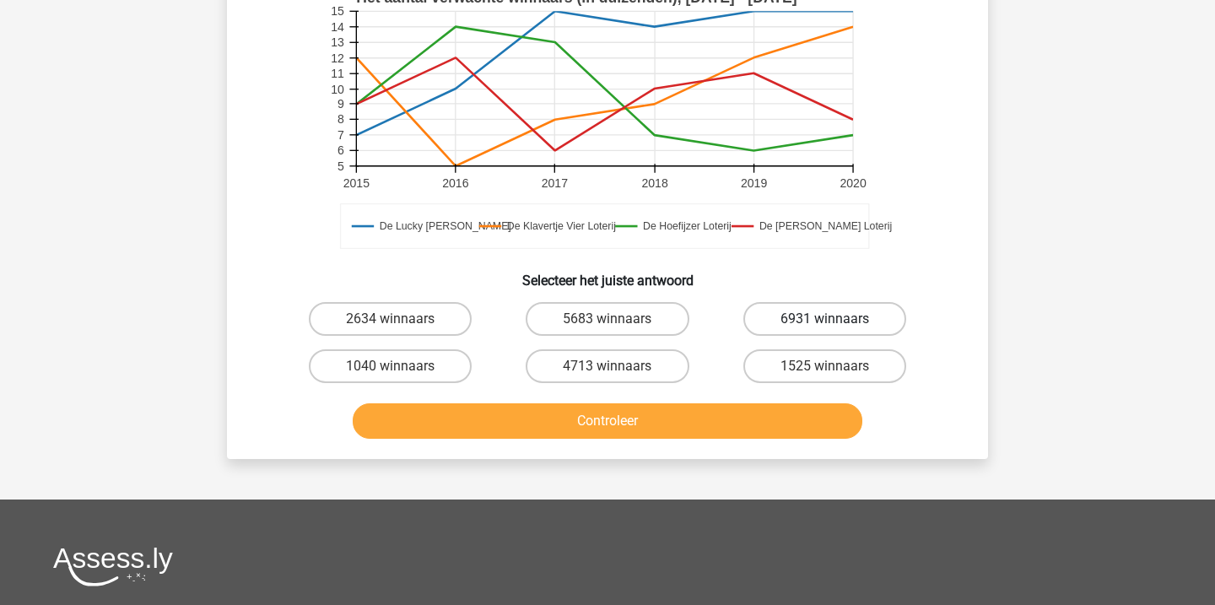
click at [873, 314] on label "6931 winnaars" at bounding box center [825, 319] width 163 height 34
click at [836, 319] on input "6931 winnaars" at bounding box center [830, 324] width 11 height 11
radio input "true"
click at [796, 413] on button "Controleer" at bounding box center [608, 420] width 511 height 35
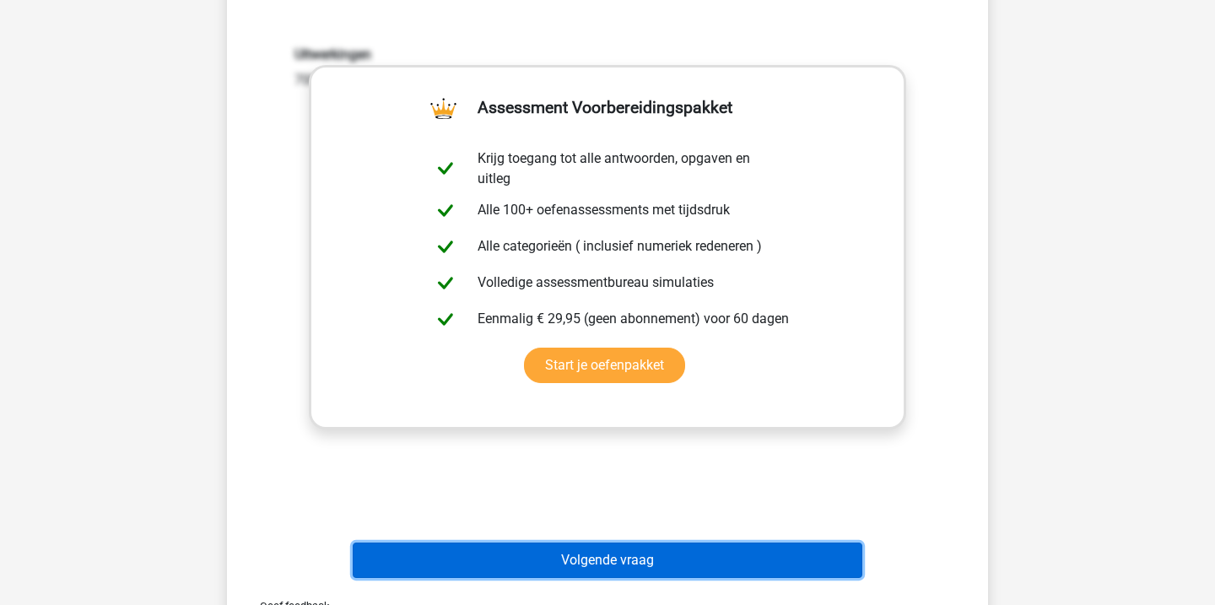
click at [700, 565] on button "Volgende vraag" at bounding box center [608, 560] width 511 height 35
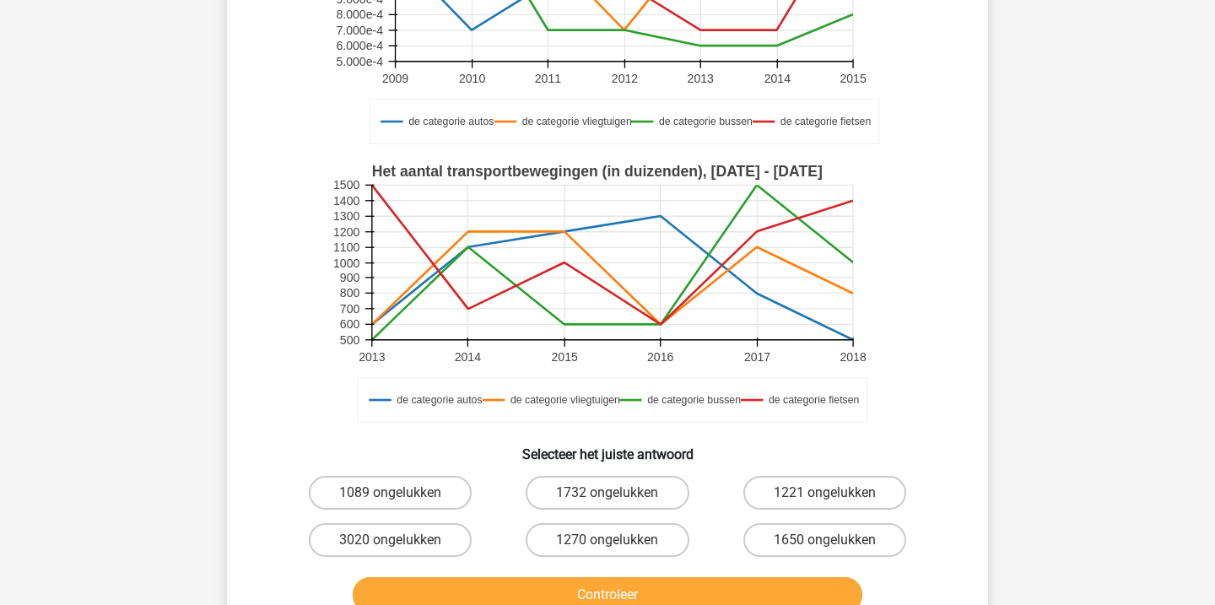
scroll to position [283, 0]
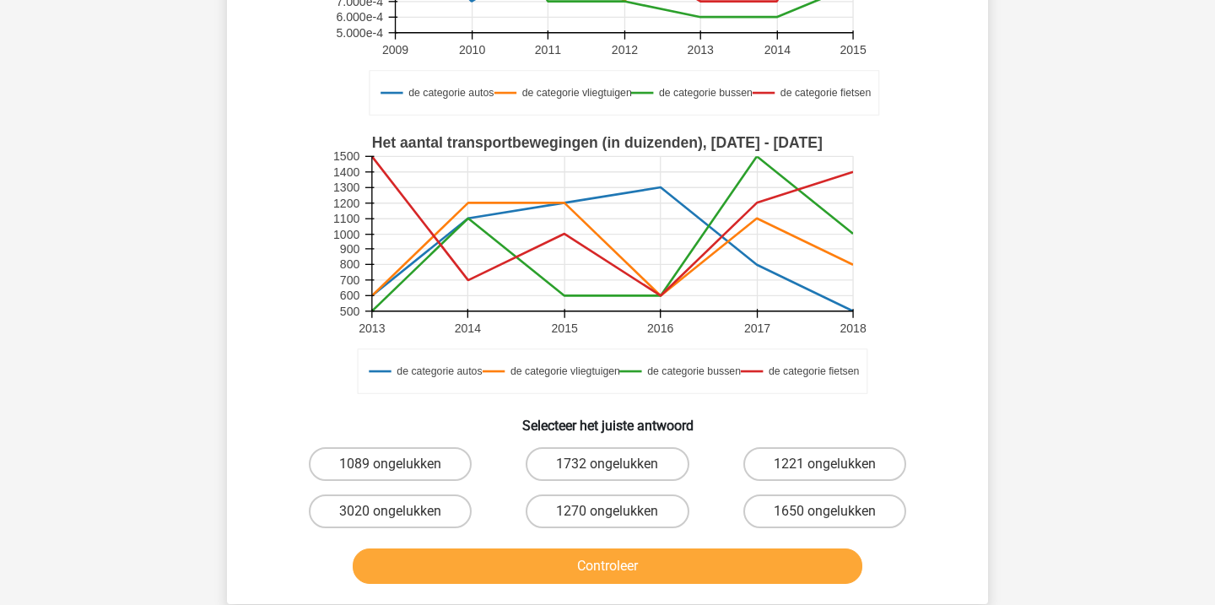
click at [807, 486] on div "1221 ongelukken" at bounding box center [825, 464] width 217 height 47
click at [807, 518] on label "1650 ongelukken" at bounding box center [825, 512] width 163 height 34
click at [825, 518] on input "1650 ongelukken" at bounding box center [830, 517] width 11 height 11
radio input "true"
click at [773, 548] on div "Controleer" at bounding box center [607, 563] width 707 height 56
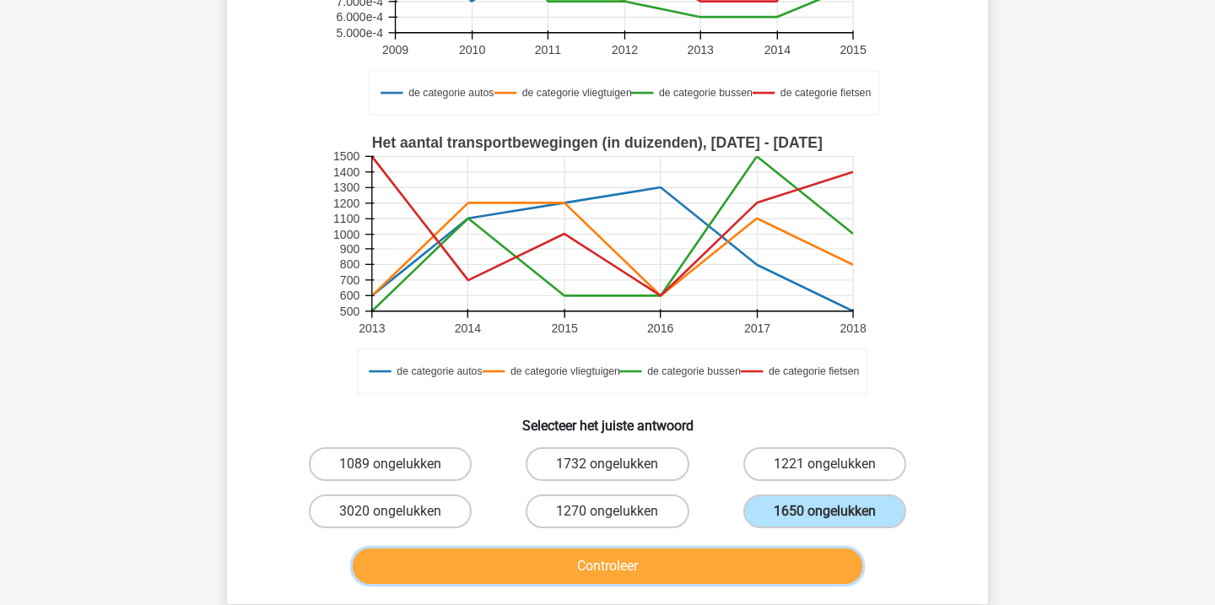
click at [742, 570] on button "Controleer" at bounding box center [608, 566] width 511 height 35
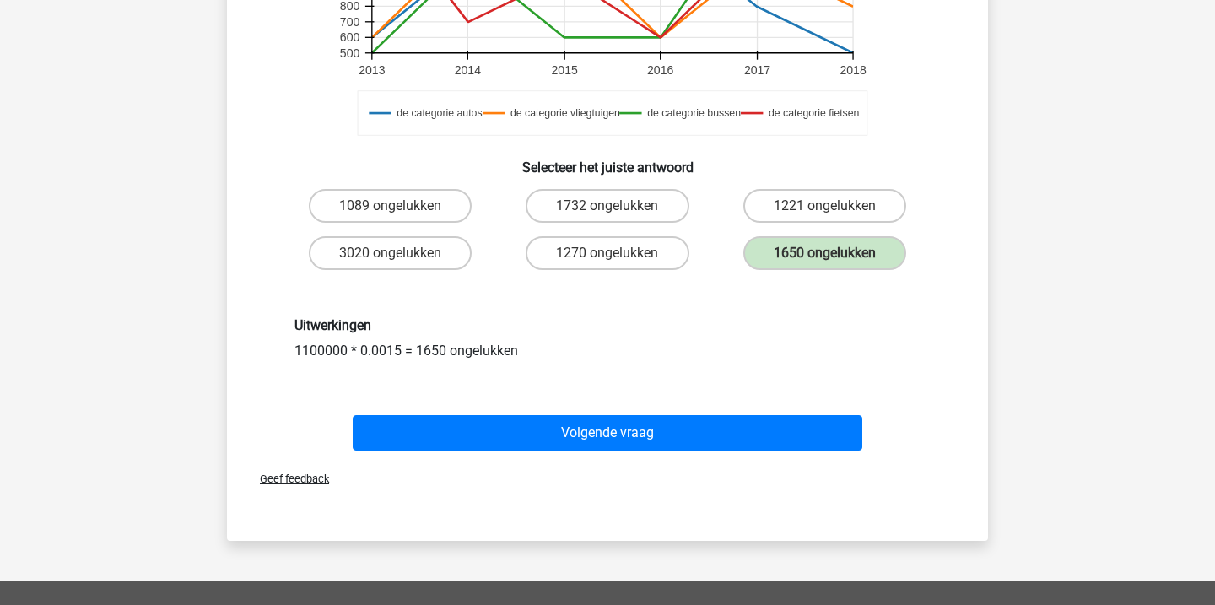
scroll to position [571, 0]
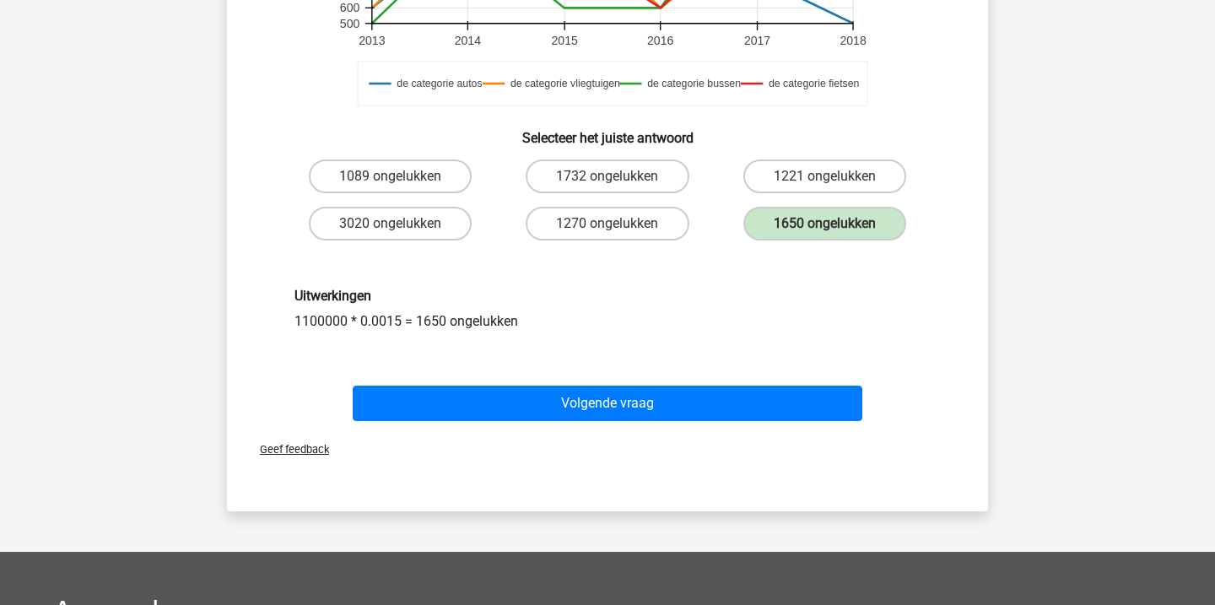
click at [649, 422] on div "Volgende vraag" at bounding box center [608, 407] width 652 height 42
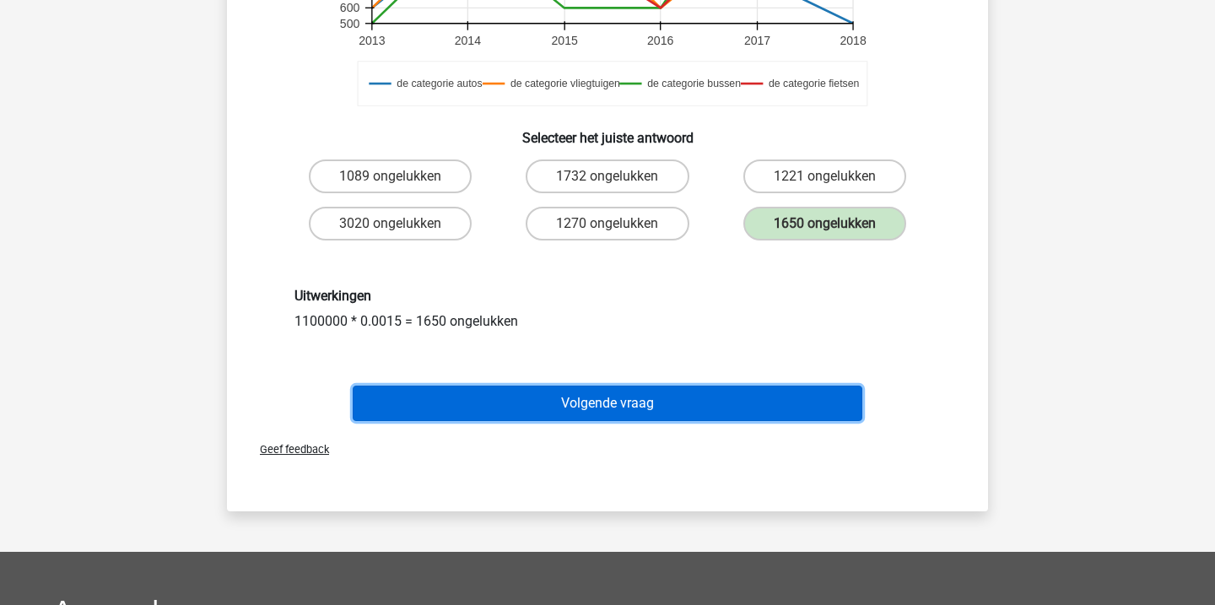
click at [643, 407] on button "Volgende vraag" at bounding box center [608, 403] width 511 height 35
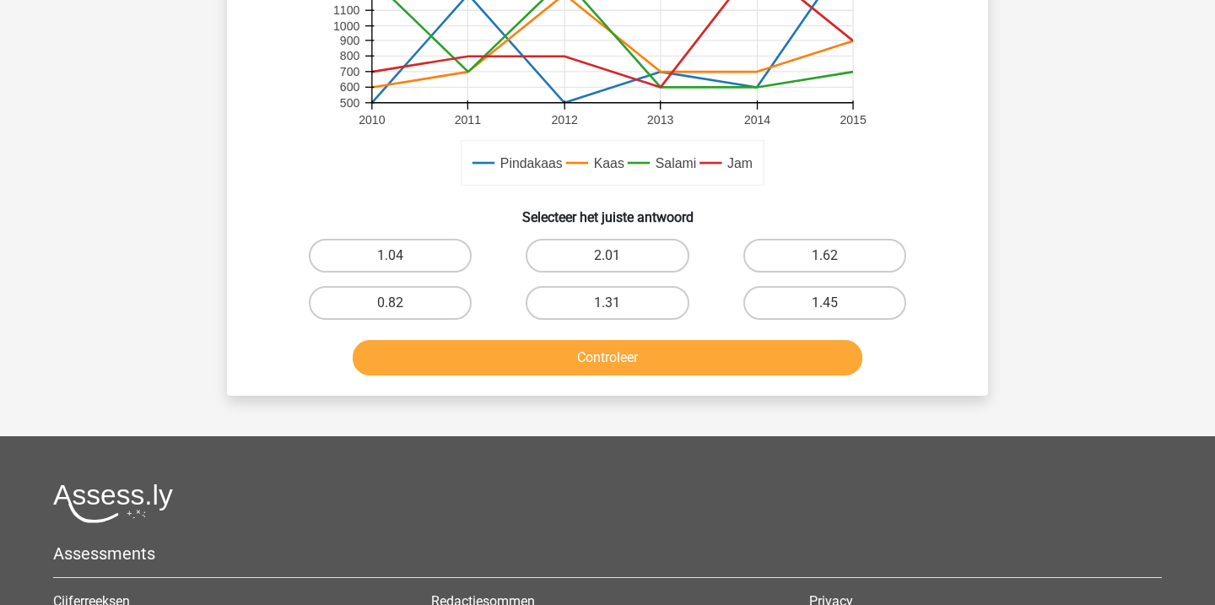
scroll to position [517, 0]
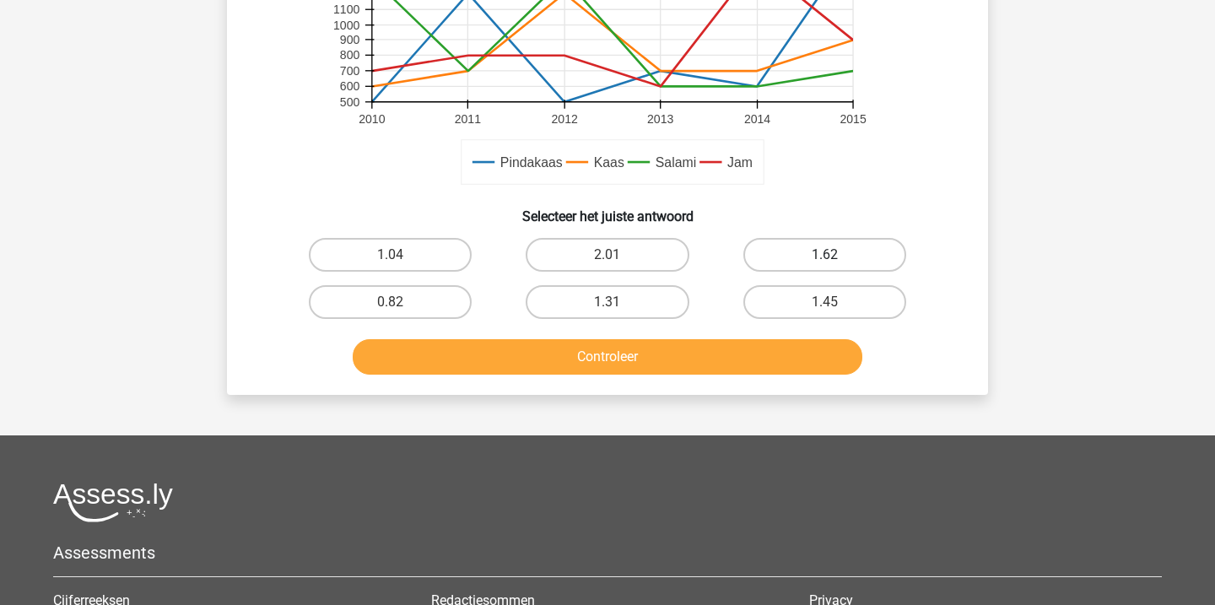
click at [803, 258] on label "1.62" at bounding box center [825, 255] width 163 height 34
click at [825, 258] on input "1.62" at bounding box center [830, 260] width 11 height 11
radio input "true"
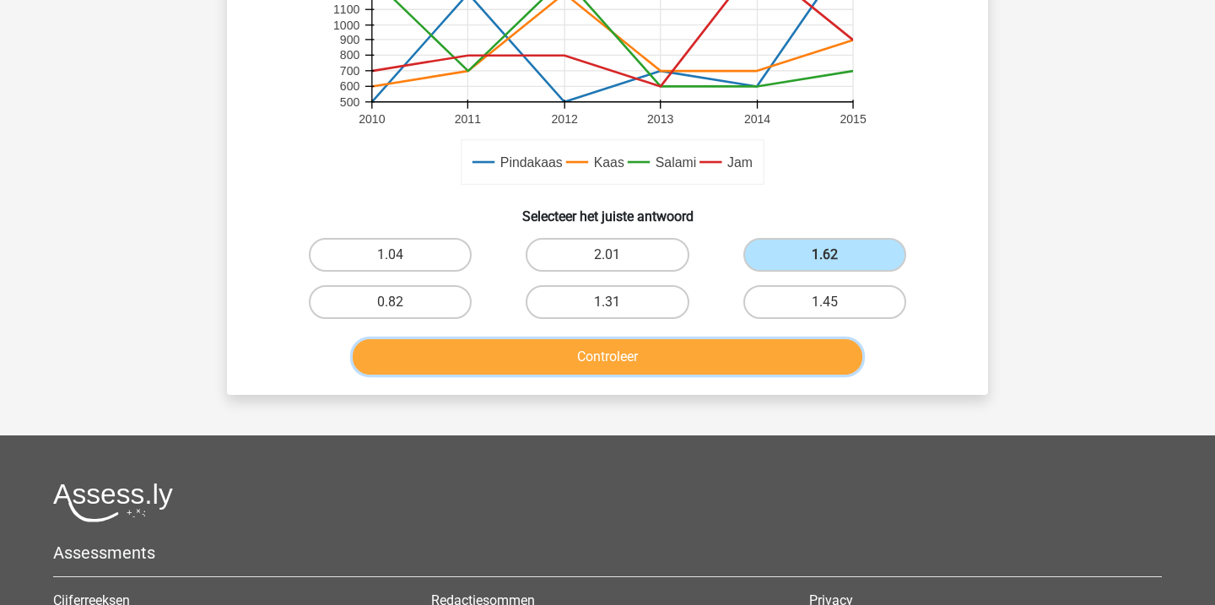
click at [702, 367] on button "Controleer" at bounding box center [608, 356] width 511 height 35
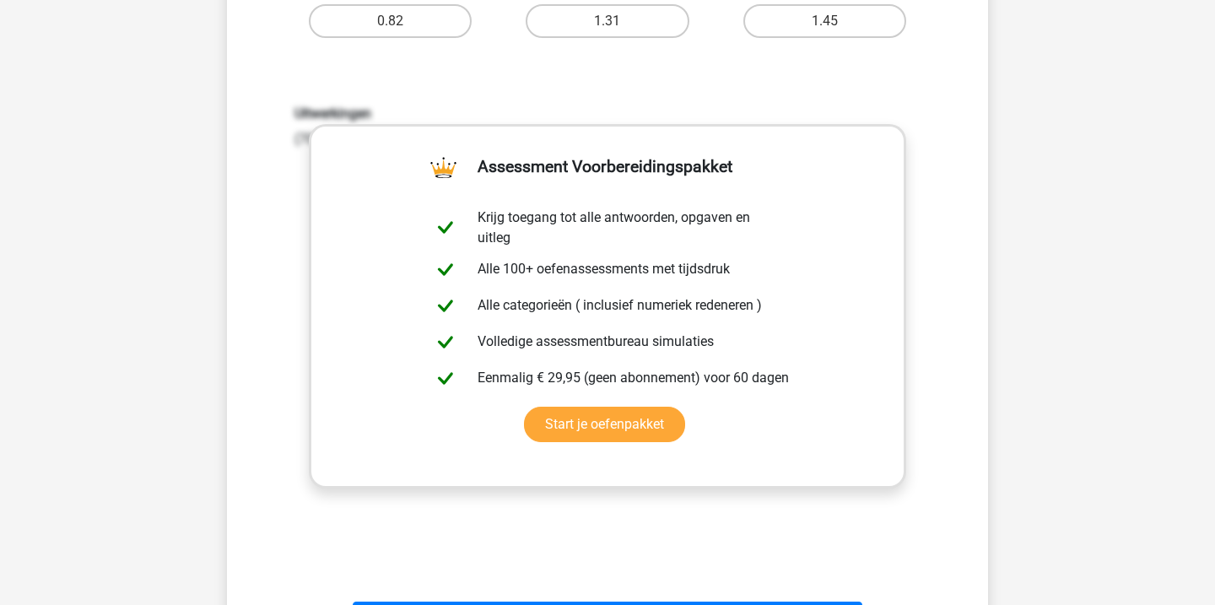
scroll to position [803, 0]
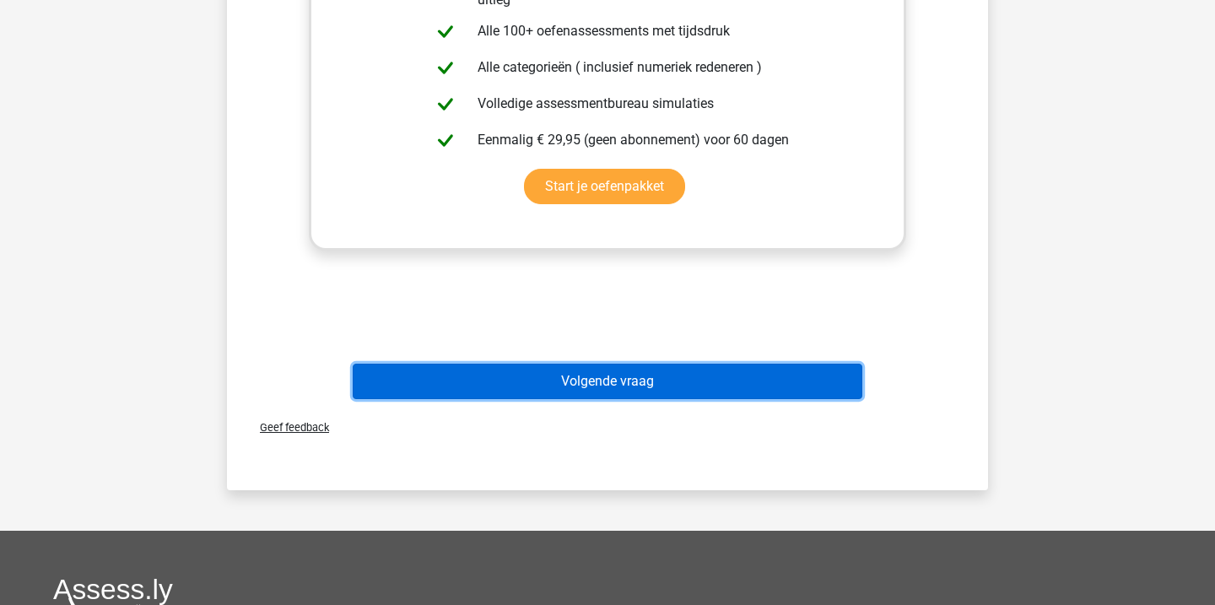
click at [693, 396] on button "Volgende vraag" at bounding box center [608, 381] width 511 height 35
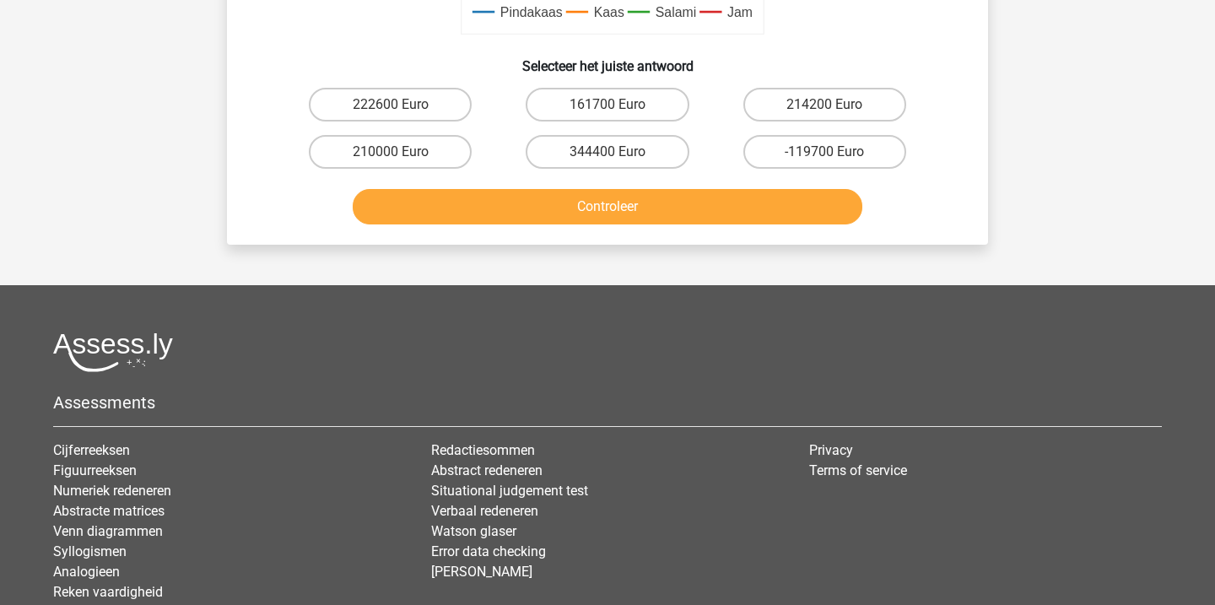
scroll to position [644, 0]
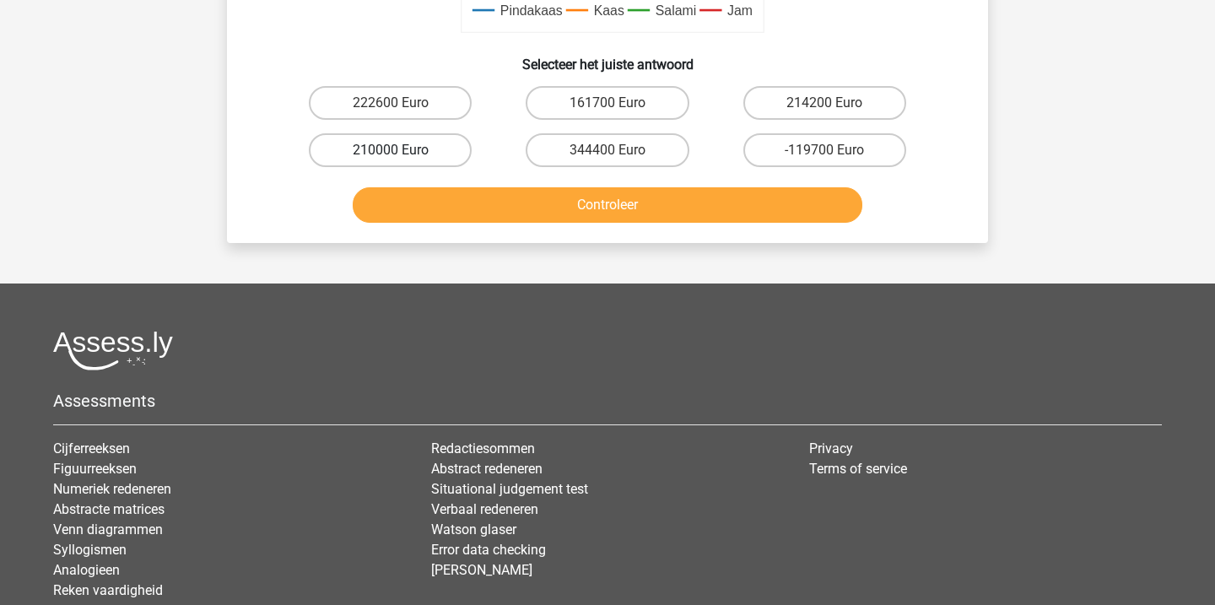
click at [342, 150] on label "210000 Euro" at bounding box center [390, 150] width 163 height 34
click at [391, 150] on input "210000 Euro" at bounding box center [396, 155] width 11 height 11
radio input "true"
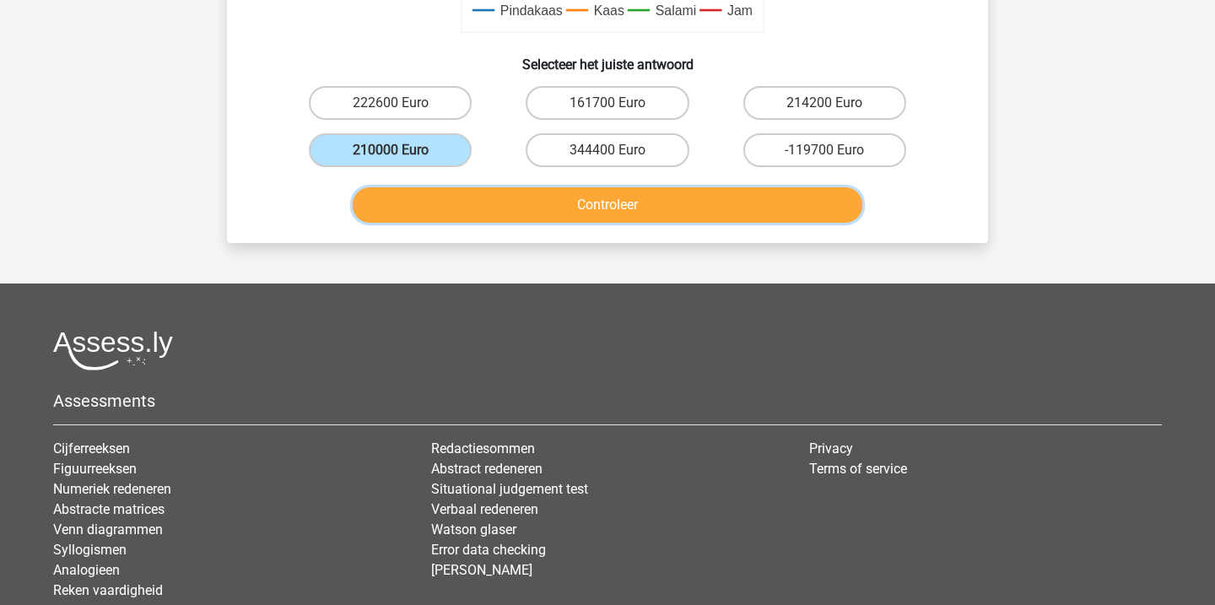
click at [642, 192] on button "Controleer" at bounding box center [608, 204] width 511 height 35
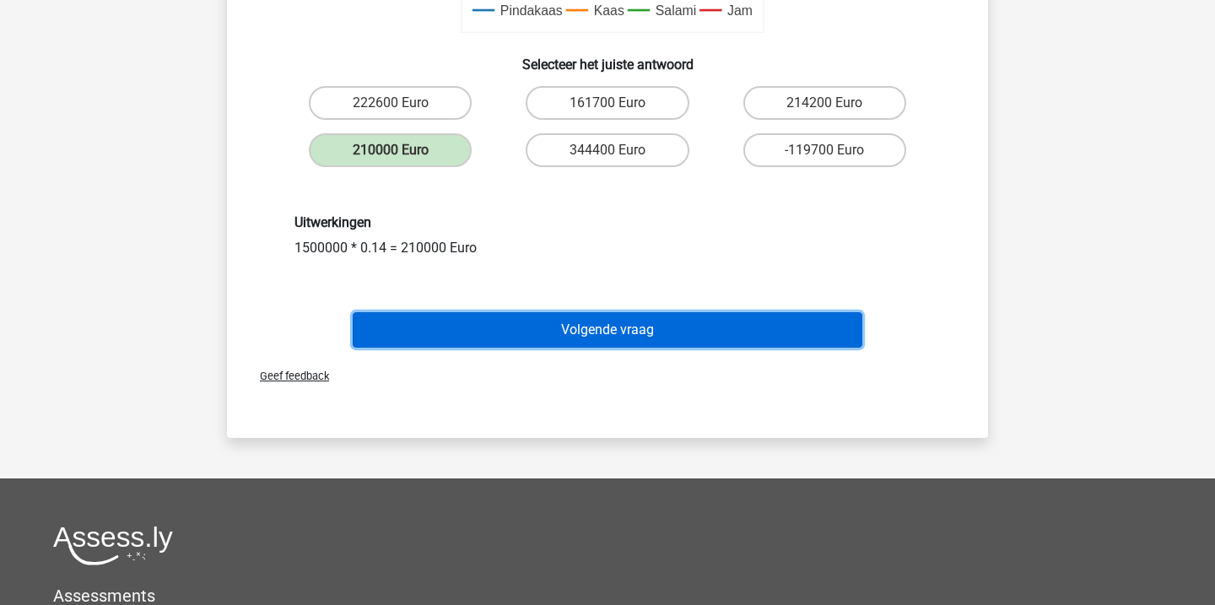
click at [634, 344] on button "Volgende vraag" at bounding box center [608, 329] width 511 height 35
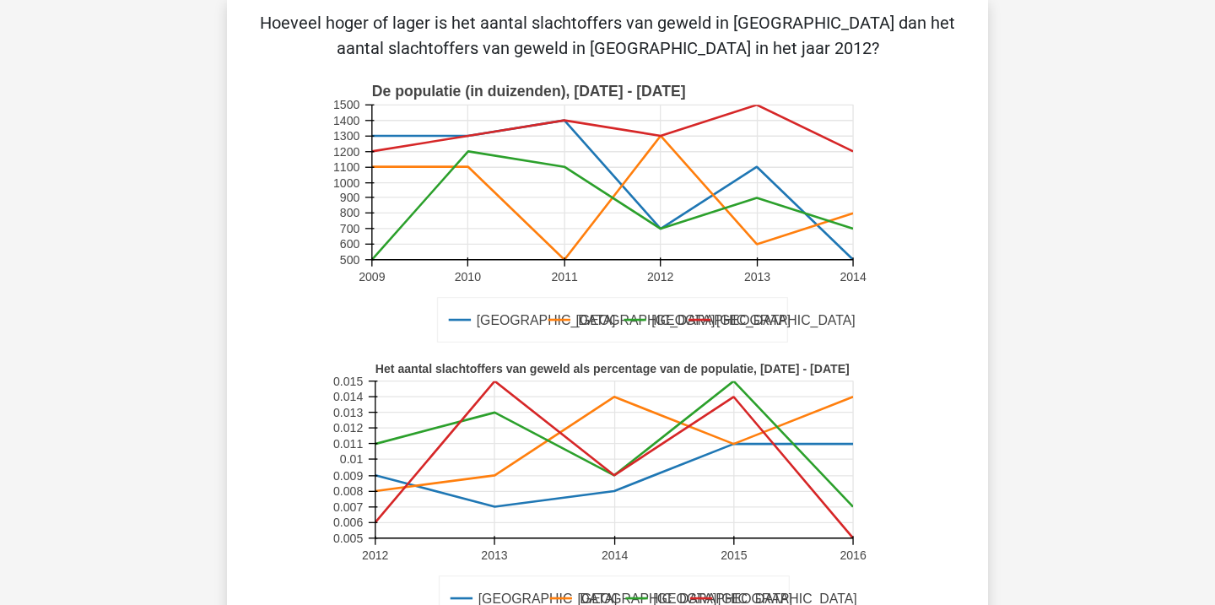
scroll to position [85, 0]
